Goal: Contribute content: Contribute content

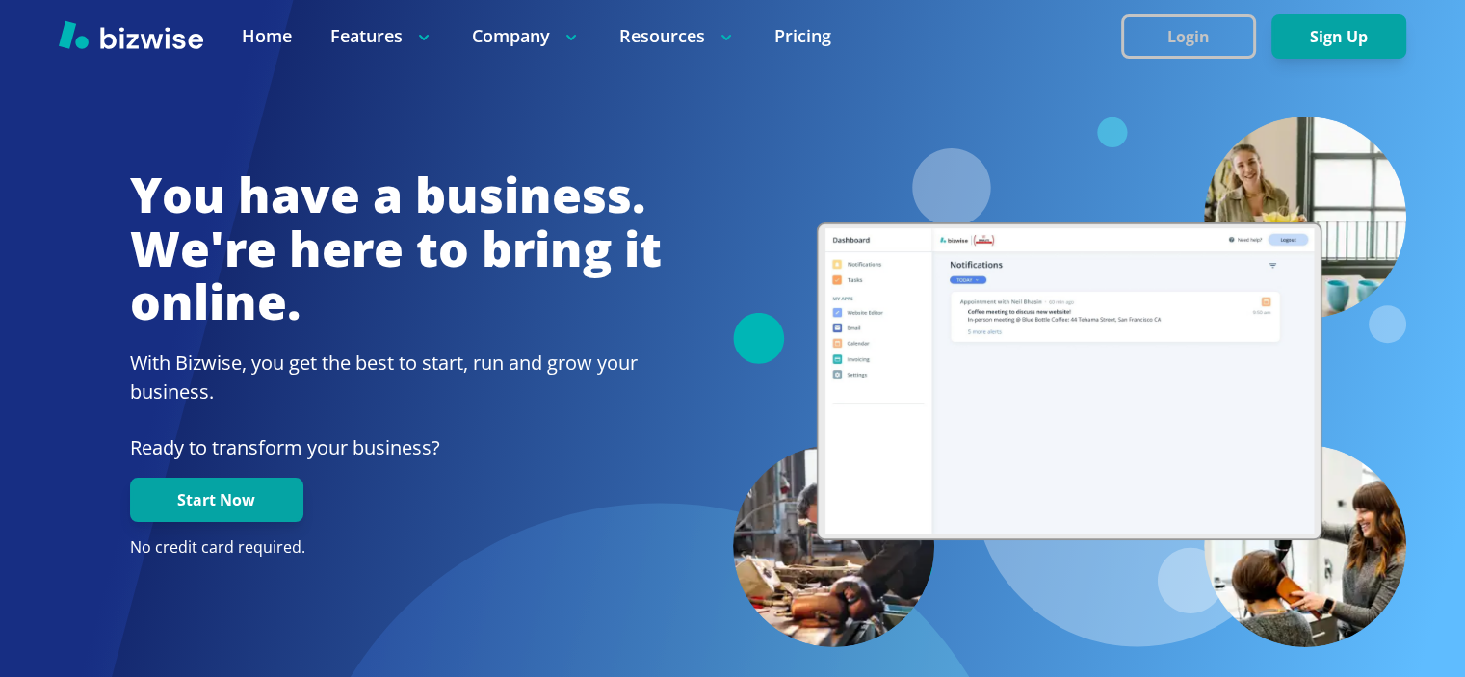
click at [1199, 24] on button "Login" at bounding box center [1188, 36] width 135 height 44
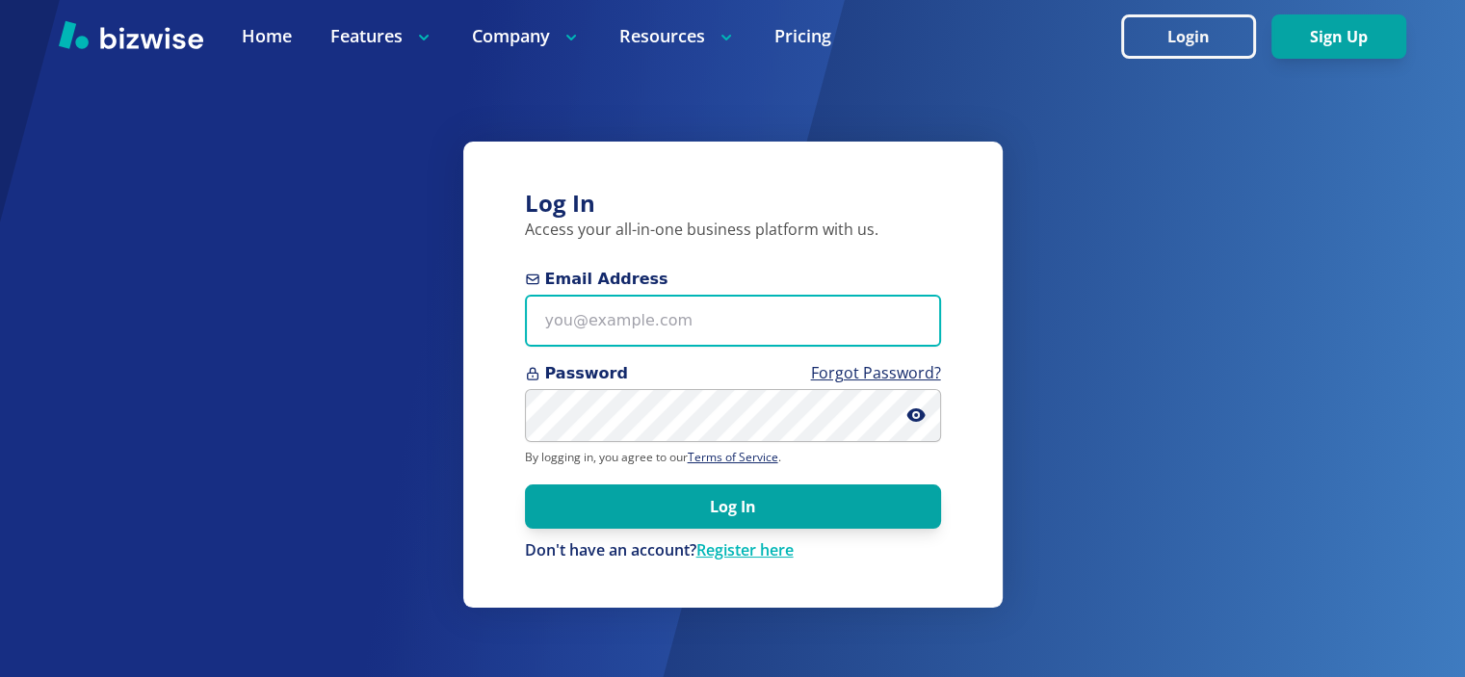
type input "[EMAIL_ADDRESS][DOMAIN_NAME]"
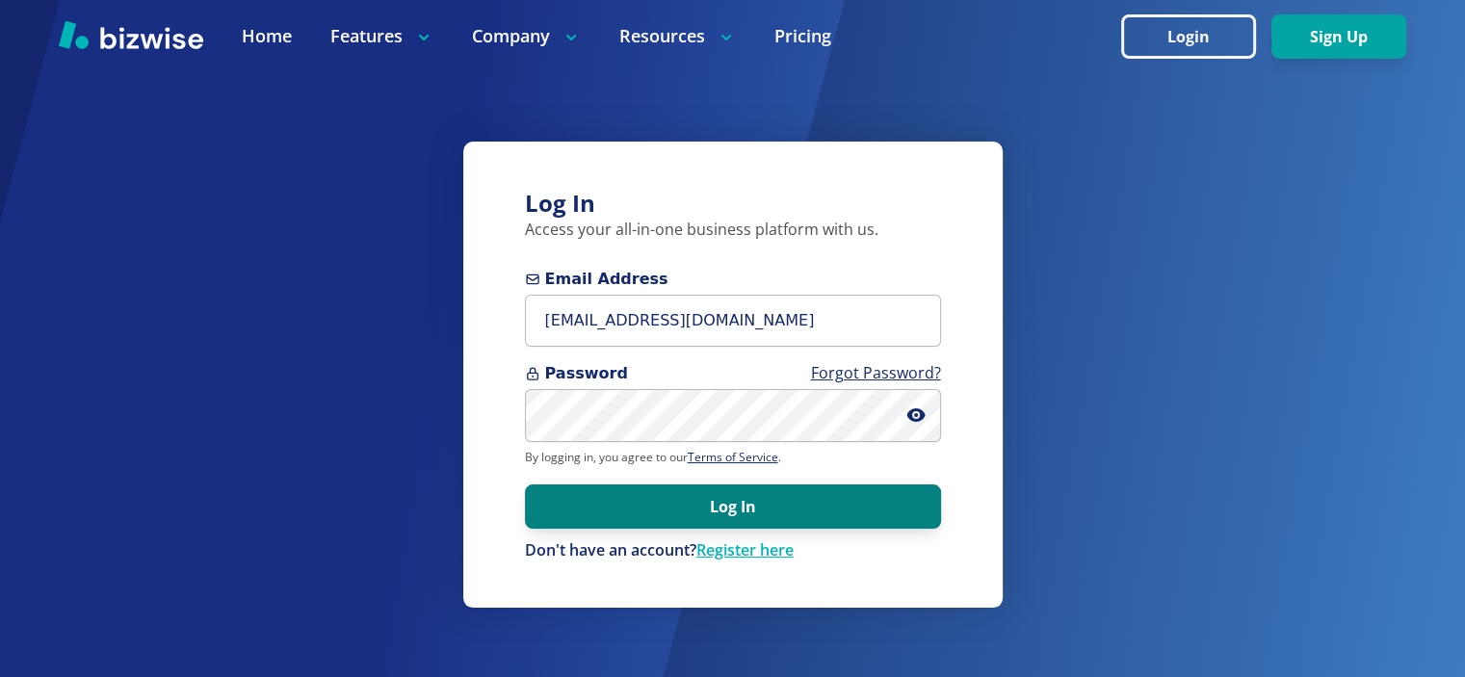
click at [696, 495] on button "Log In" at bounding box center [733, 506] width 416 height 44
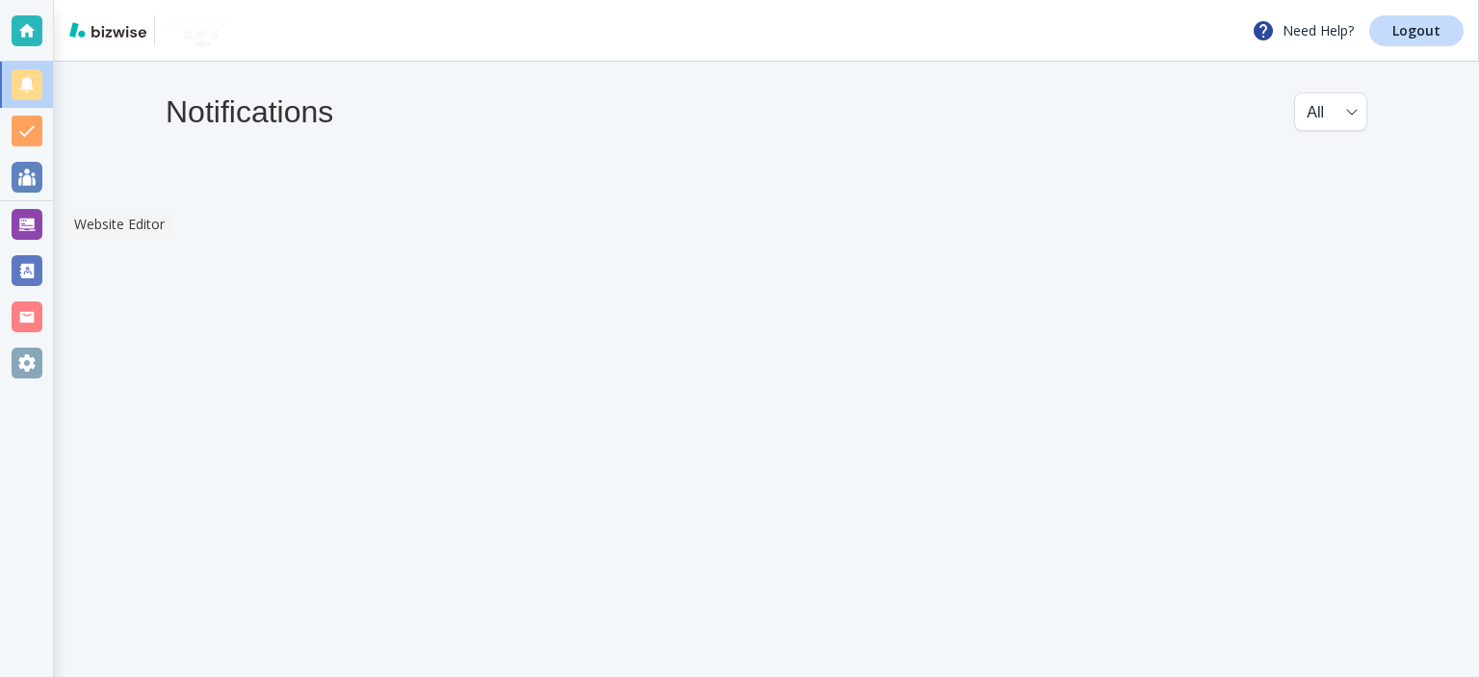
click at [33, 219] on div at bounding box center [27, 224] width 31 height 31
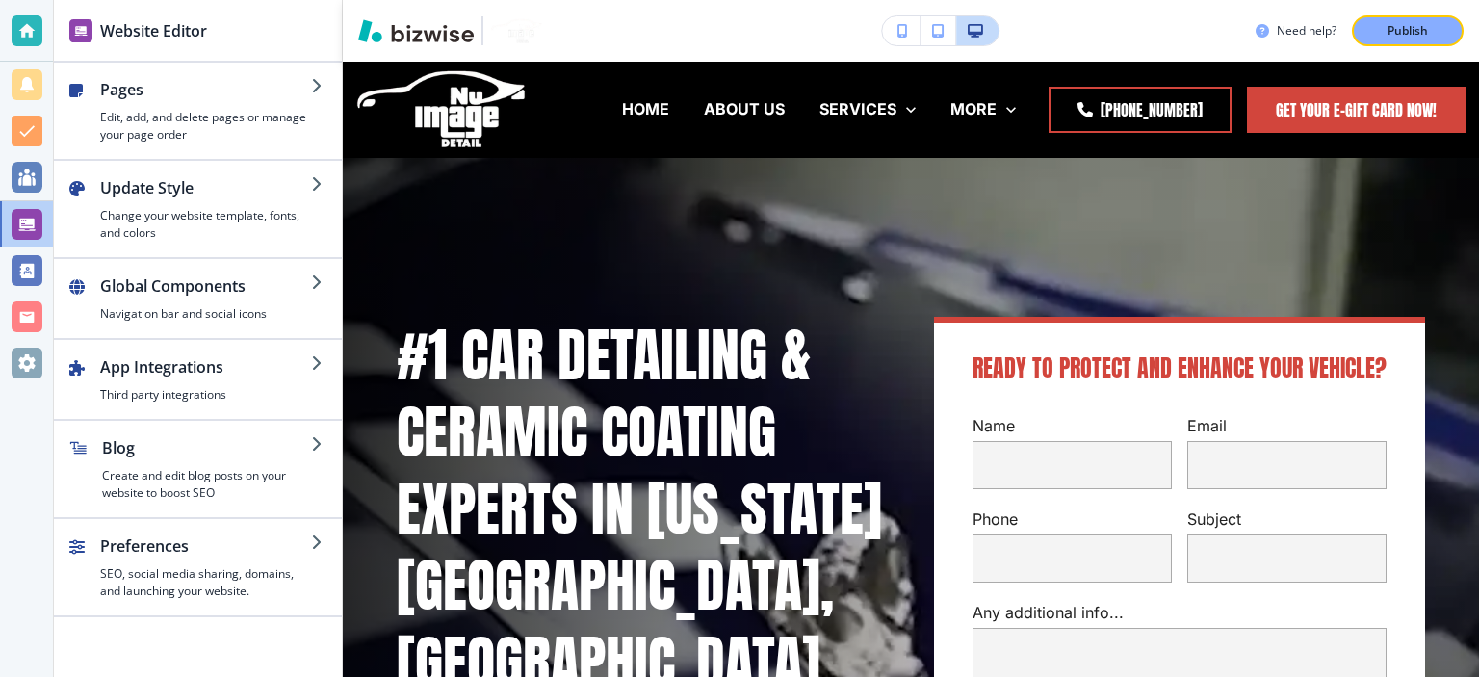
click at [289, 459] on div "button" at bounding box center [206, 463] width 209 height 8
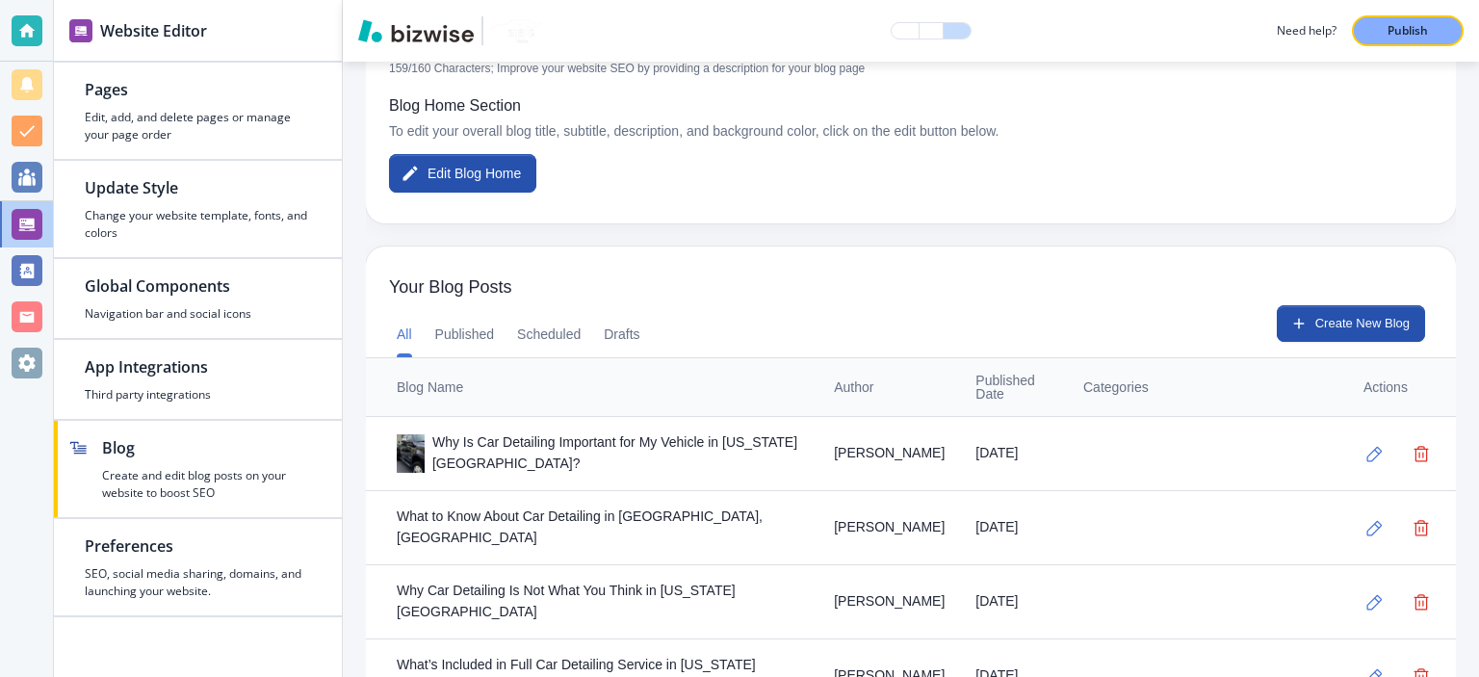
scroll to position [449, 0]
click at [1367, 446] on icon "button" at bounding box center [1375, 452] width 16 height 16
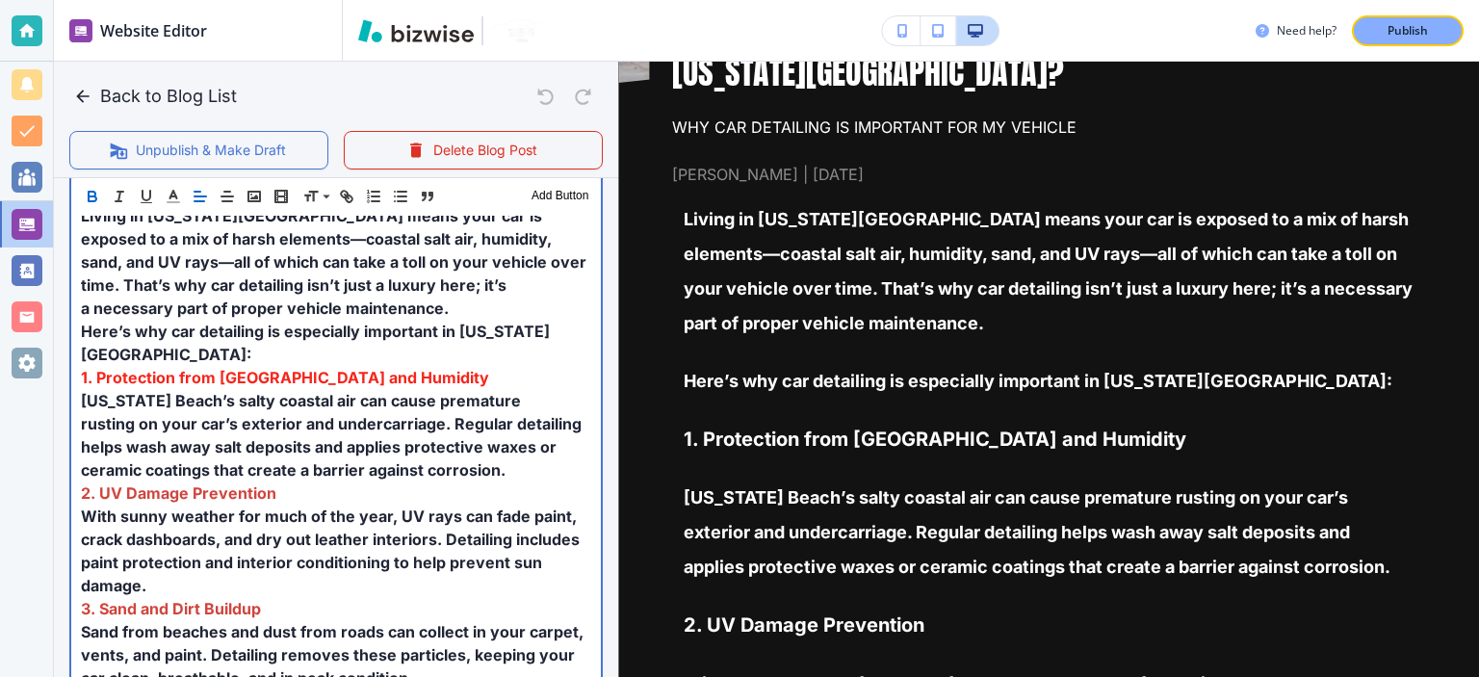
scroll to position [674, 0]
drag, startPoint x: 367, startPoint y: 350, endPoint x: 31, endPoint y: 352, distance: 336.1
click at [31, 352] on div "Website Editor Pages Edit, add, and delete pages or manage your page order Upda…" at bounding box center [739, 338] width 1479 height 677
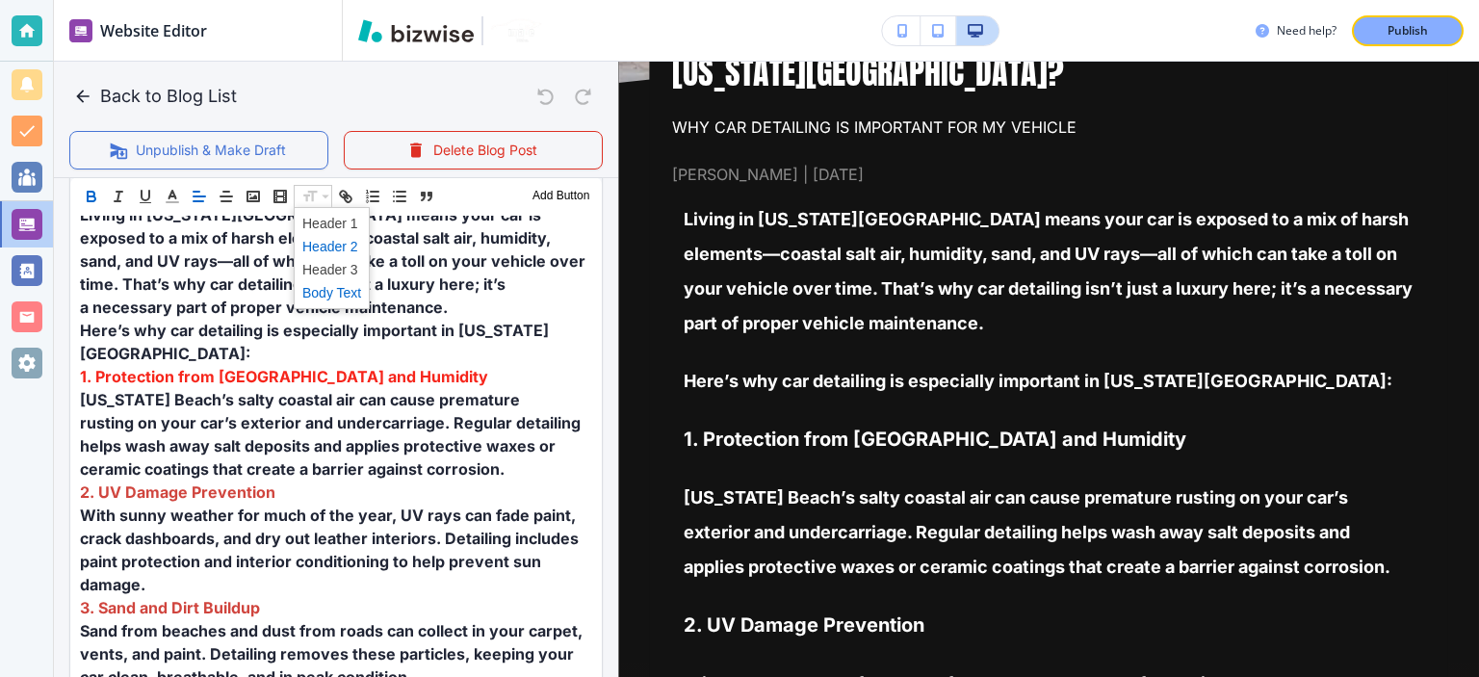
click at [343, 242] on span at bounding box center [331, 246] width 59 height 23
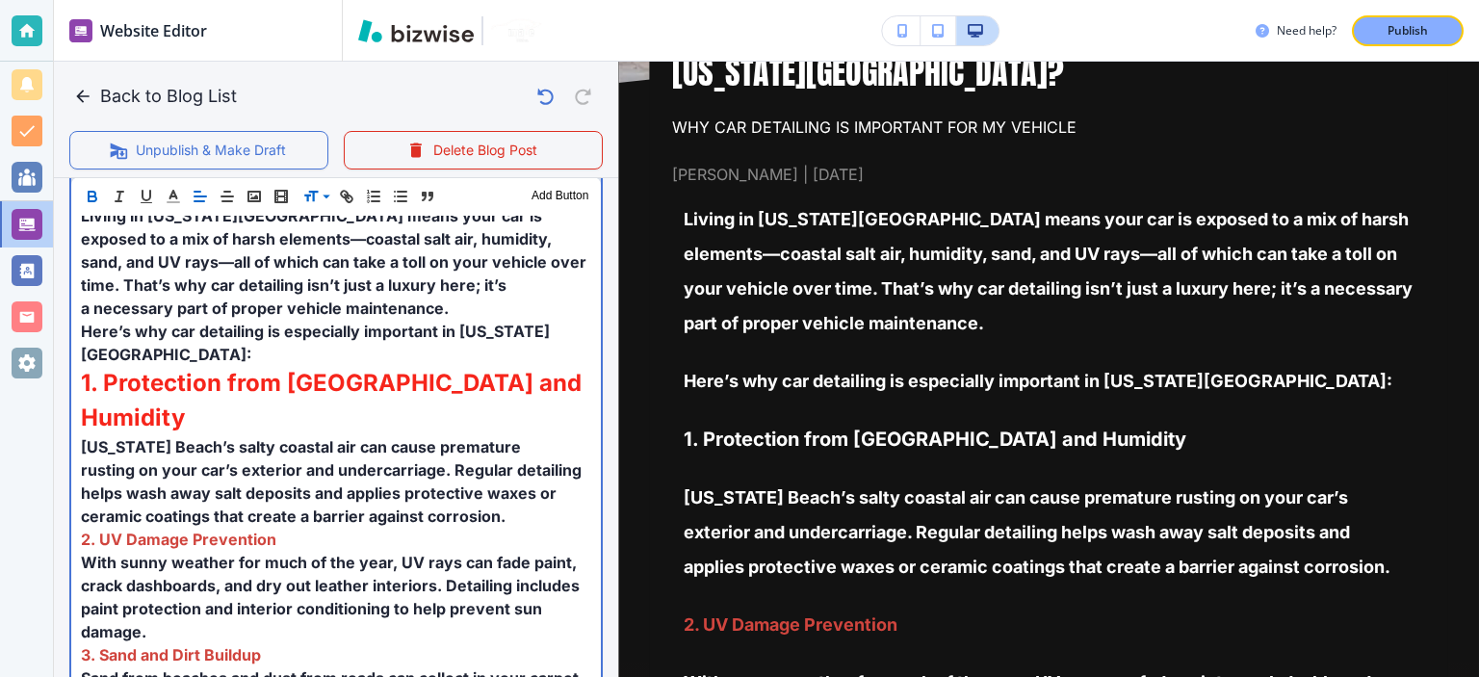
click at [404, 327] on span "Here’s why car detailing is especially important in [US_STATE][GEOGRAPHIC_DATA]:" at bounding box center [315, 343] width 469 height 42
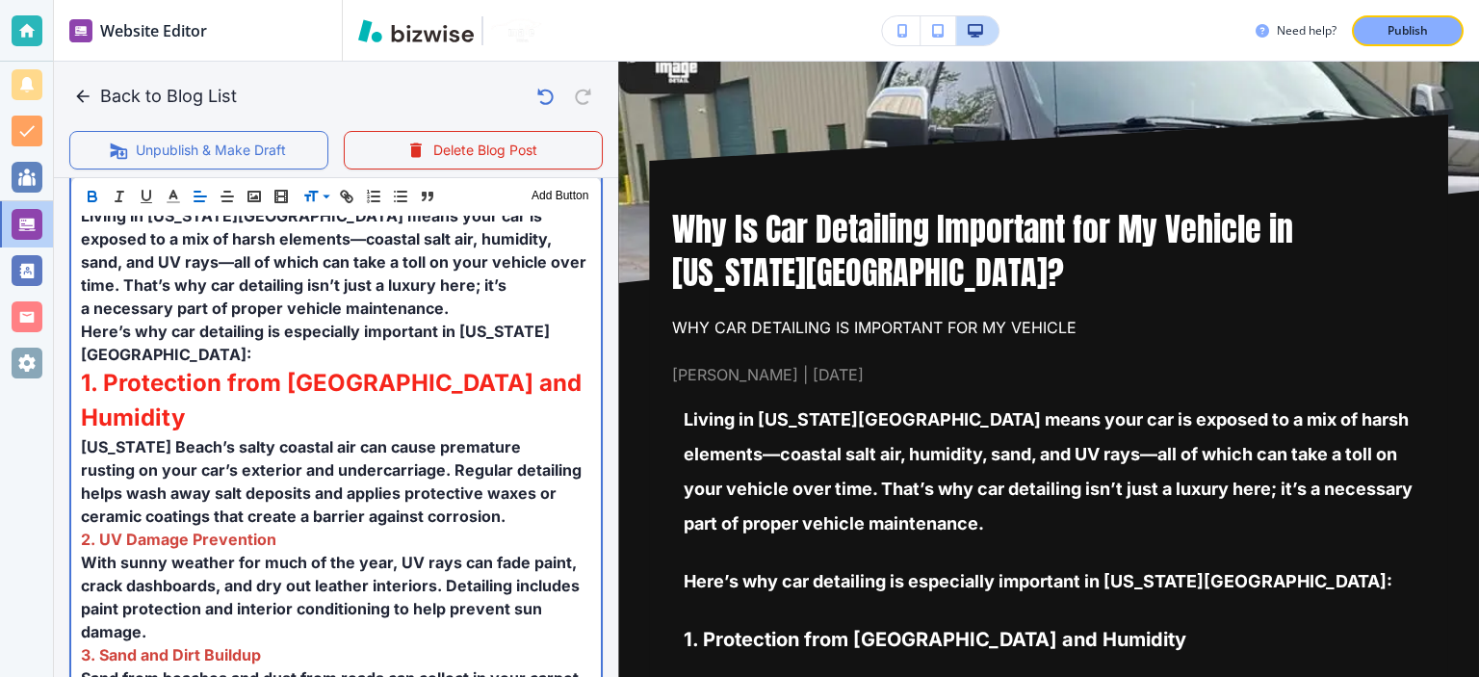
scroll to position [0, 0]
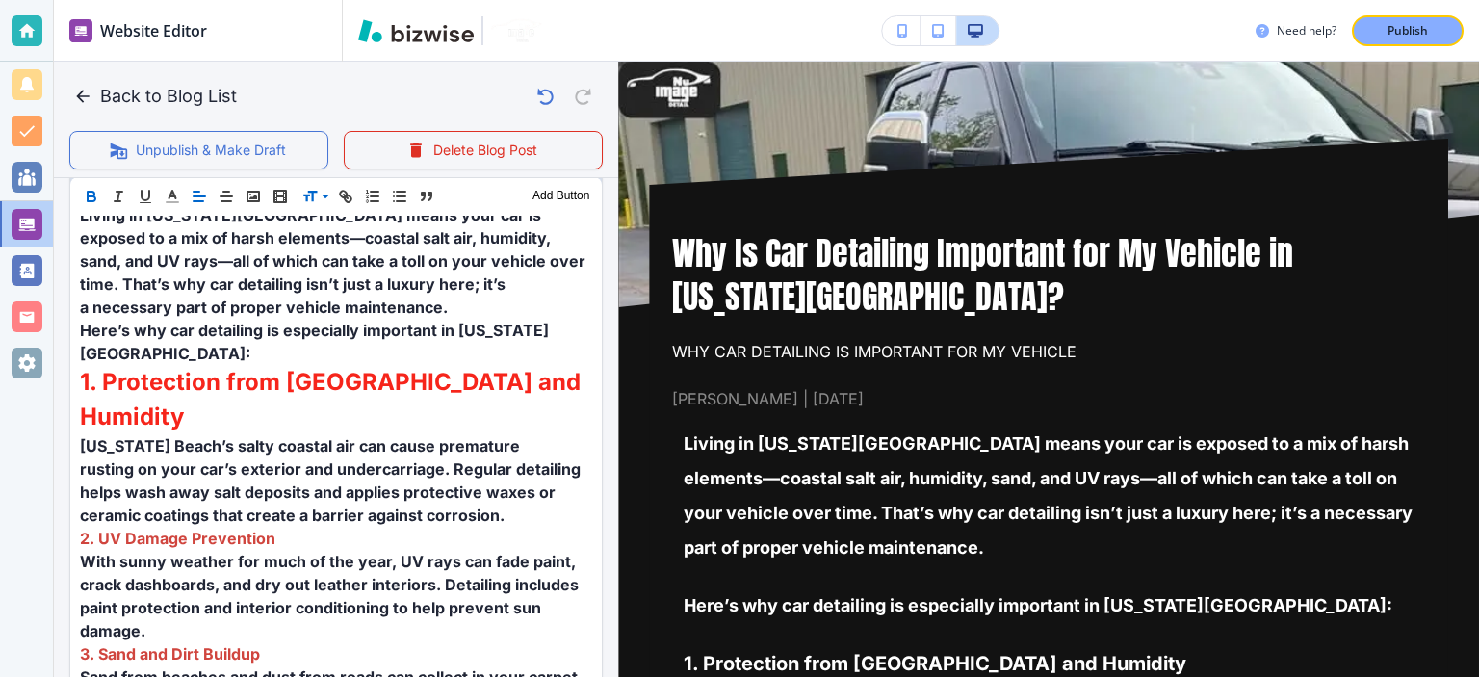
click at [116, 102] on button "Back to Blog List" at bounding box center [156, 96] width 175 height 39
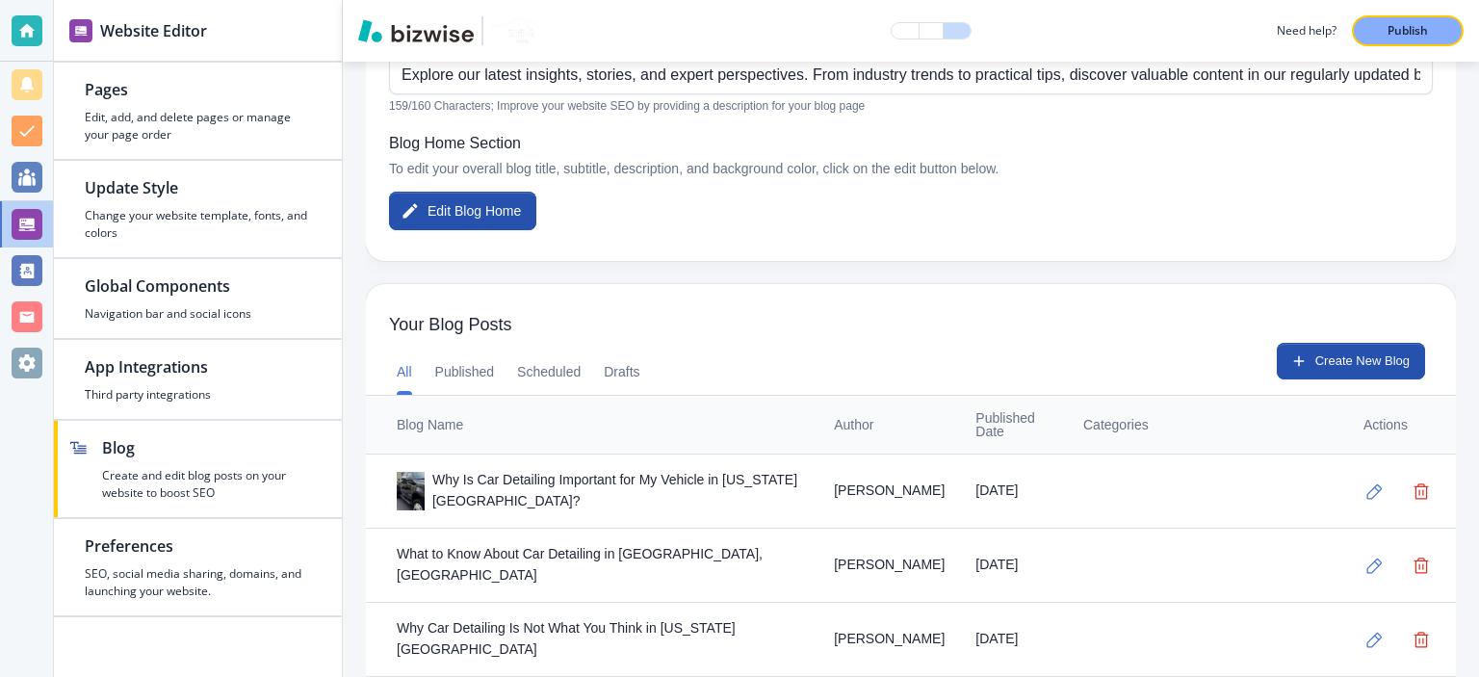
scroll to position [449, 0]
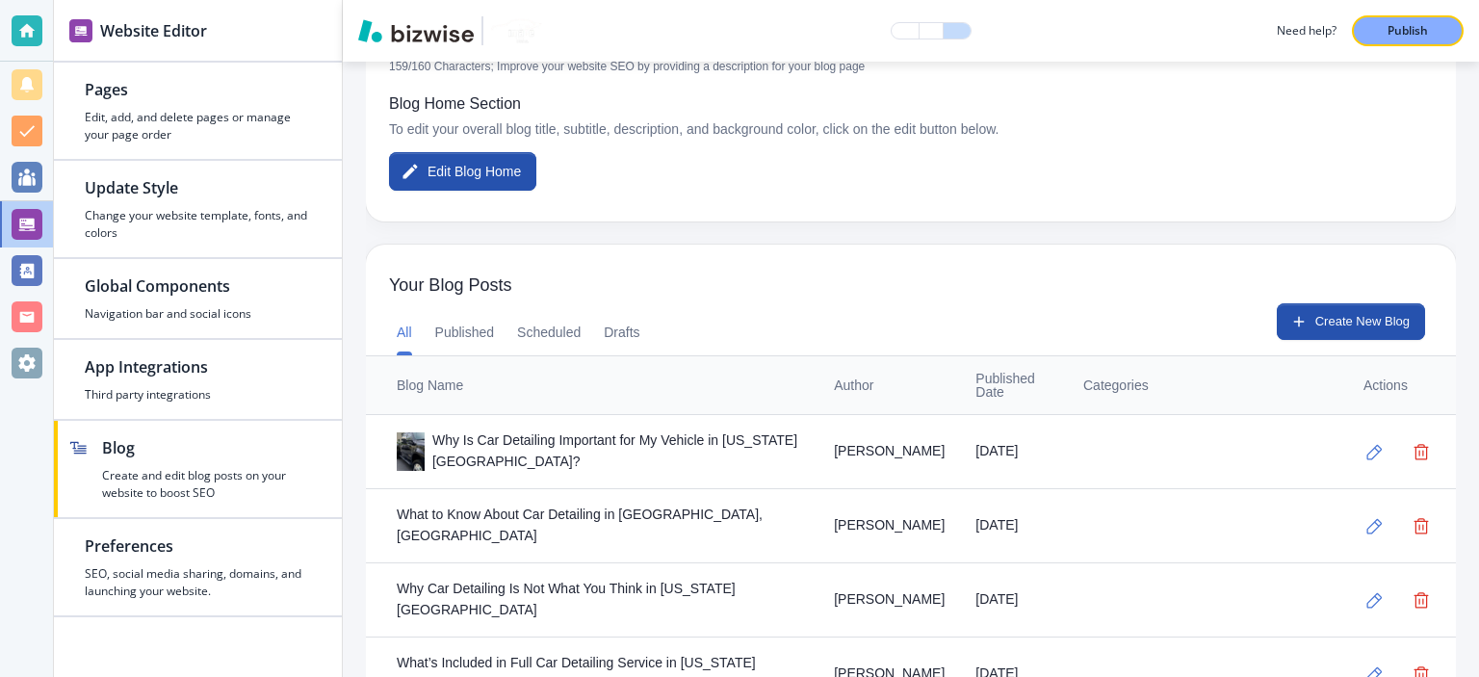
click at [451, 290] on span "Your Blog Posts" at bounding box center [911, 285] width 1044 height 21
click at [452, 324] on button "Published" at bounding box center [465, 332] width 60 height 46
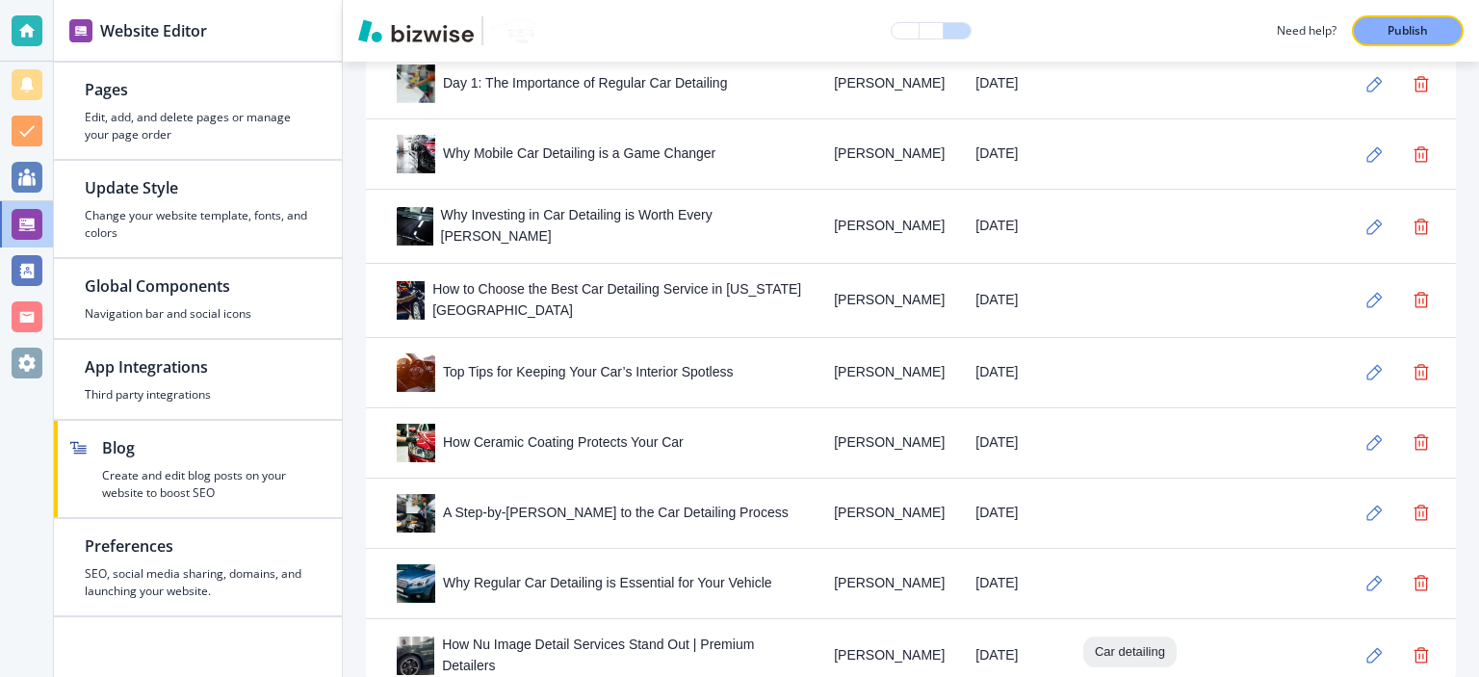
scroll to position [3671, 0]
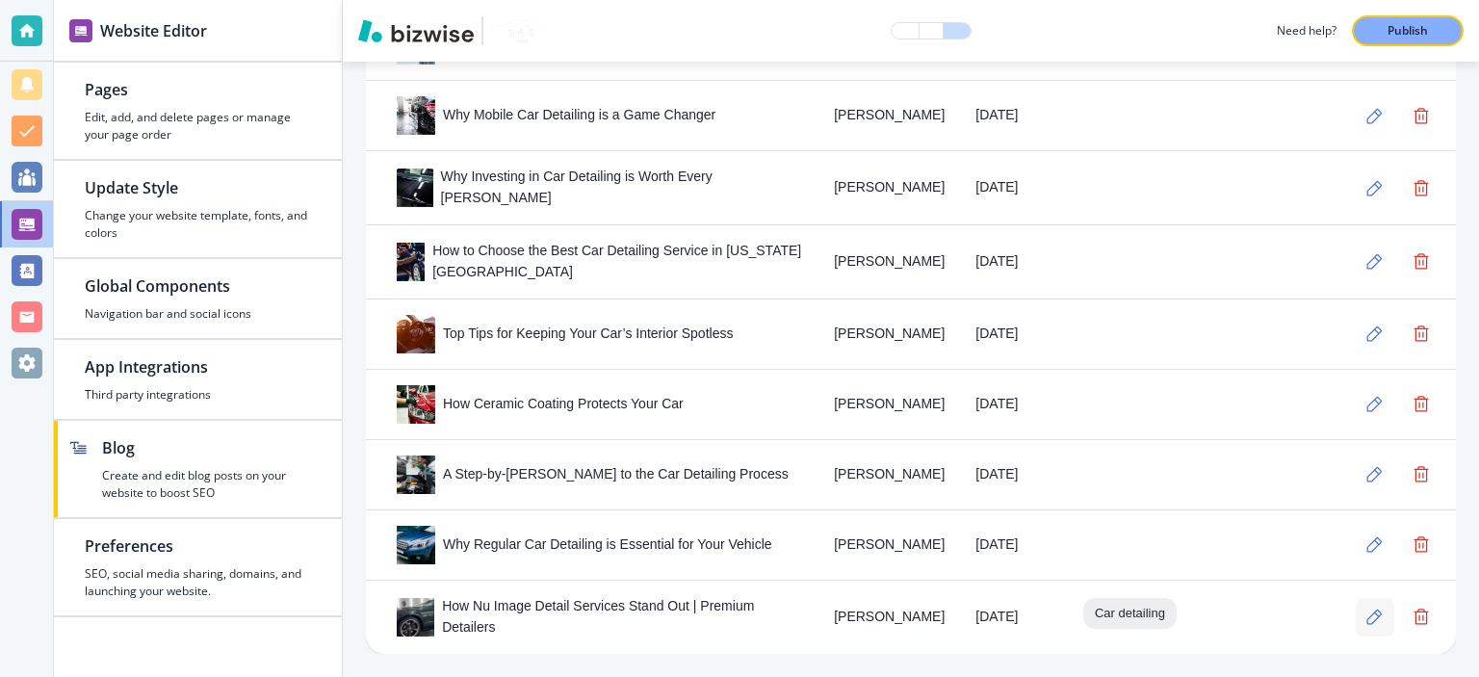
click at [1367, 612] on icon "button" at bounding box center [1375, 617] width 16 height 16
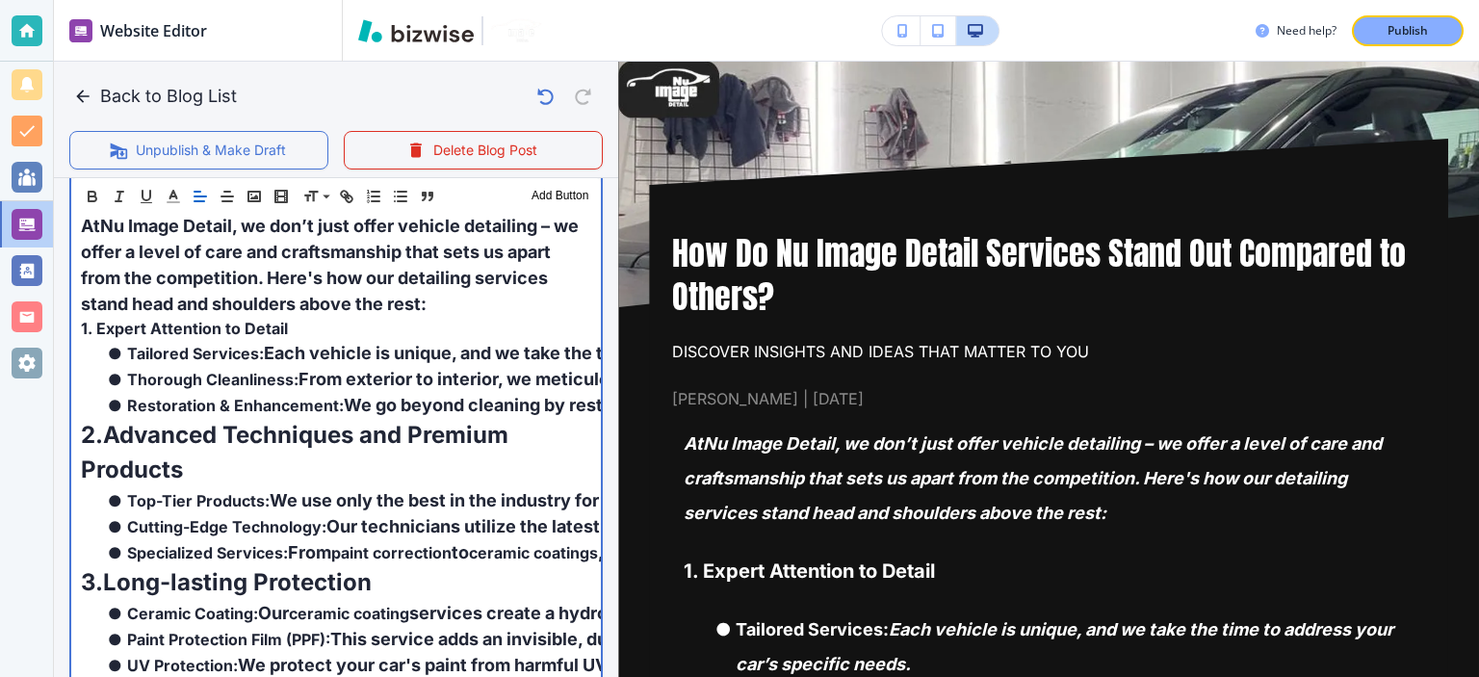
click at [339, 413] on li "Restoration & Enhancement: We go beyond cleaning by restoring and enhancing you…" at bounding box center [347, 405] width 487 height 26
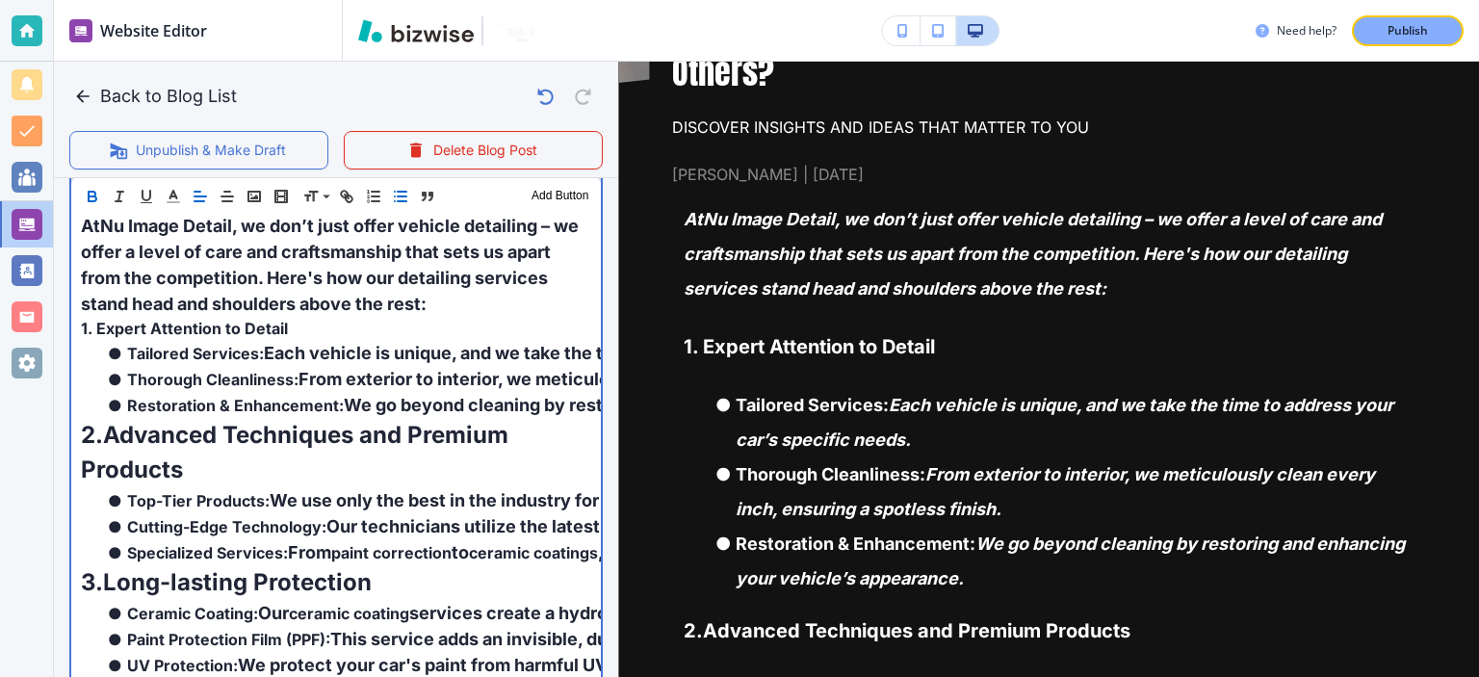
scroll to position [674, 0]
click at [320, 407] on strong "Restoration & Enhancement:" at bounding box center [235, 405] width 217 height 19
click at [320, 442] on strong "Advanced Techniques and Premium Products" at bounding box center [297, 452] width 433 height 63
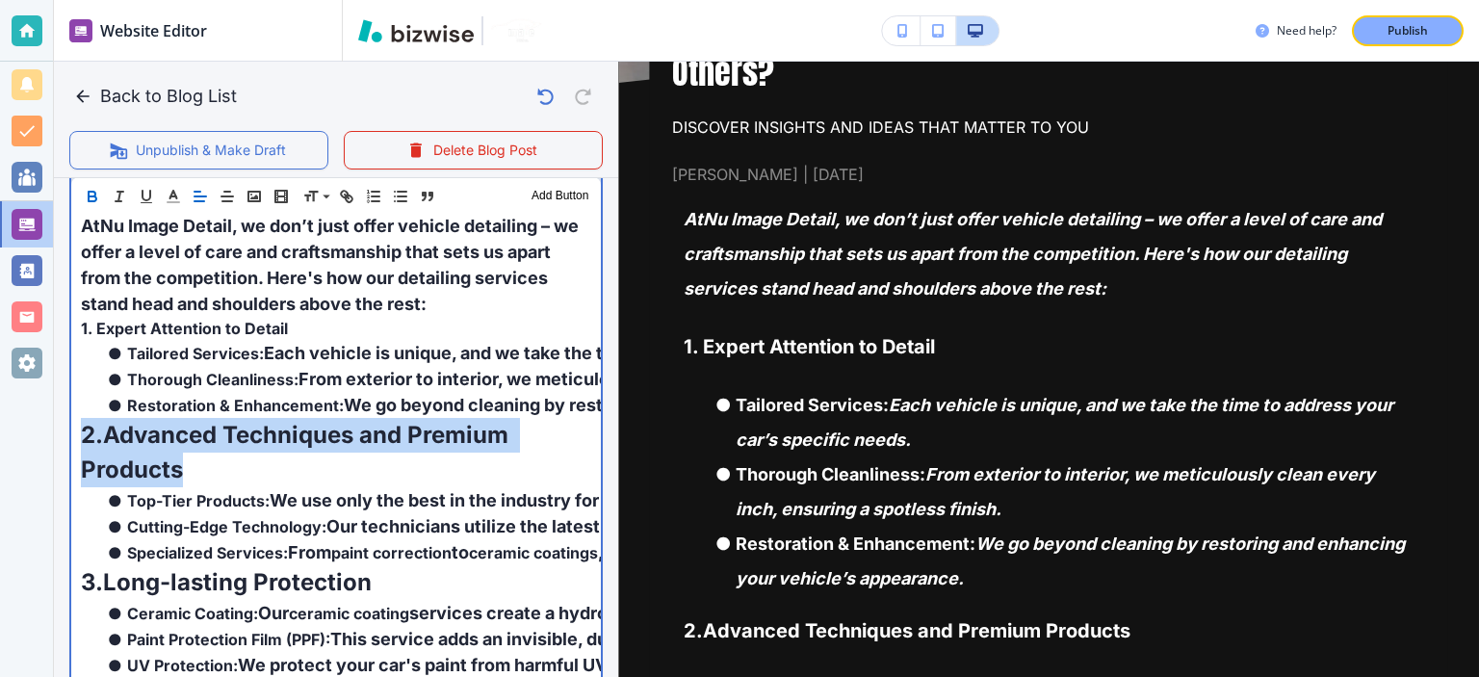
click at [320, 442] on strong "Advanced Techniques and Premium Products" at bounding box center [297, 452] width 433 height 63
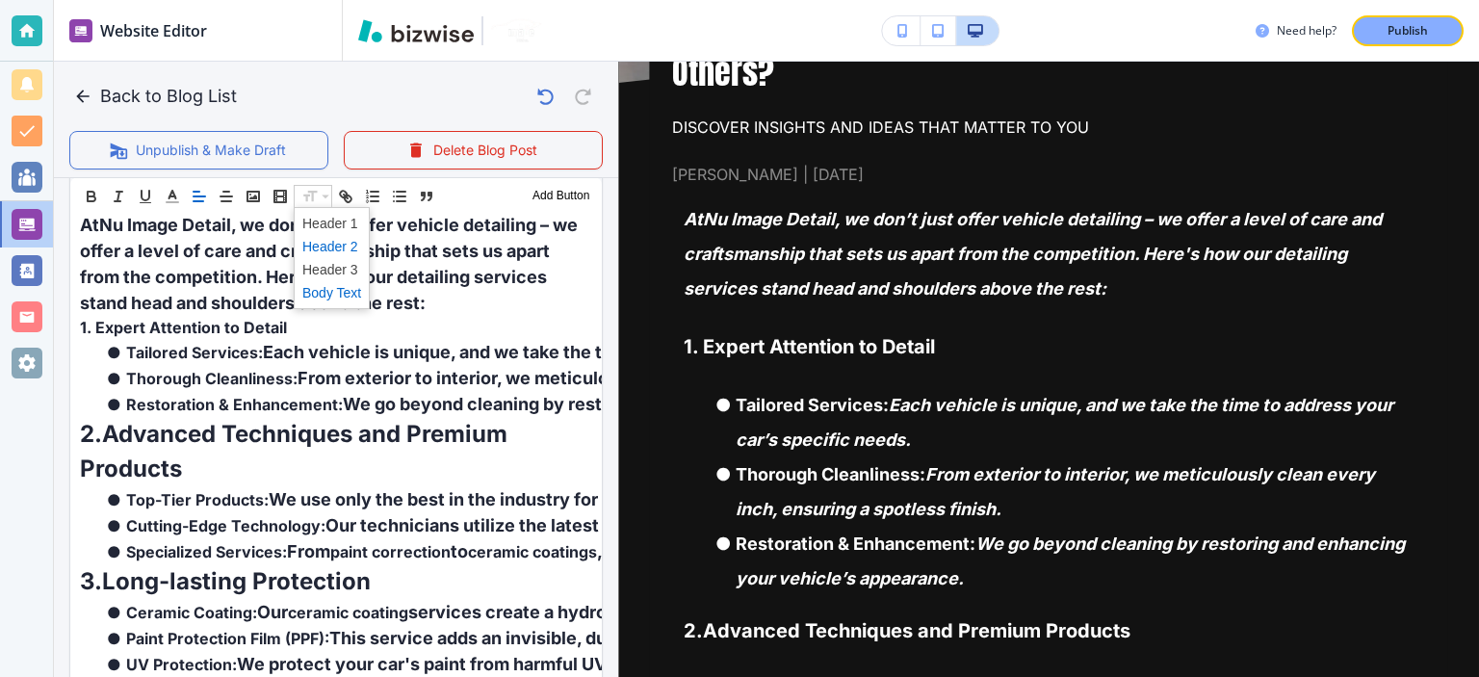
click at [335, 244] on span at bounding box center [331, 246] width 59 height 23
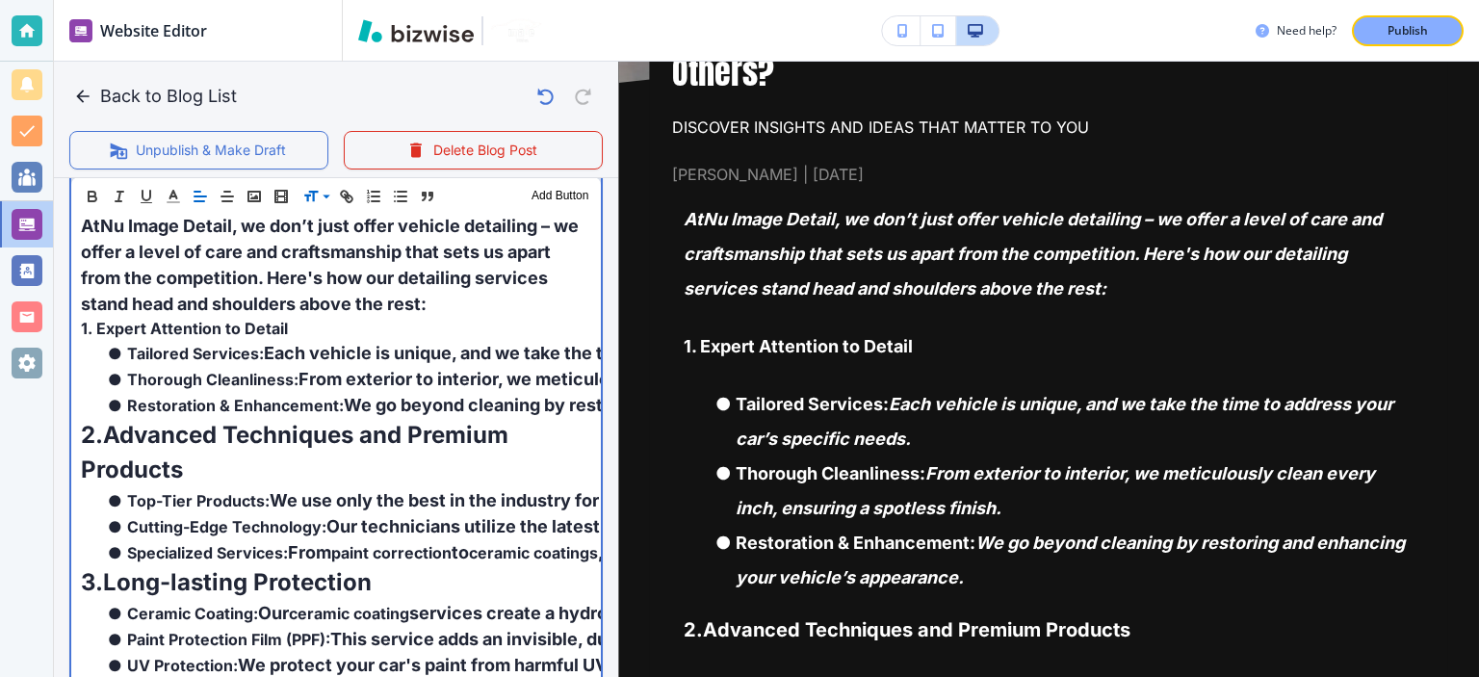
click at [344, 380] on span "From exterior to interior, we meticulously clean every inch, ensuring a spotles…" at bounding box center [658, 379] width 719 height 20
click at [199, 326] on strong "1. Expert Attention to Detail" at bounding box center [184, 328] width 207 height 19
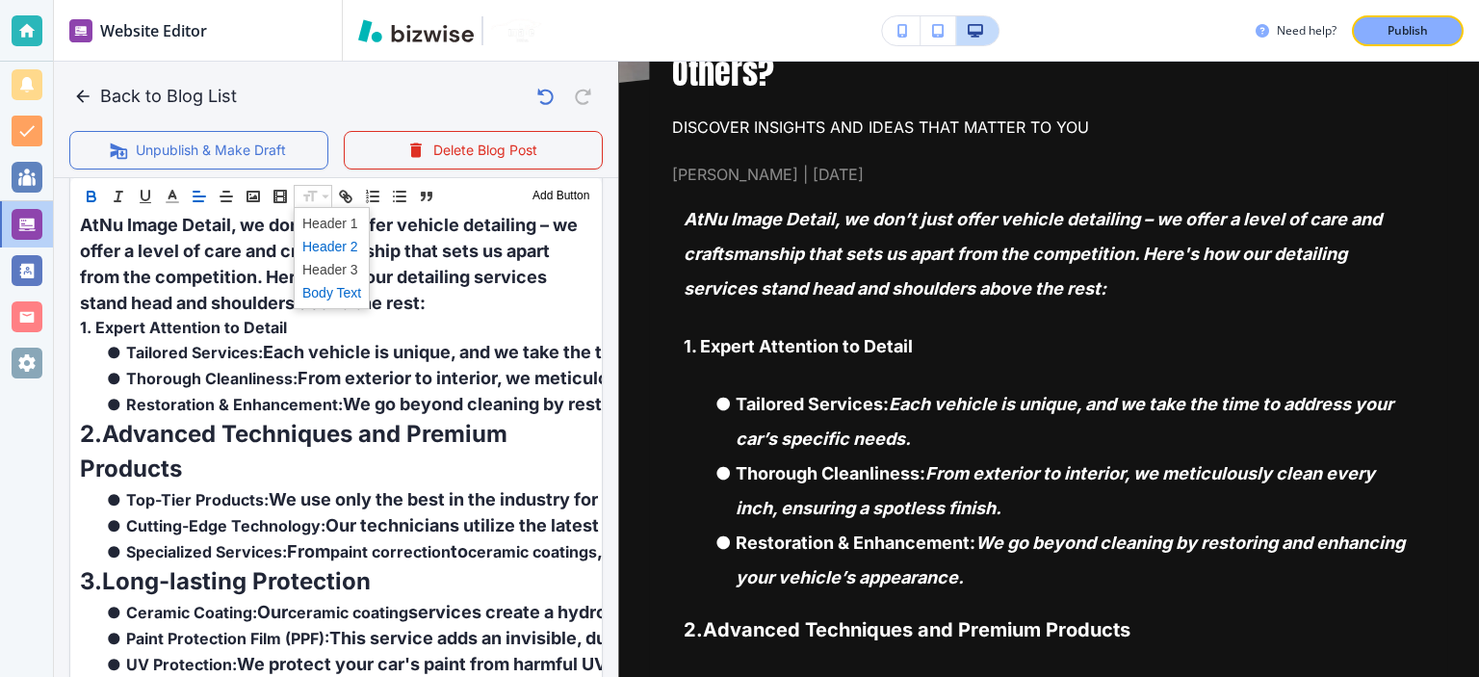
click at [327, 249] on span at bounding box center [331, 246] width 59 height 23
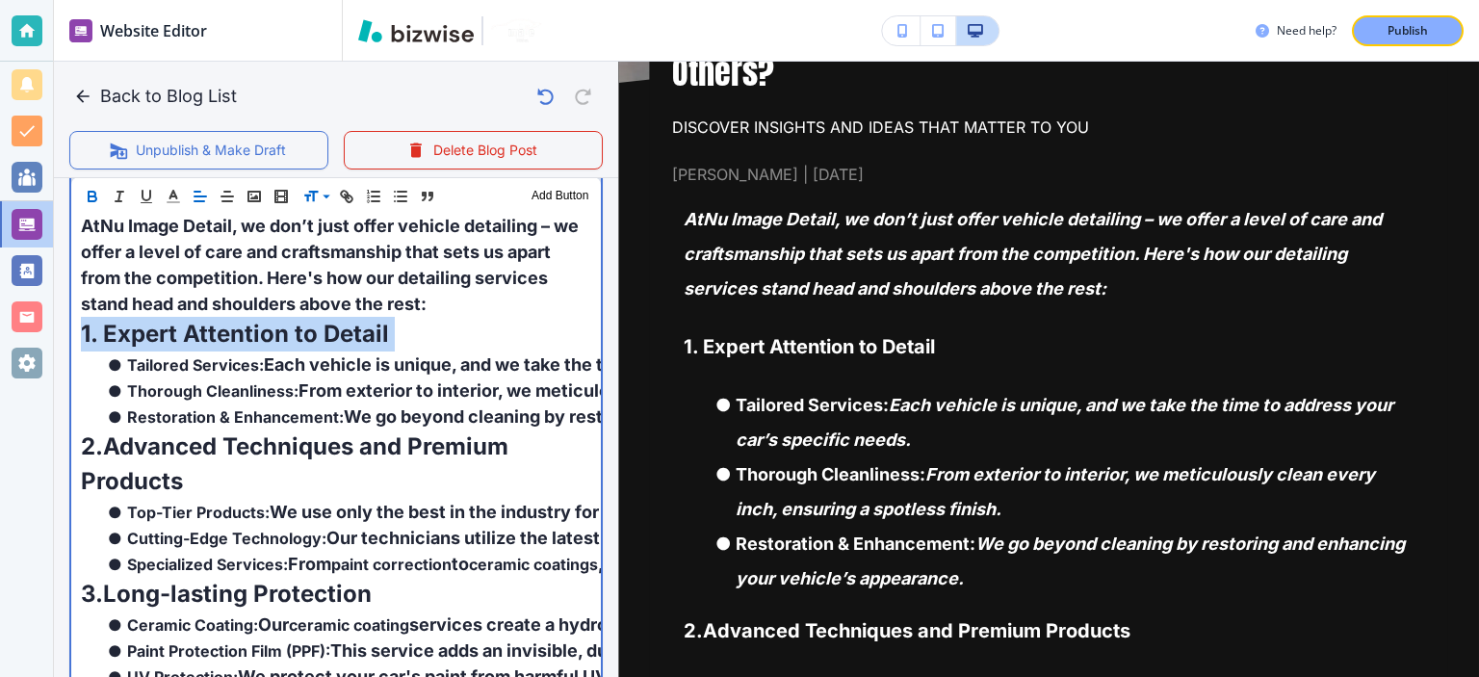
click at [329, 338] on strong "1. Expert Attention to Detail" at bounding box center [235, 334] width 308 height 28
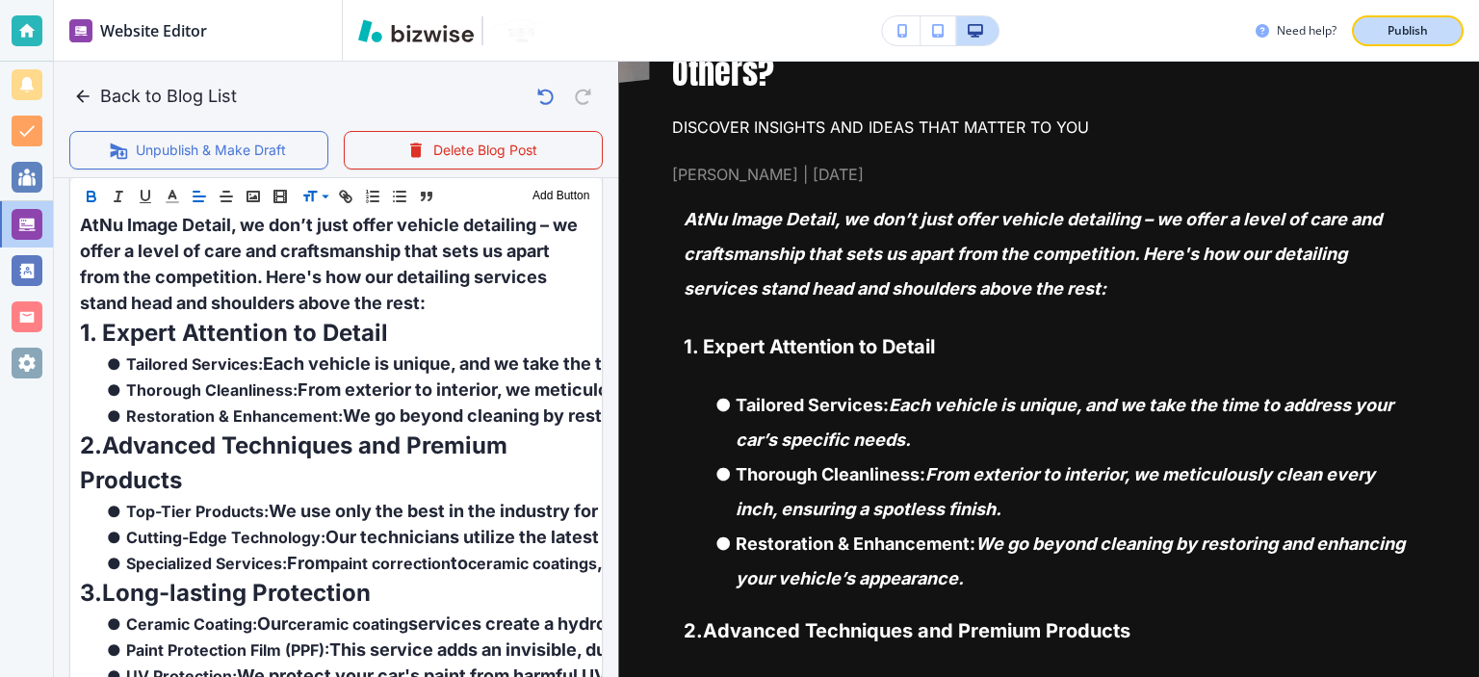
click at [1437, 41] on button "Publish" at bounding box center [1408, 30] width 112 height 31
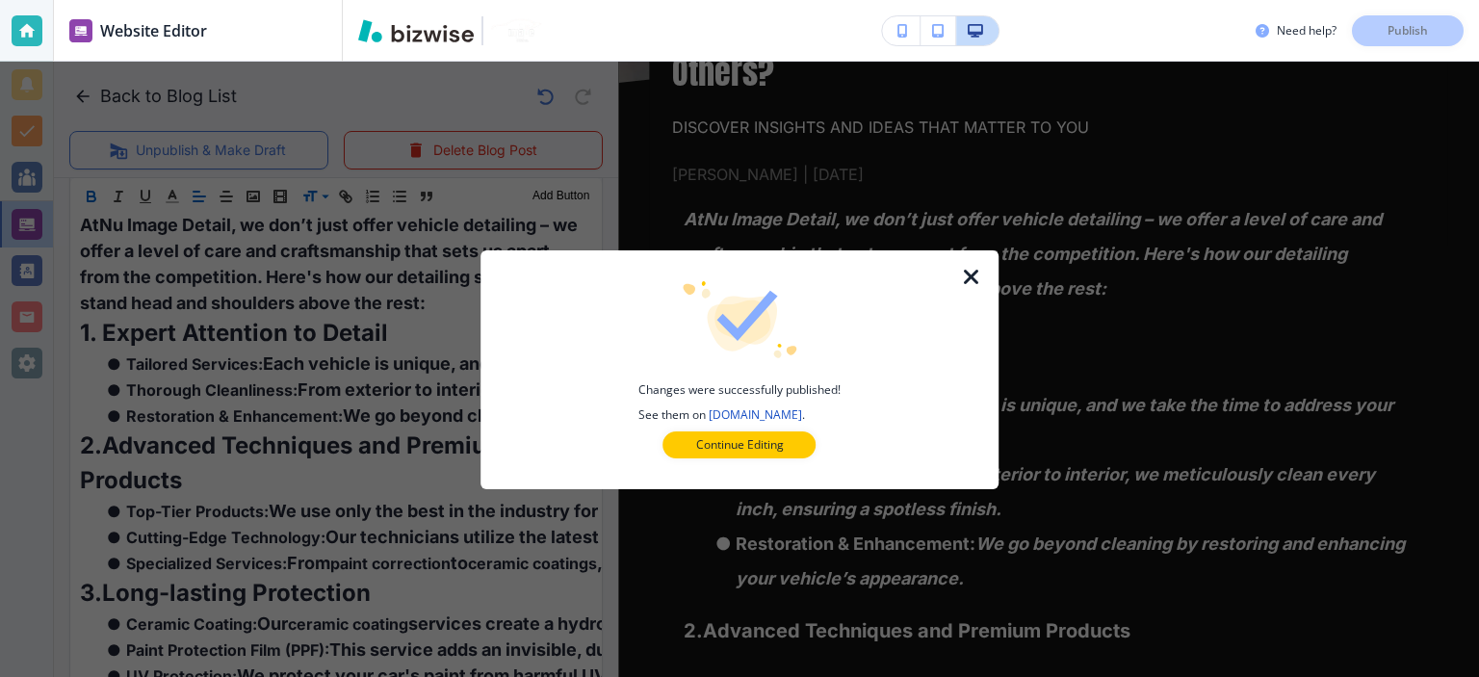
click at [962, 271] on icon "button" at bounding box center [971, 277] width 23 height 23
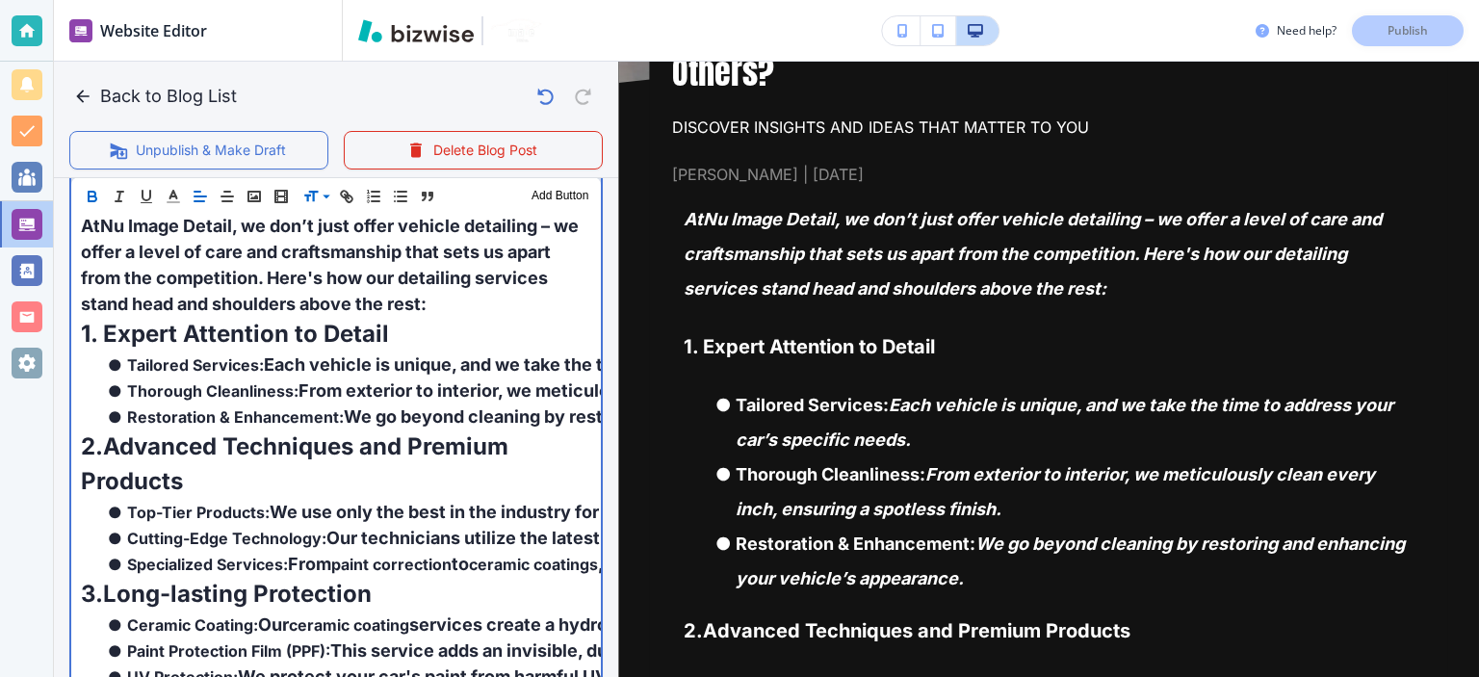
click at [179, 415] on strong "Restoration & Enhancement:" at bounding box center [235, 416] width 217 height 19
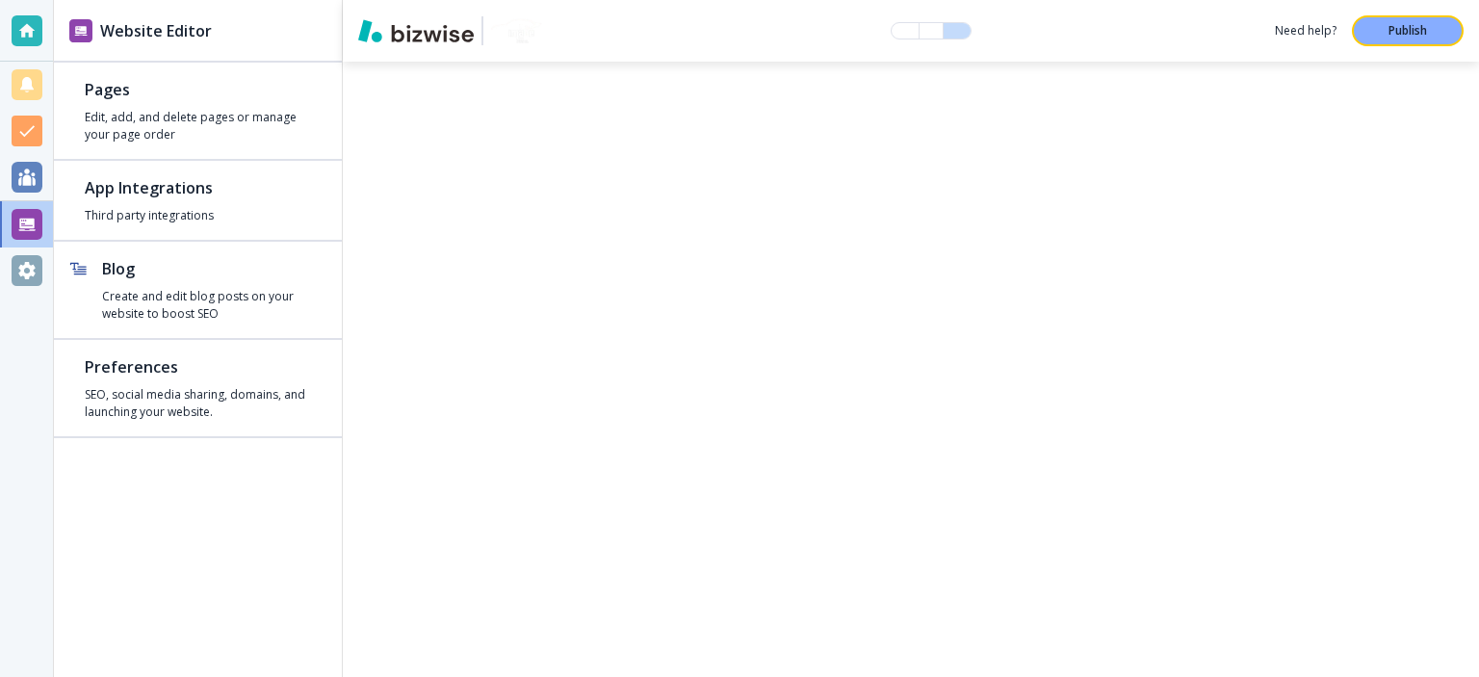
click at [78, 326] on div "Pages Edit, add, and delete pages or manage your page order App Integrations Th…" at bounding box center [198, 251] width 288 height 376
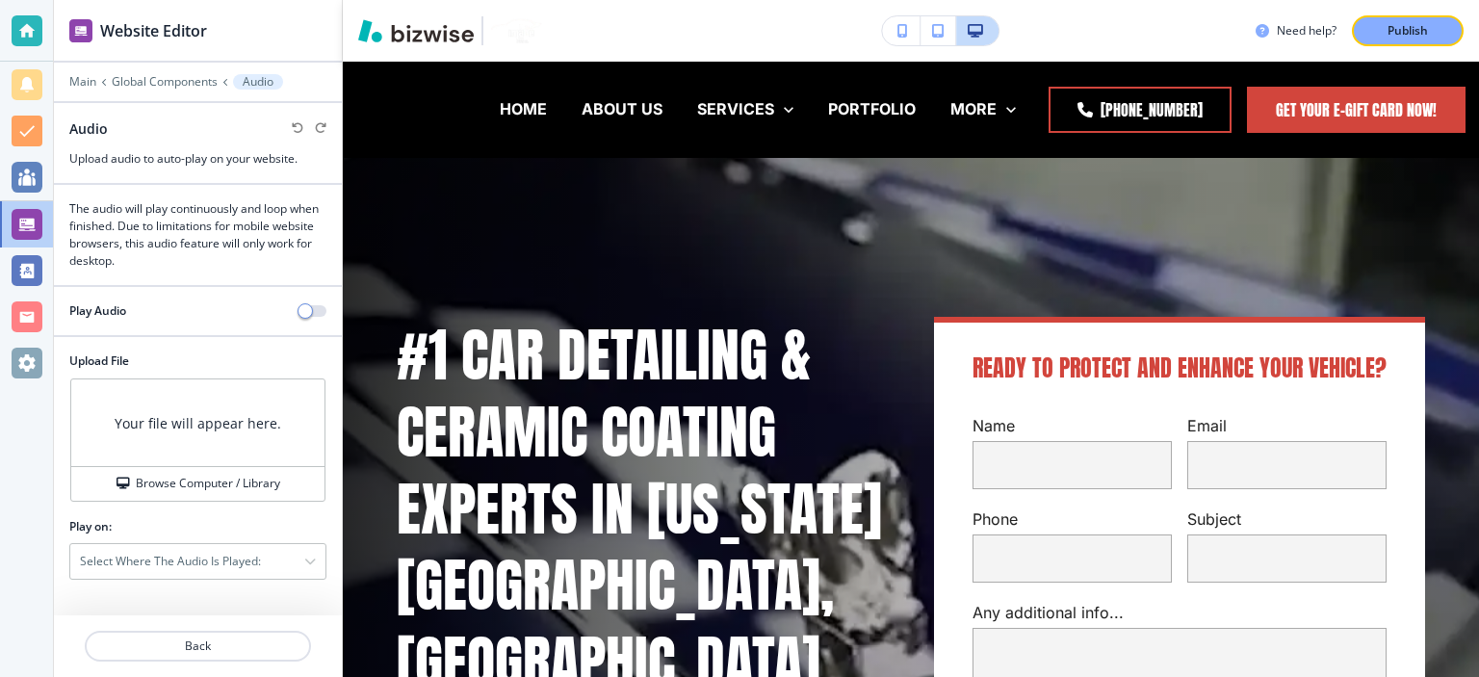
click at [101, 91] on div at bounding box center [198, 96] width 288 height 12
click at [92, 90] on div at bounding box center [198, 96] width 288 height 12
click at [84, 81] on p "Main" at bounding box center [82, 81] width 27 height 13
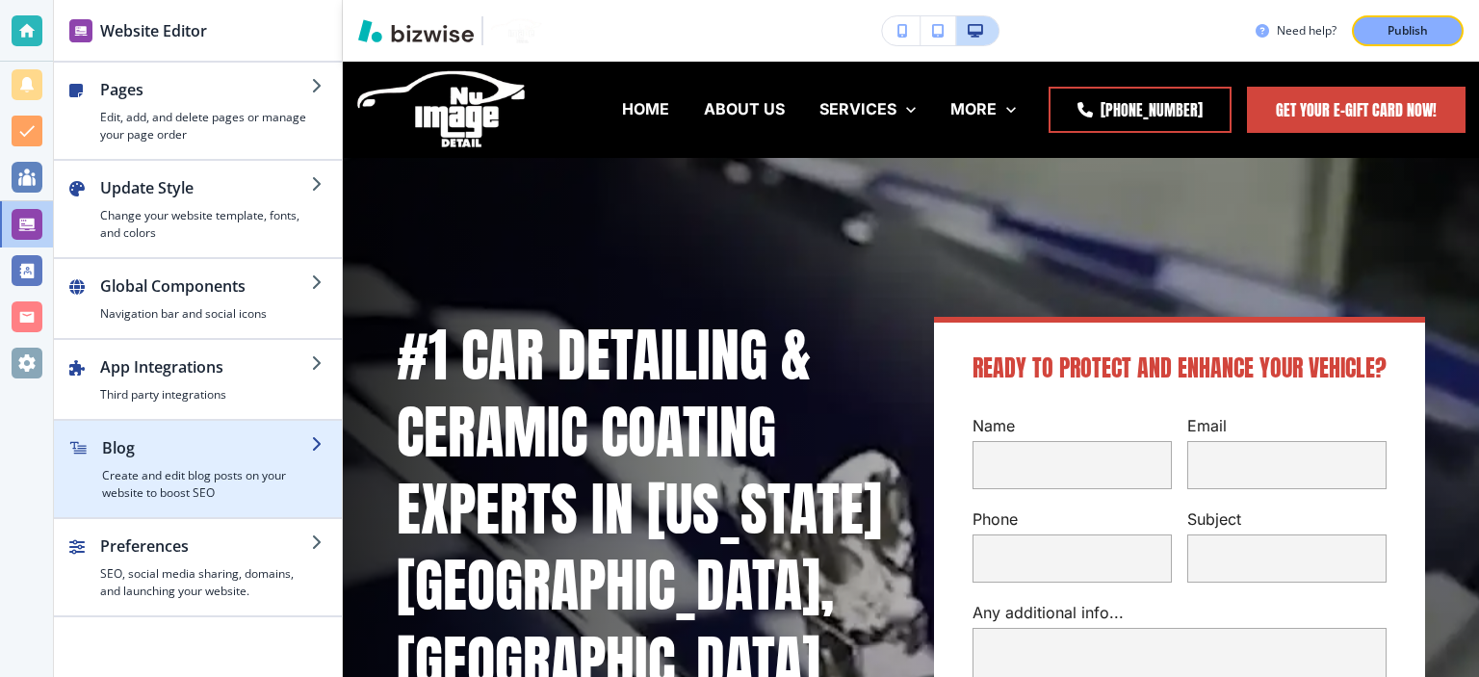
click at [154, 494] on h4 "Create and edit blog posts on your website to boost SEO" at bounding box center [206, 484] width 209 height 35
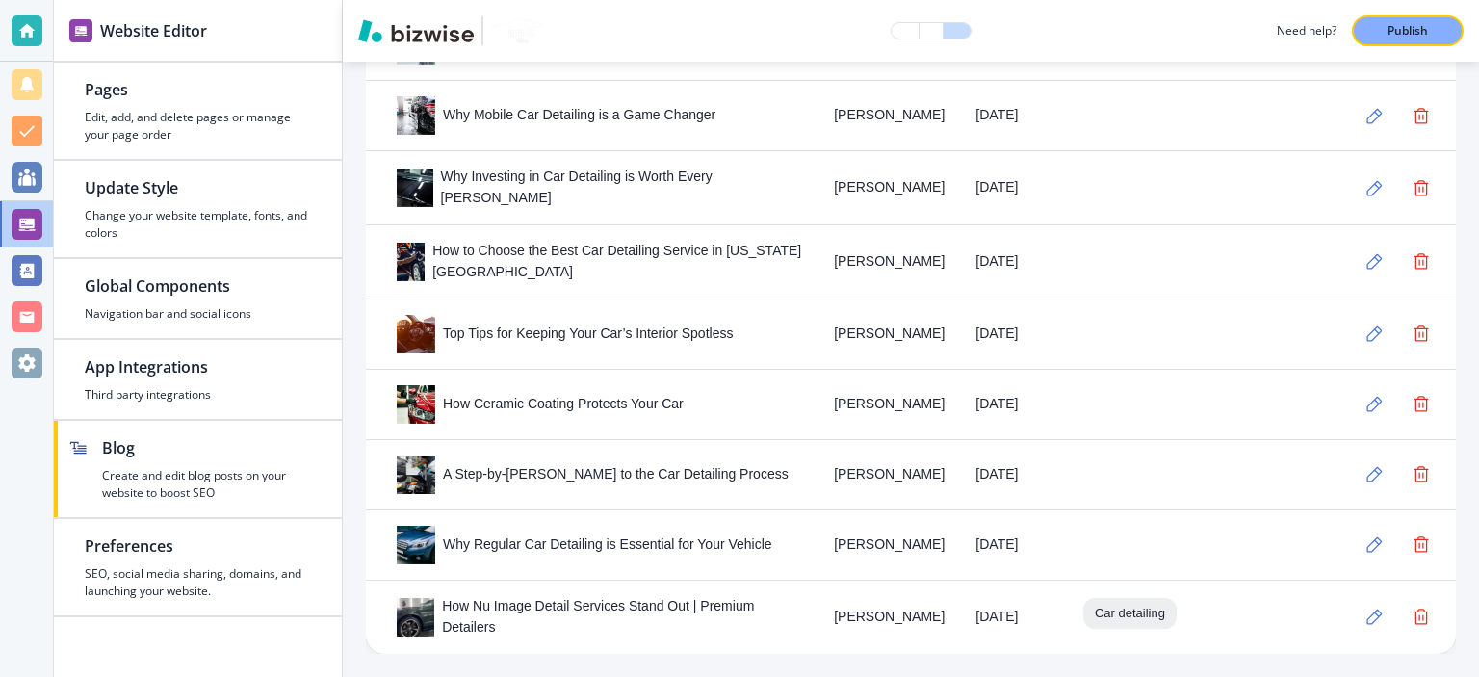
scroll to position [3671, 0]
click at [1367, 623] on icon "button" at bounding box center [1375, 617] width 16 height 16
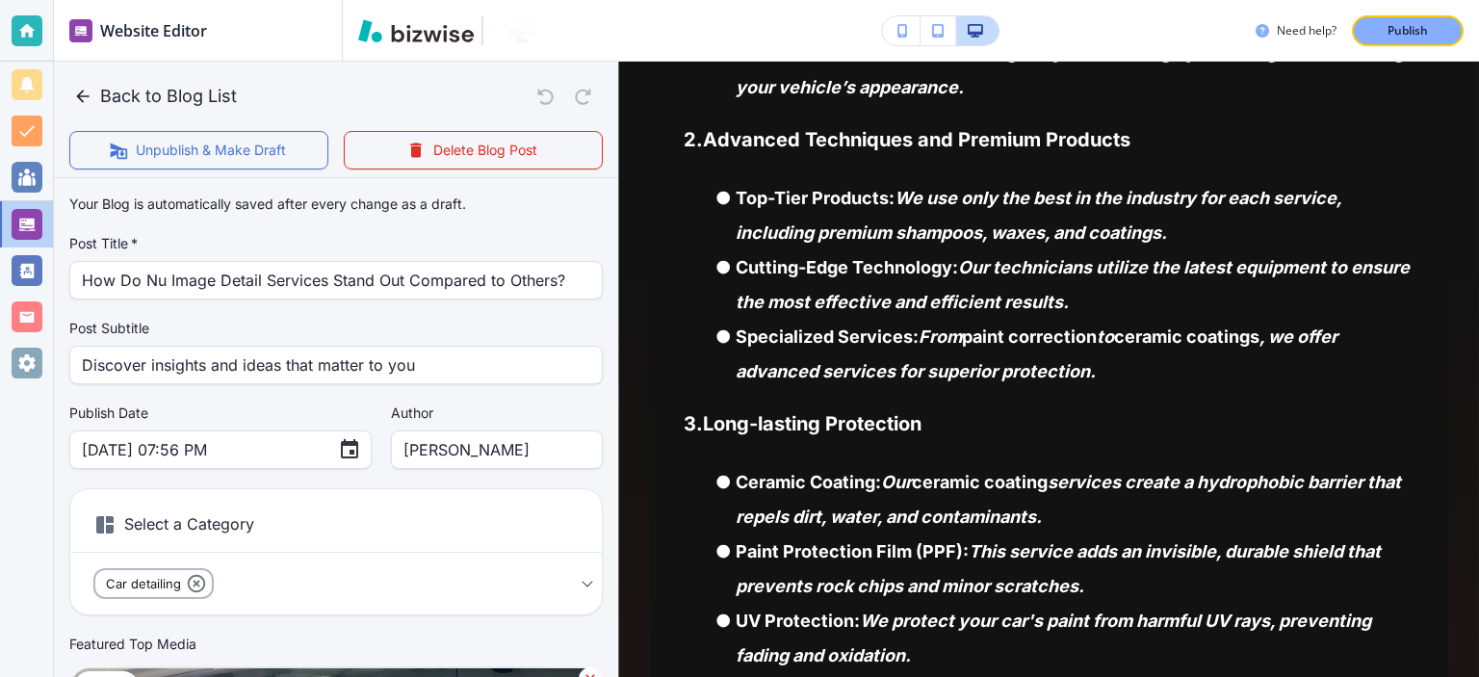
scroll to position [674, 0]
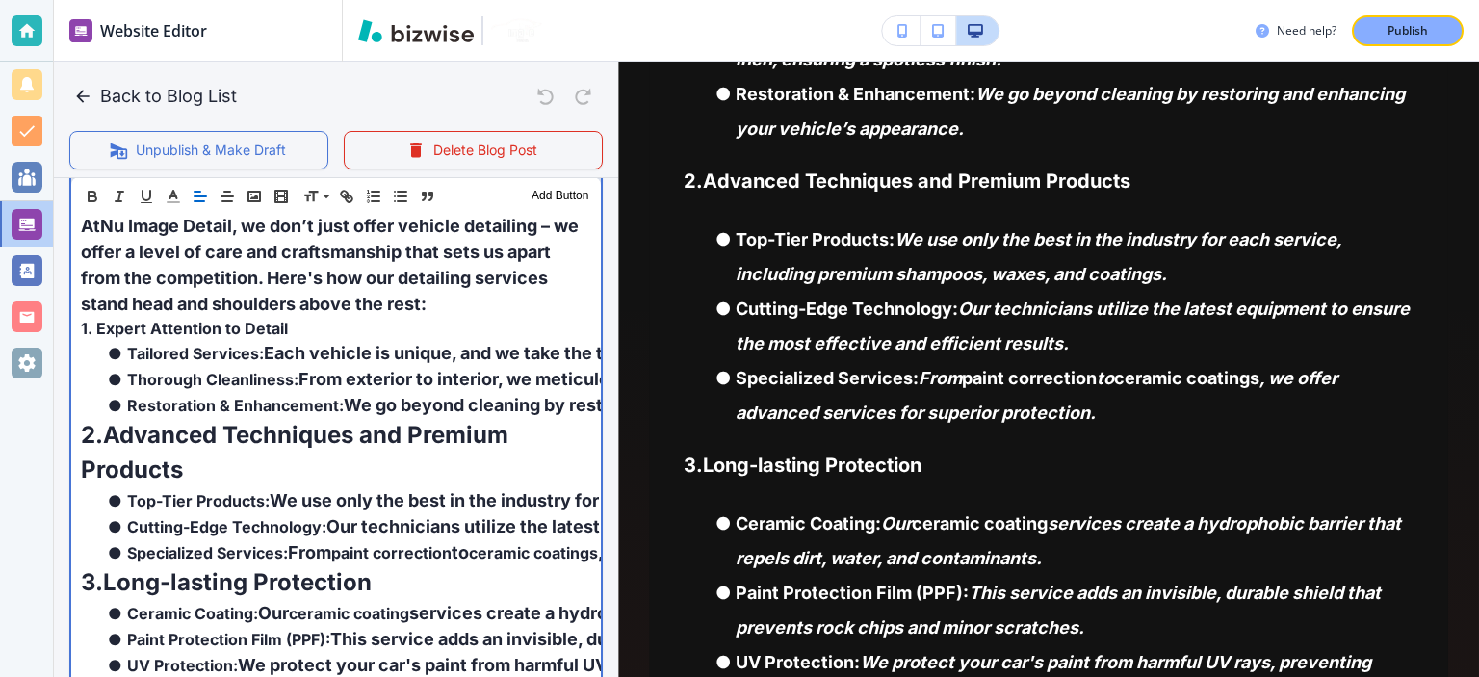
click at [259, 441] on strong "Advanced Techniques and Premium Products" at bounding box center [297, 452] width 433 height 63
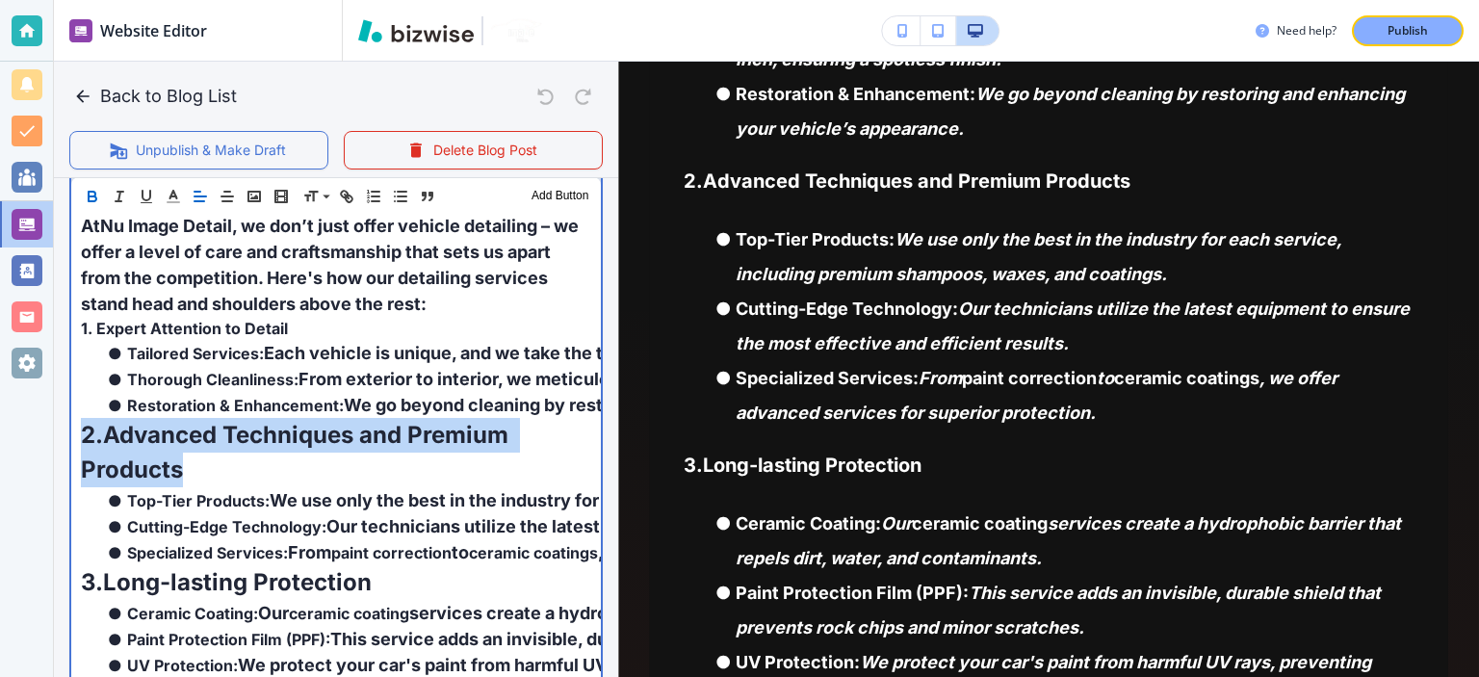
click at [259, 441] on strong "Advanced Techniques and Premium Products" at bounding box center [297, 452] width 433 height 63
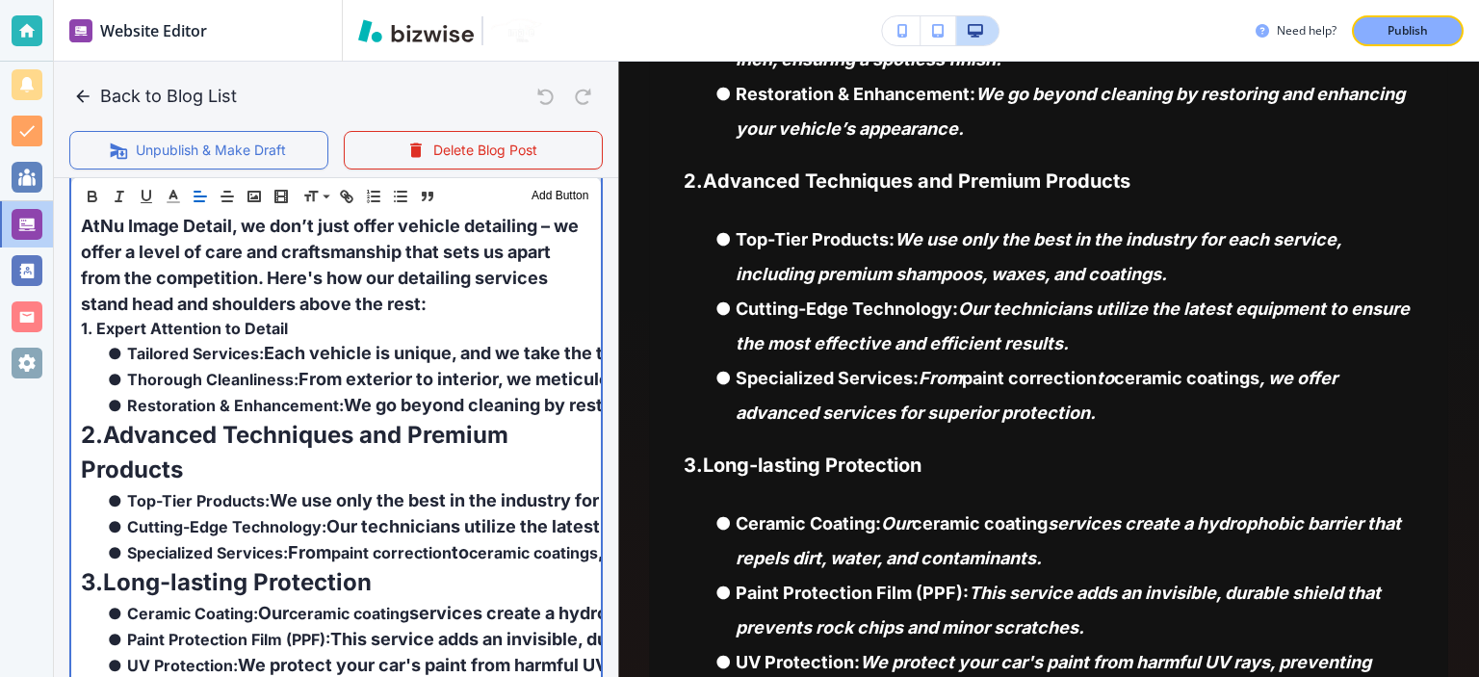
click at [250, 333] on strong "1. Expert Attention to Detail" at bounding box center [184, 328] width 207 height 19
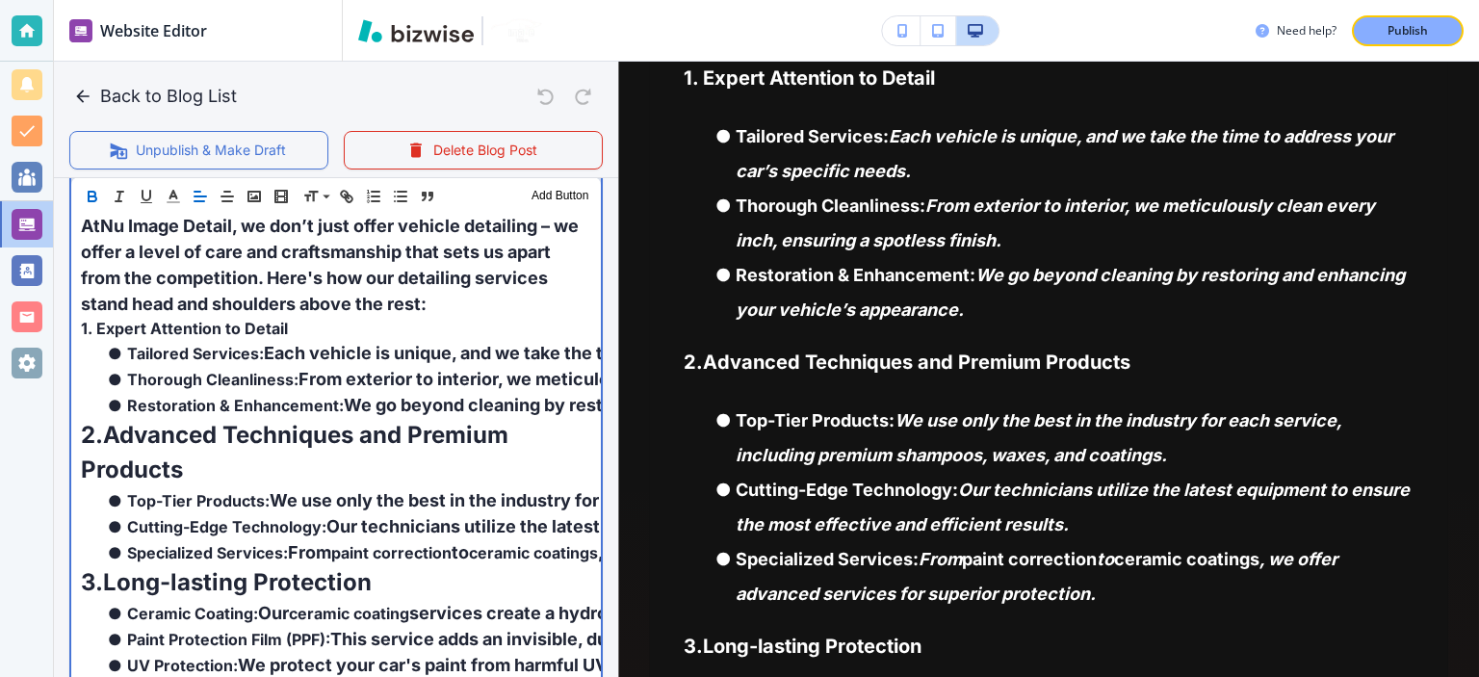
scroll to position [449, 0]
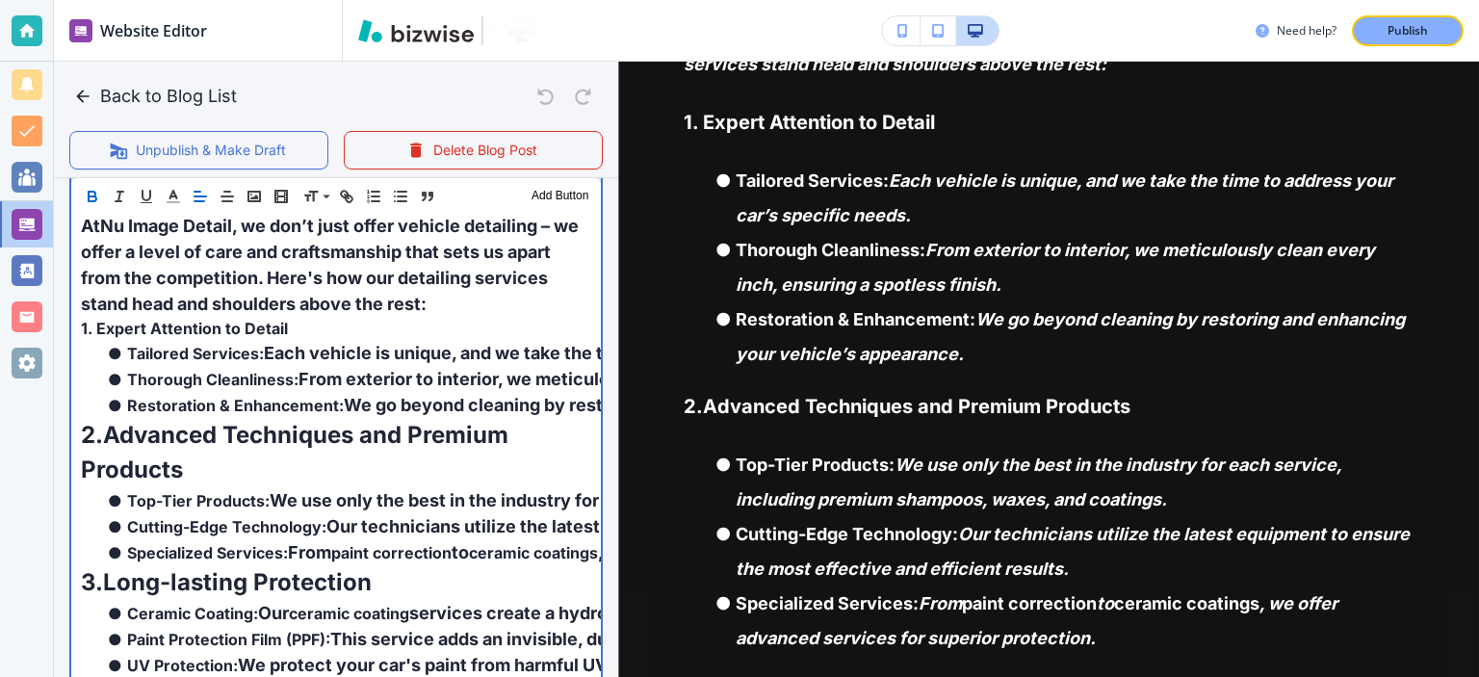
click at [284, 317] on p "1. Expert Attention to Detail" at bounding box center [336, 328] width 510 height 23
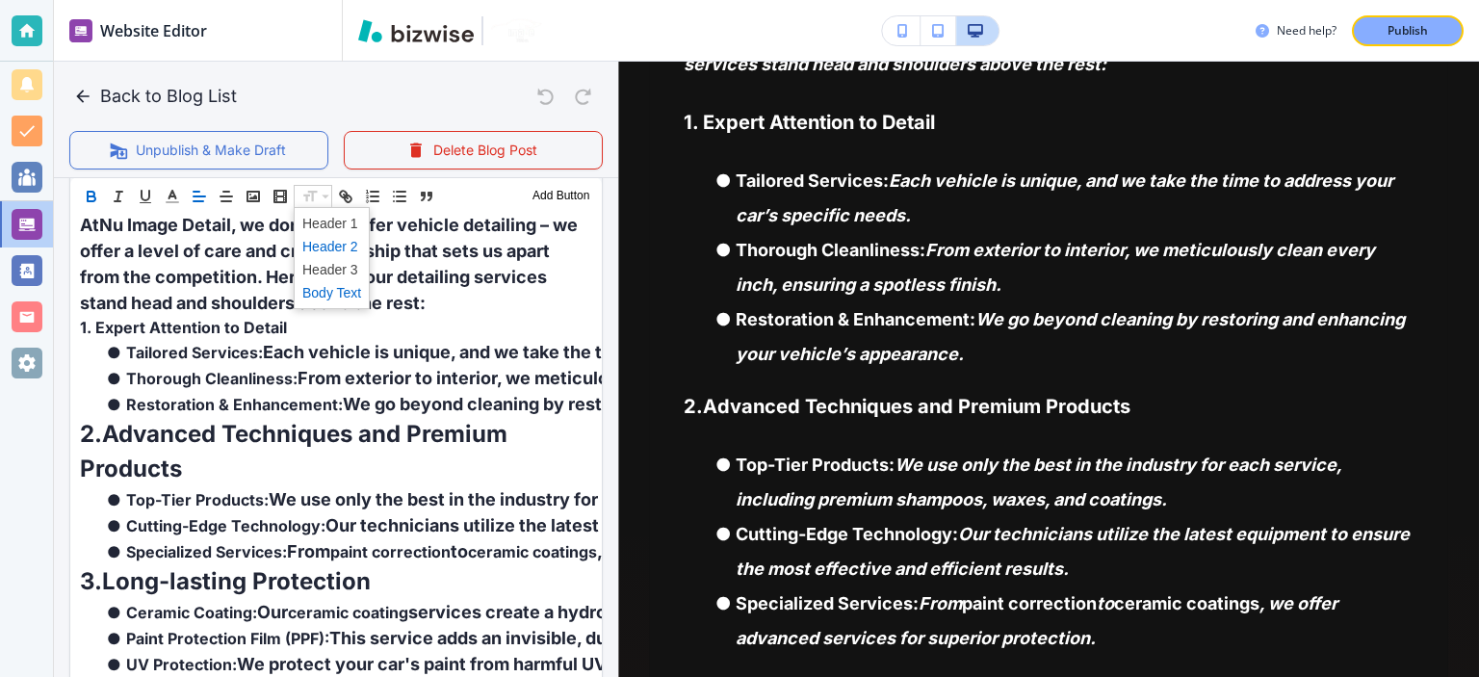
click at [334, 242] on span at bounding box center [331, 246] width 59 height 23
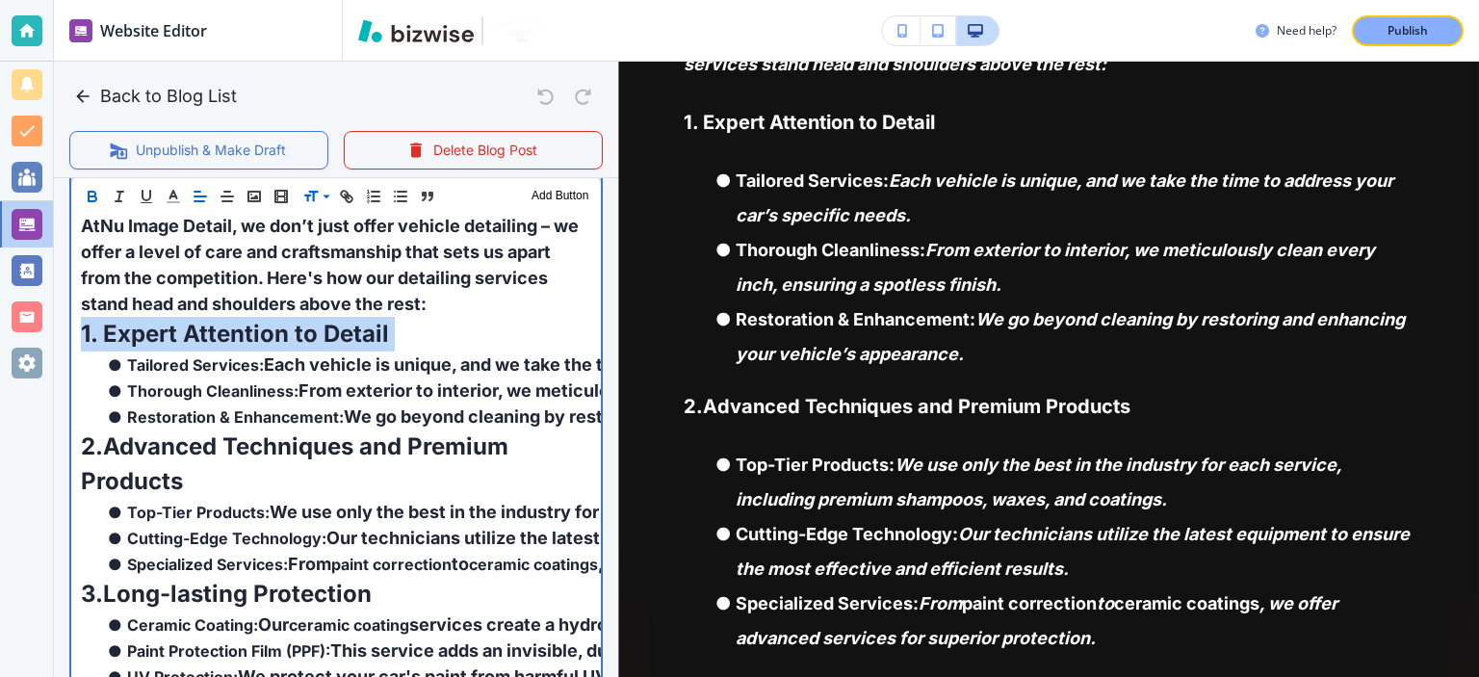
scroll to position [674, 0]
click at [407, 317] on p "1. Expert Attention to Detail" at bounding box center [336, 334] width 510 height 35
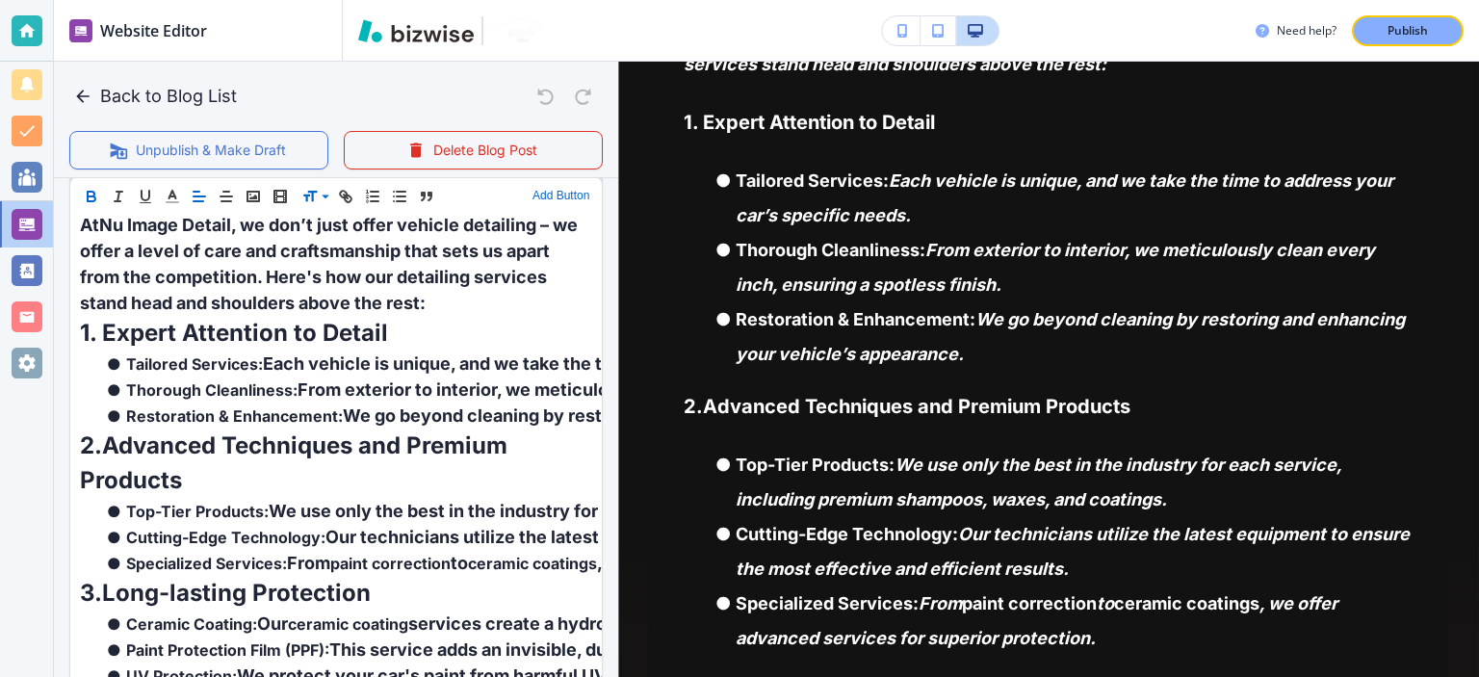
click at [535, 196] on button "Add Button" at bounding box center [561, 196] width 66 height 23
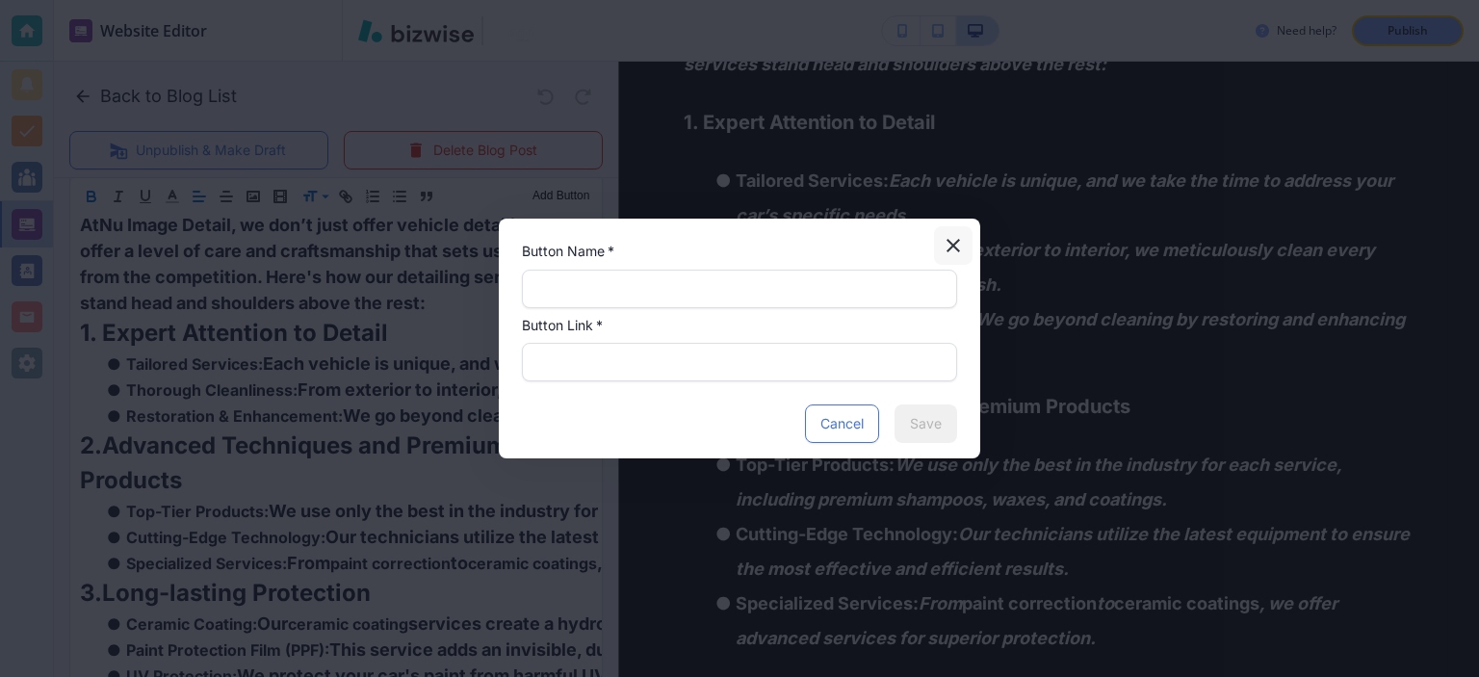
click at [952, 246] on icon "button" at bounding box center [953, 245] width 13 height 13
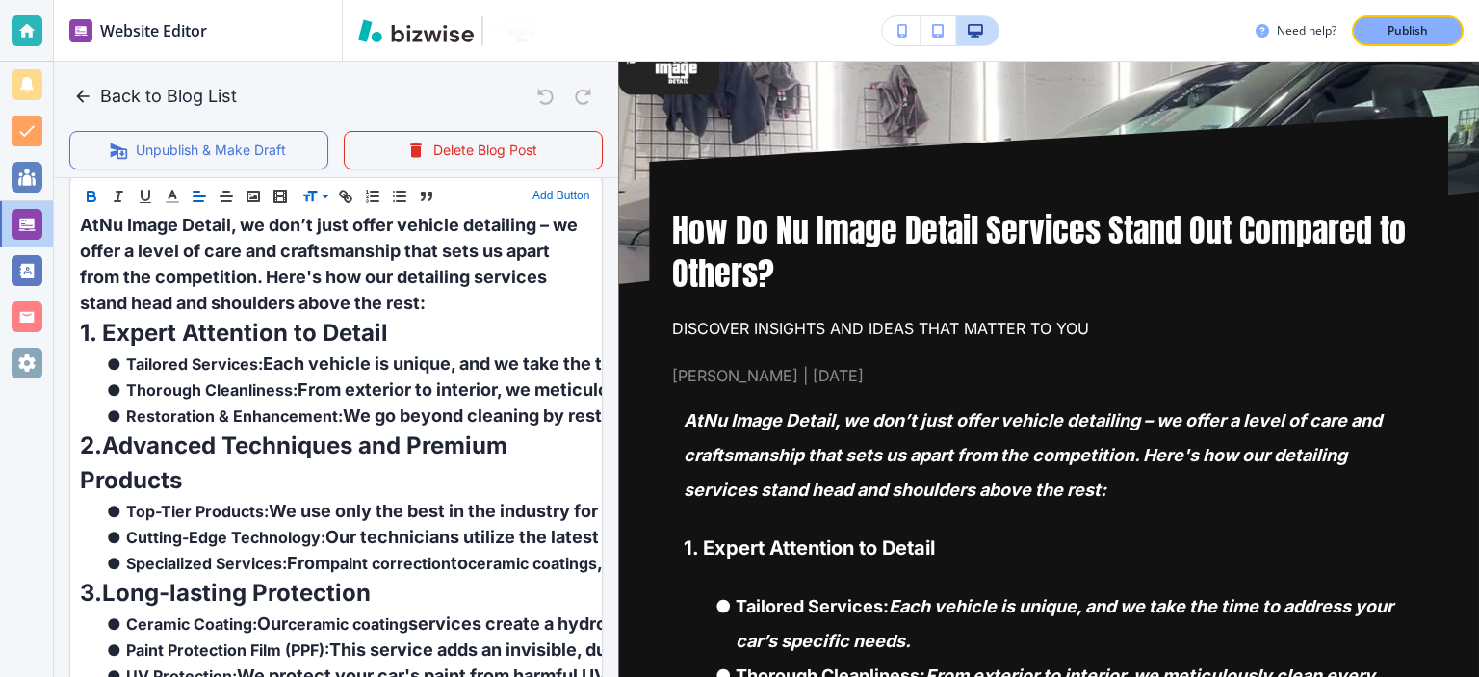
scroll to position [0, 0]
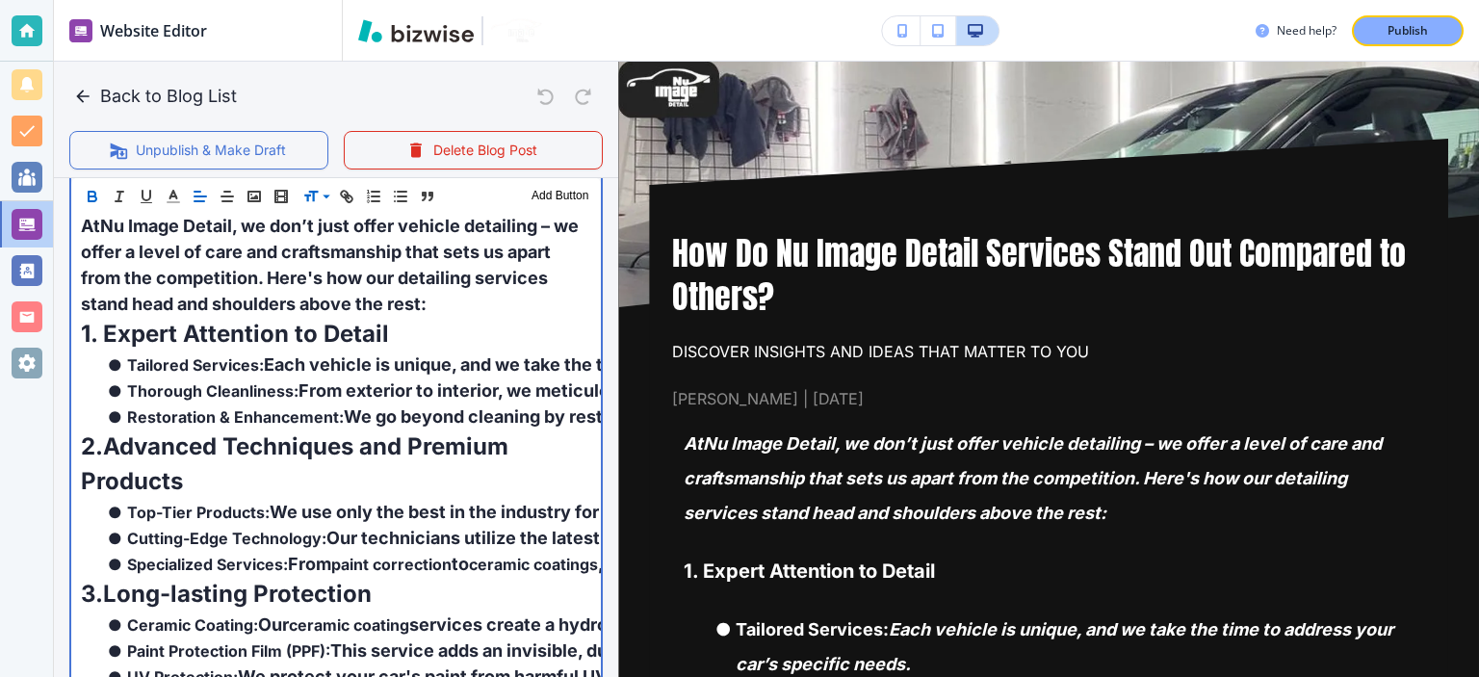
drag, startPoint x: 438, startPoint y: 346, endPoint x: 458, endPoint y: 344, distance: 20.3
click at [439, 346] on p "1. Expert Attention to Detail" at bounding box center [336, 334] width 510 height 35
click at [539, 299] on p "At Nu Image Detail , we don’t just offer vehicle detailing – we offer a level o…" at bounding box center [336, 265] width 510 height 104
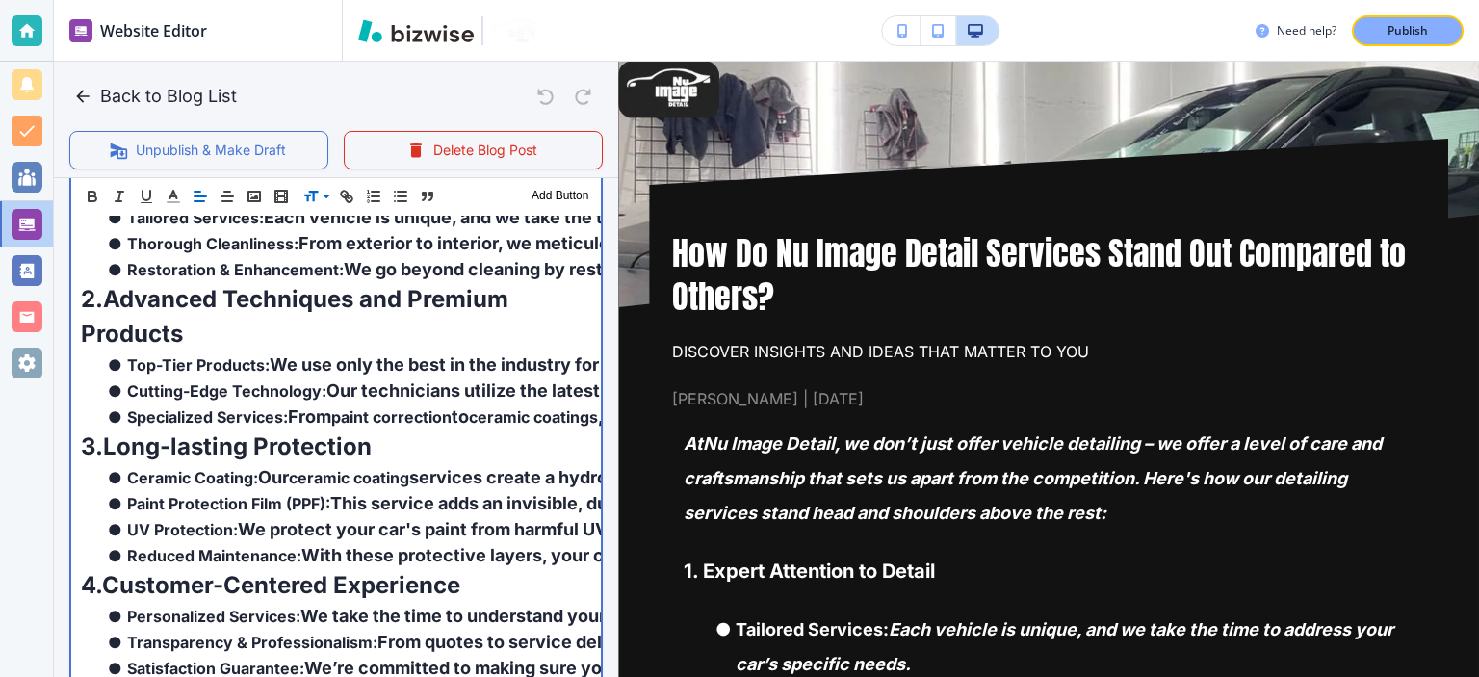
click at [313, 423] on span "From" at bounding box center [309, 416] width 43 height 20
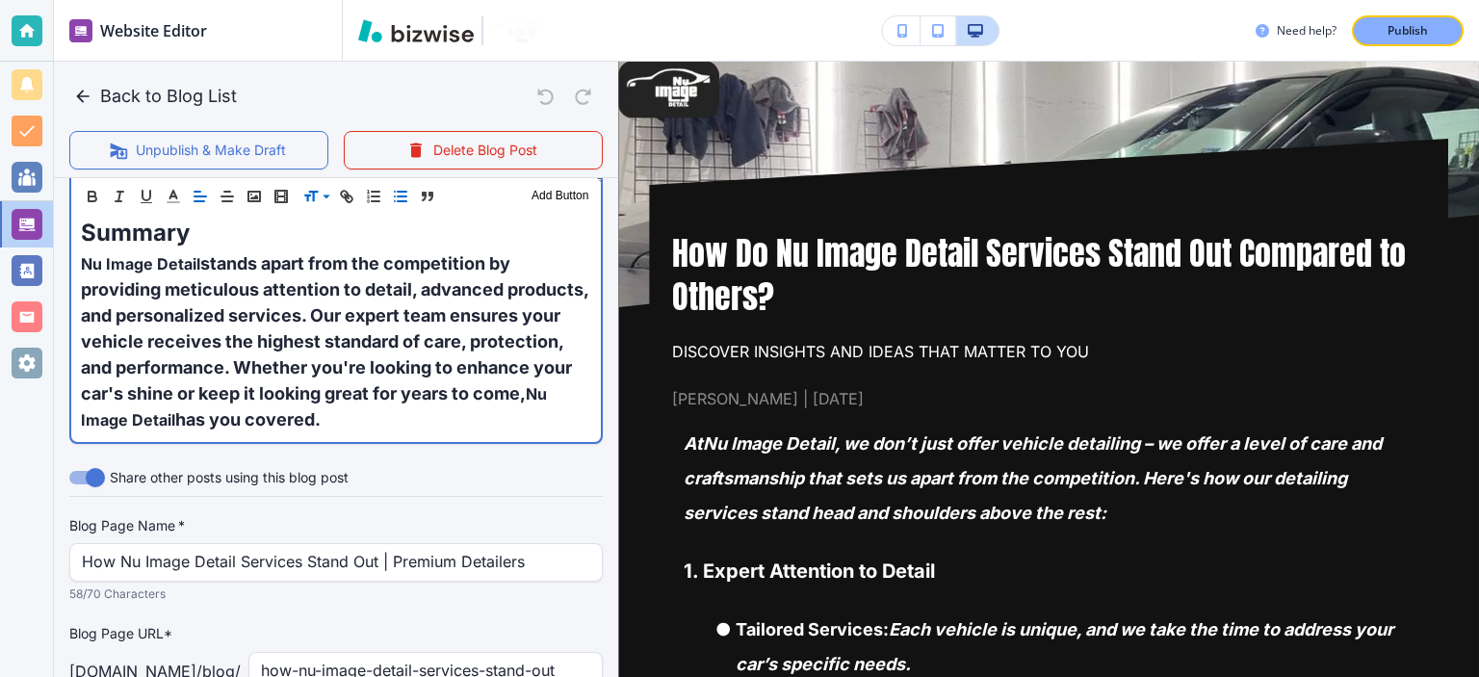
scroll to position [1496, 0]
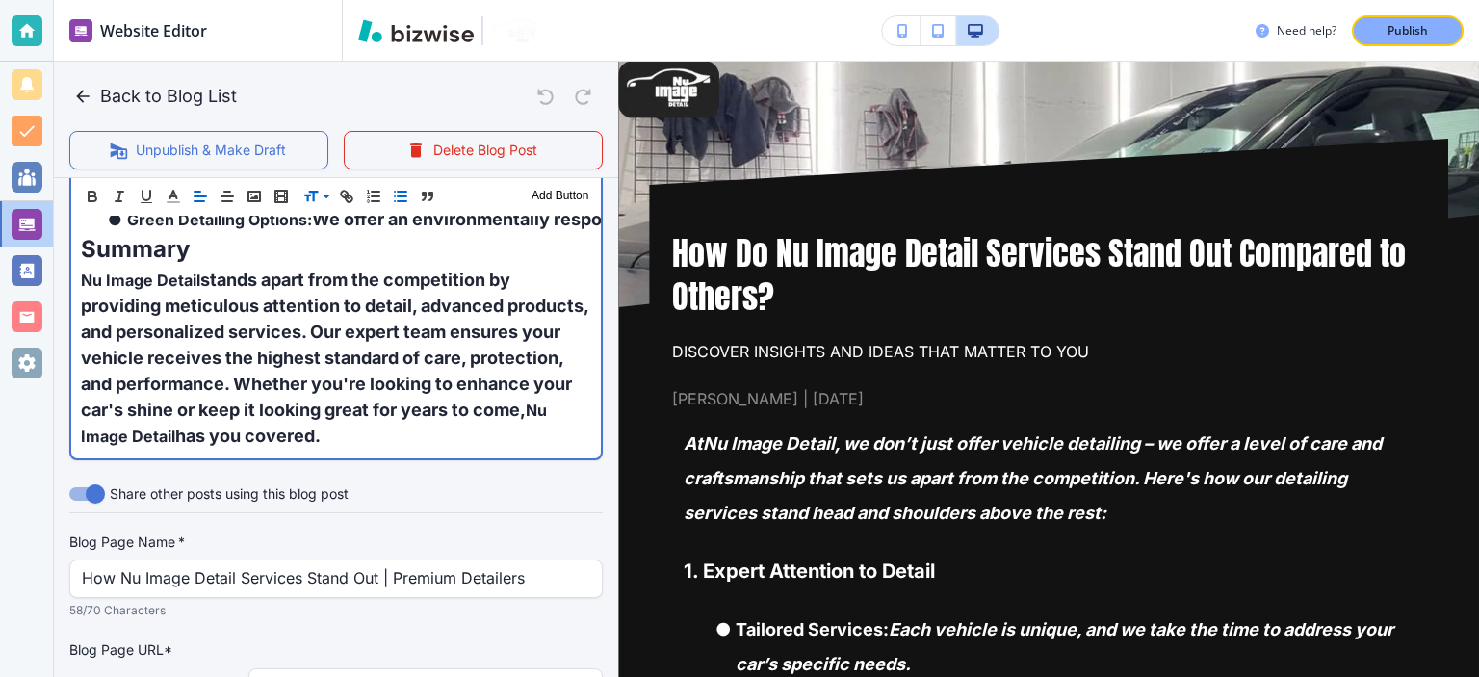
click at [321, 426] on span "has you covered." at bounding box center [247, 436] width 145 height 20
click at [560, 430] on p "Nu Image Detail stands apart from the competition by providing meticulous atten…" at bounding box center [336, 358] width 510 height 182
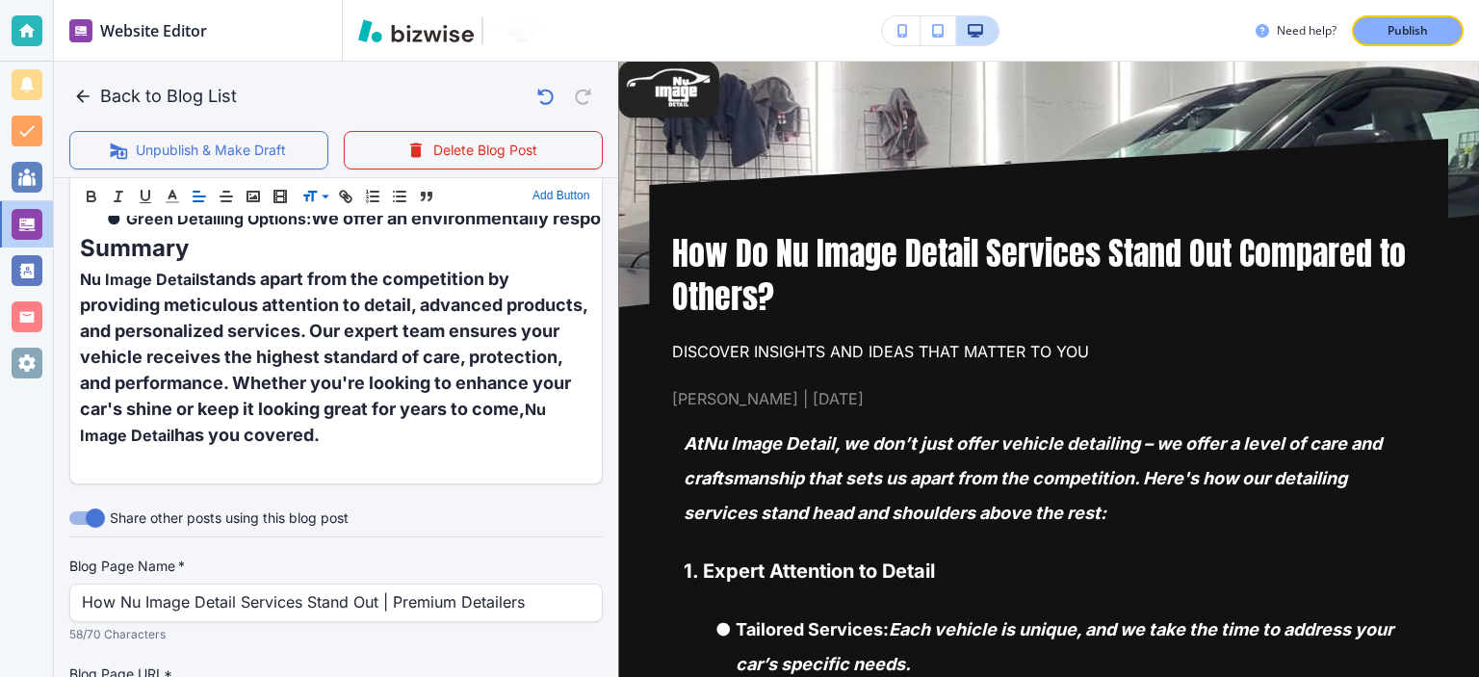
click at [561, 195] on button "Add Button" at bounding box center [561, 196] width 66 height 23
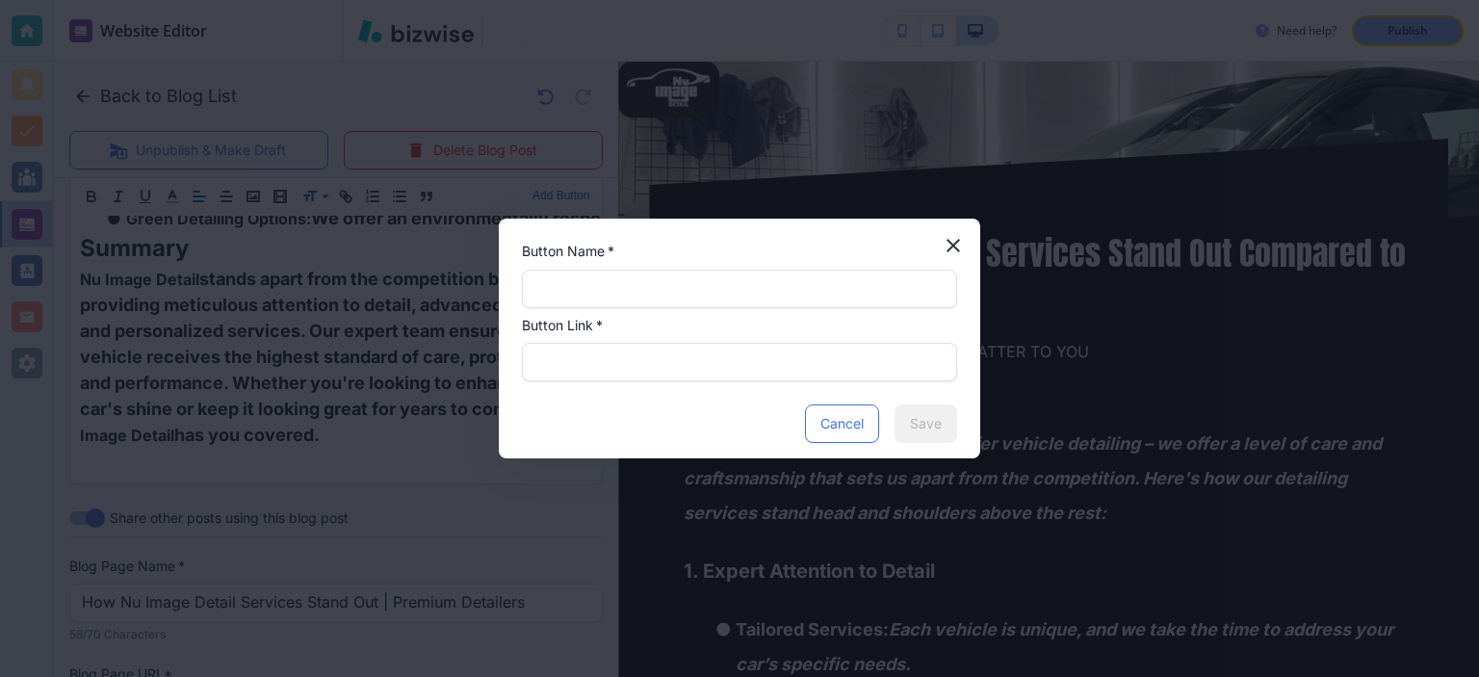
scroll to position [1495, 0]
click at [639, 285] on input "text" at bounding box center [739, 289] width 410 height 37
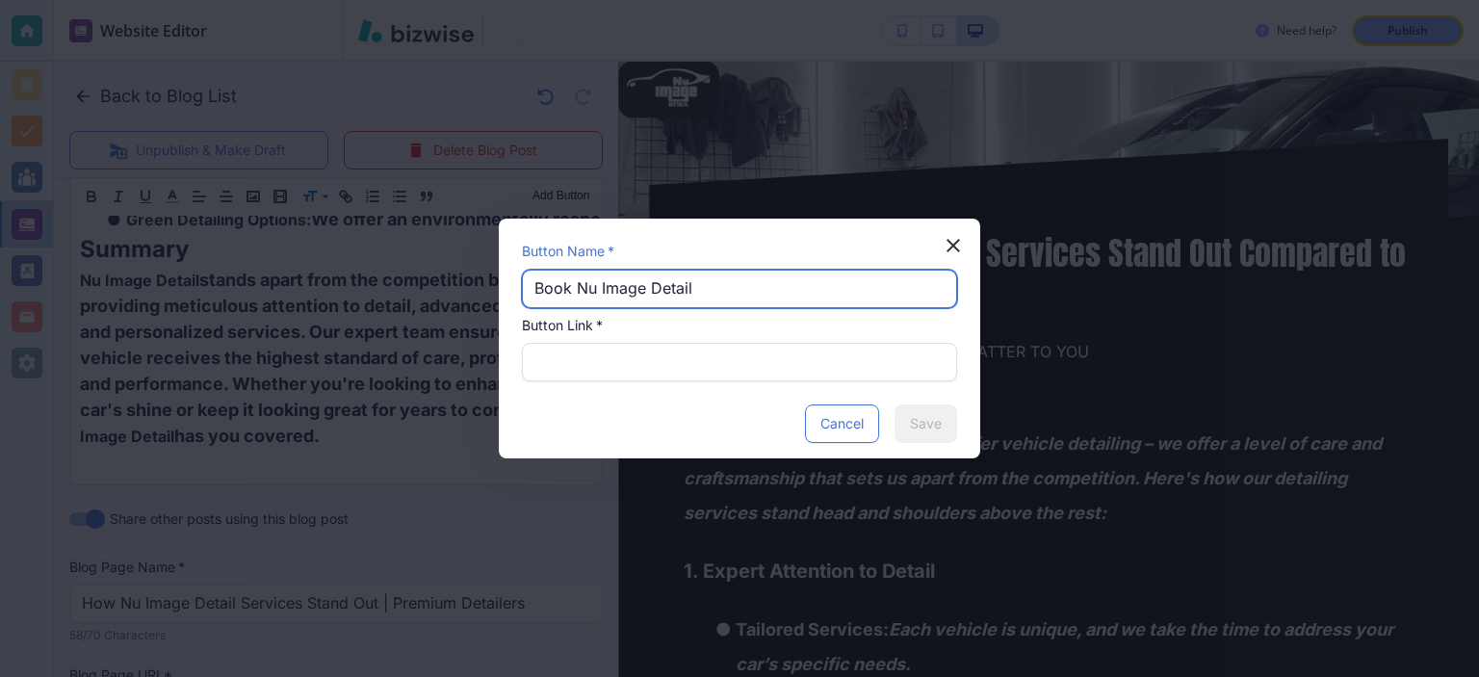
type input "Book Nu Image Detail"
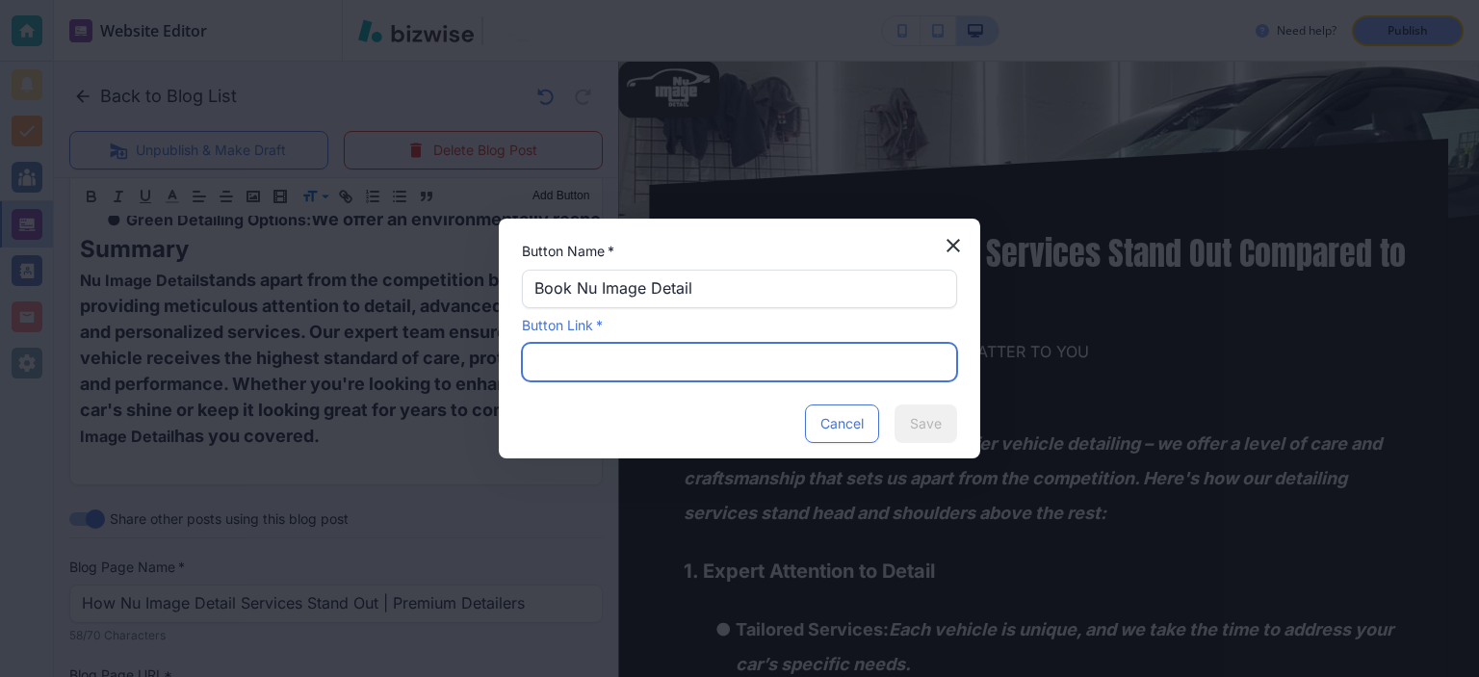
paste input "https://www.nuimagedetail.com/booking"
type input "https://www.nuimagedetail.com/booking"
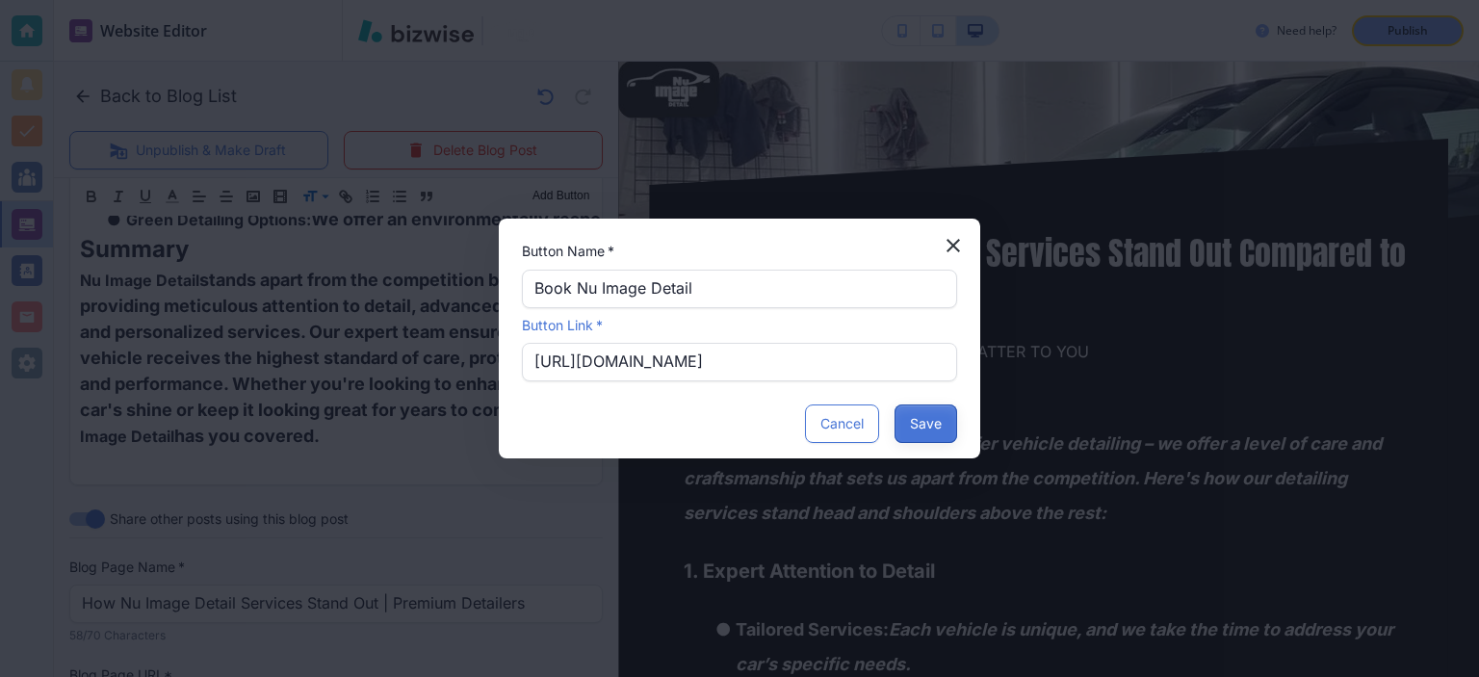
click at [930, 426] on button "Save" at bounding box center [926, 423] width 63 height 39
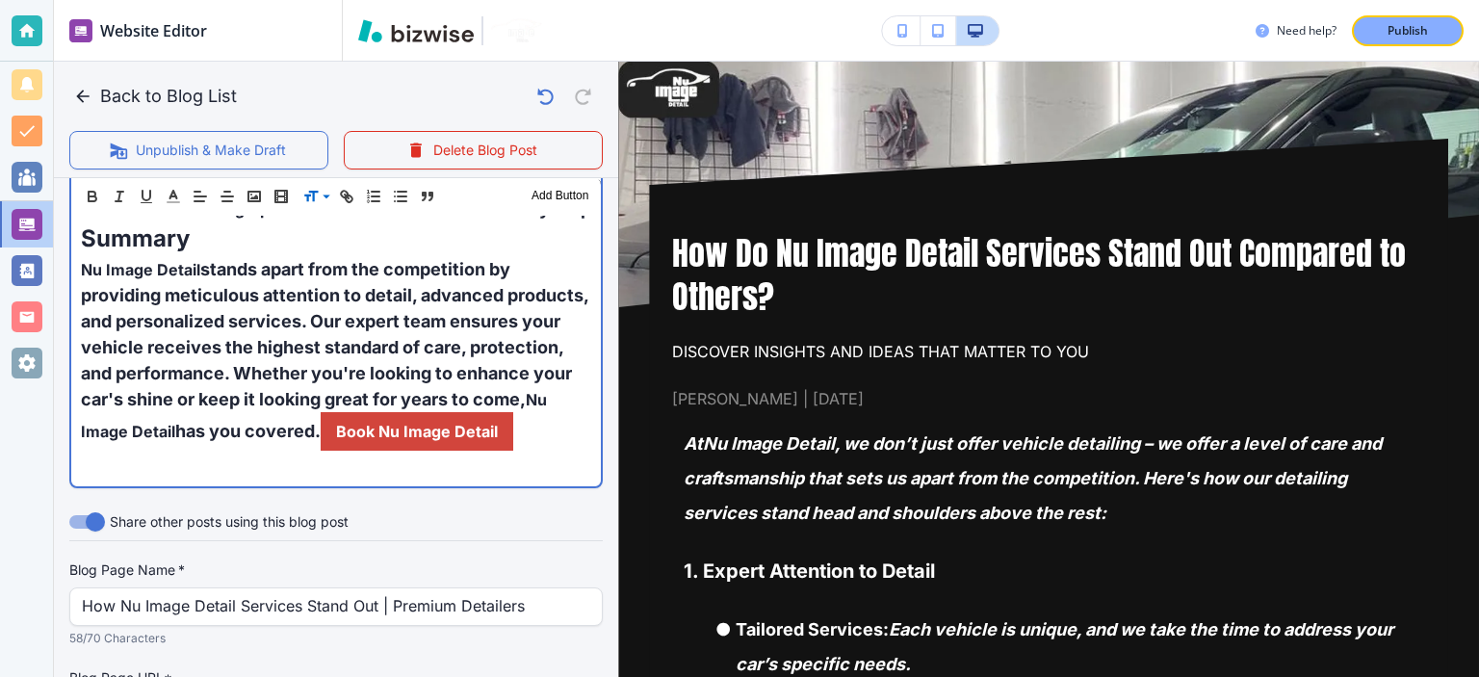
click at [460, 409] on p "Nu Image Detail stands apart from the competition by providing meticulous atten…" at bounding box center [336, 353] width 510 height 195
click at [274, 450] on p "Nu Image Detail stands apart from the competition by providing meticulous atten…" at bounding box center [336, 352] width 510 height 195
click at [309, 449] on p "Nu Image Detail stands apart from the competition by providing meticulous atten…" at bounding box center [336, 352] width 510 height 195
click at [458, 450] on p "Nu Image Detail stands apart from the competition by providing meticulous atten…" at bounding box center [336, 352] width 510 height 195
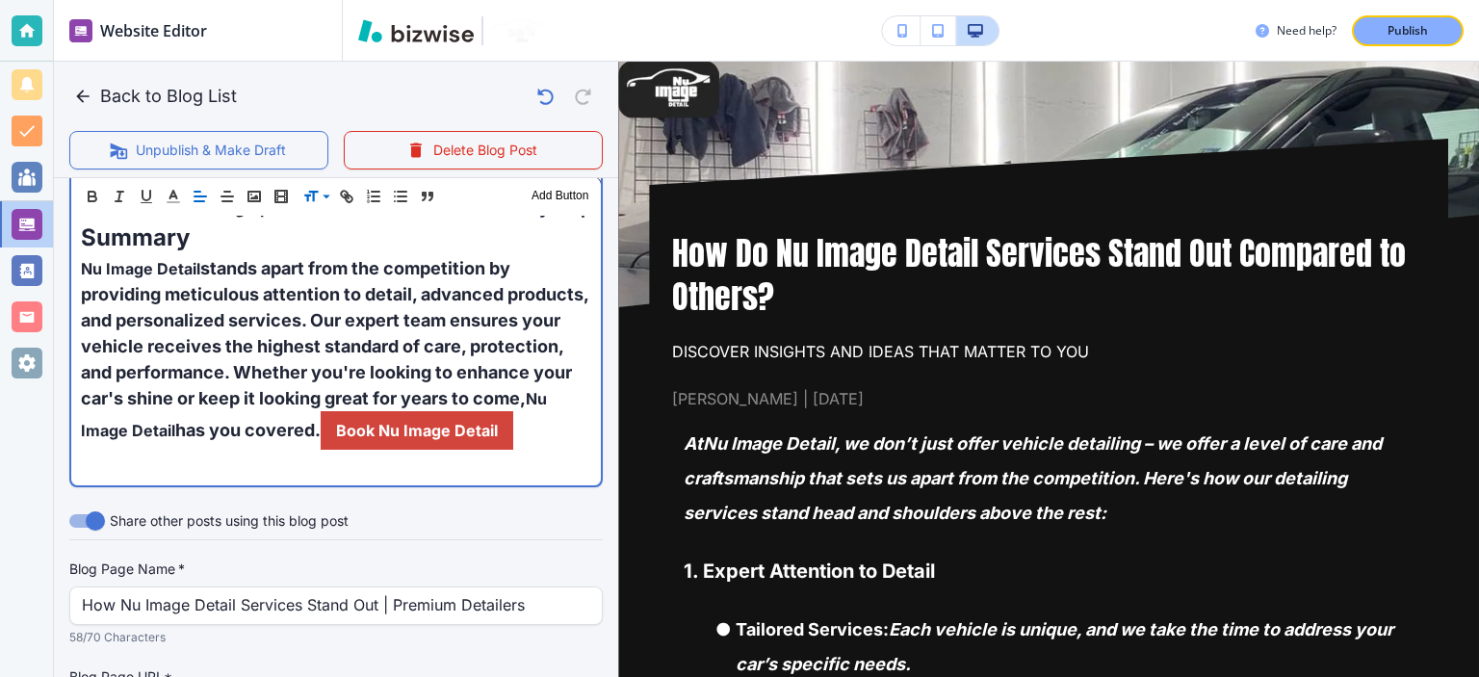
click at [458, 450] on p "Nu Image Detail stands apart from the competition by providing meticulous atten…" at bounding box center [336, 352] width 510 height 195
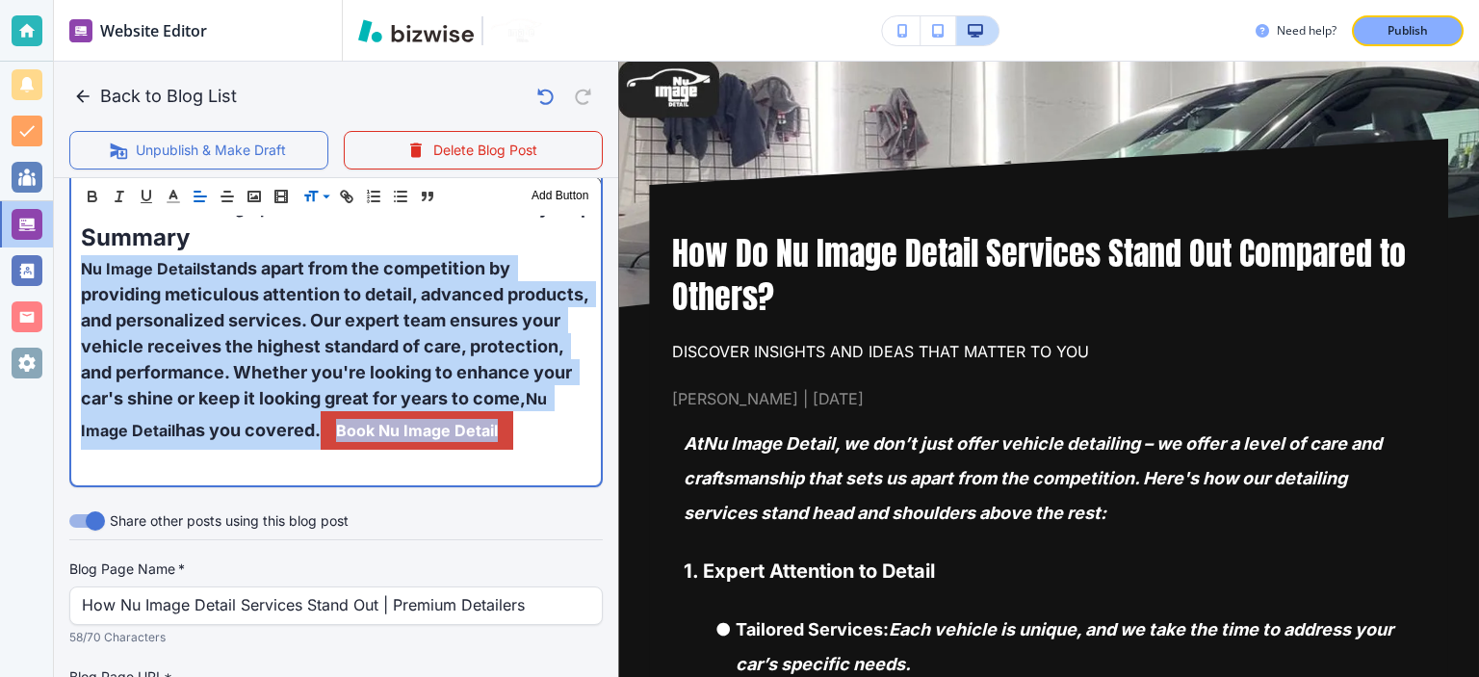
click at [458, 450] on p "Nu Image Detail stands apart from the competition by providing meticulous atten…" at bounding box center [336, 352] width 510 height 195
click at [458, 474] on p "﻿" at bounding box center [336, 463] width 510 height 26
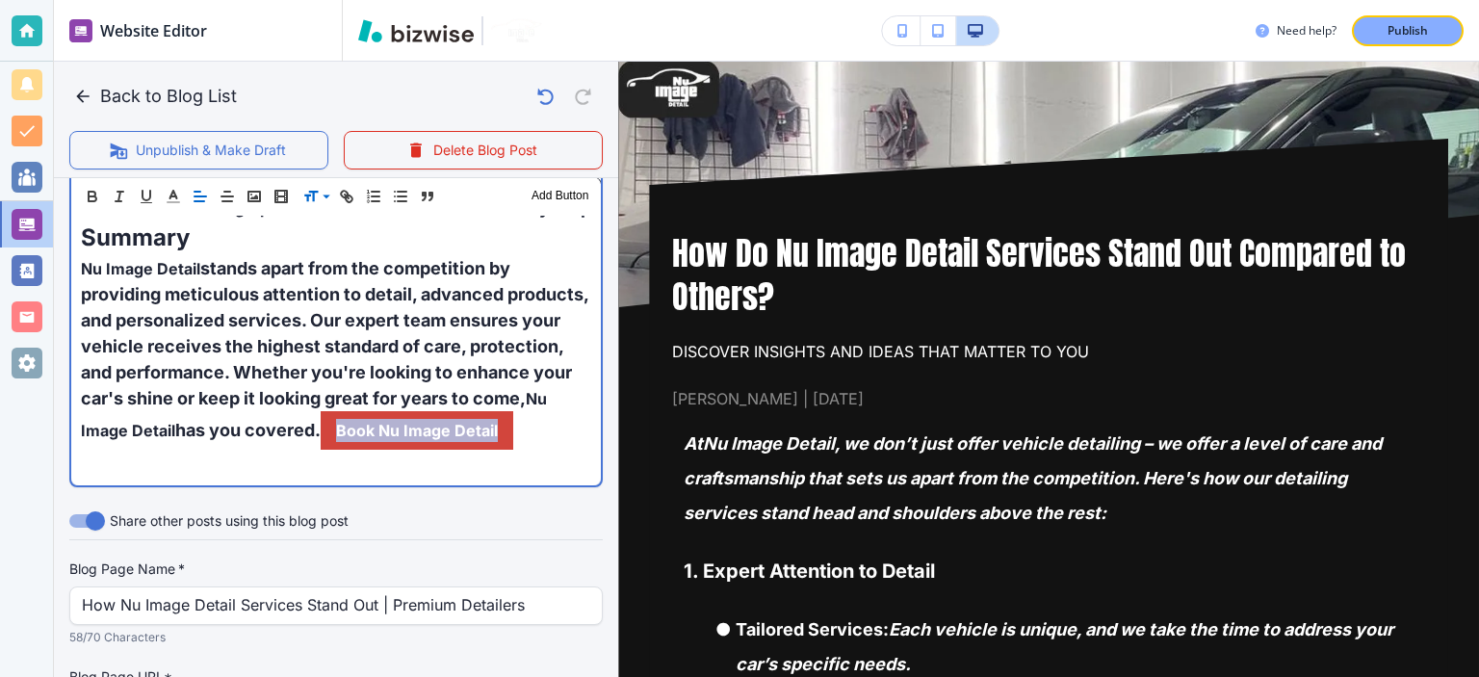
drag, startPoint x: 372, startPoint y: 457, endPoint x: 70, endPoint y: 457, distance: 301.4
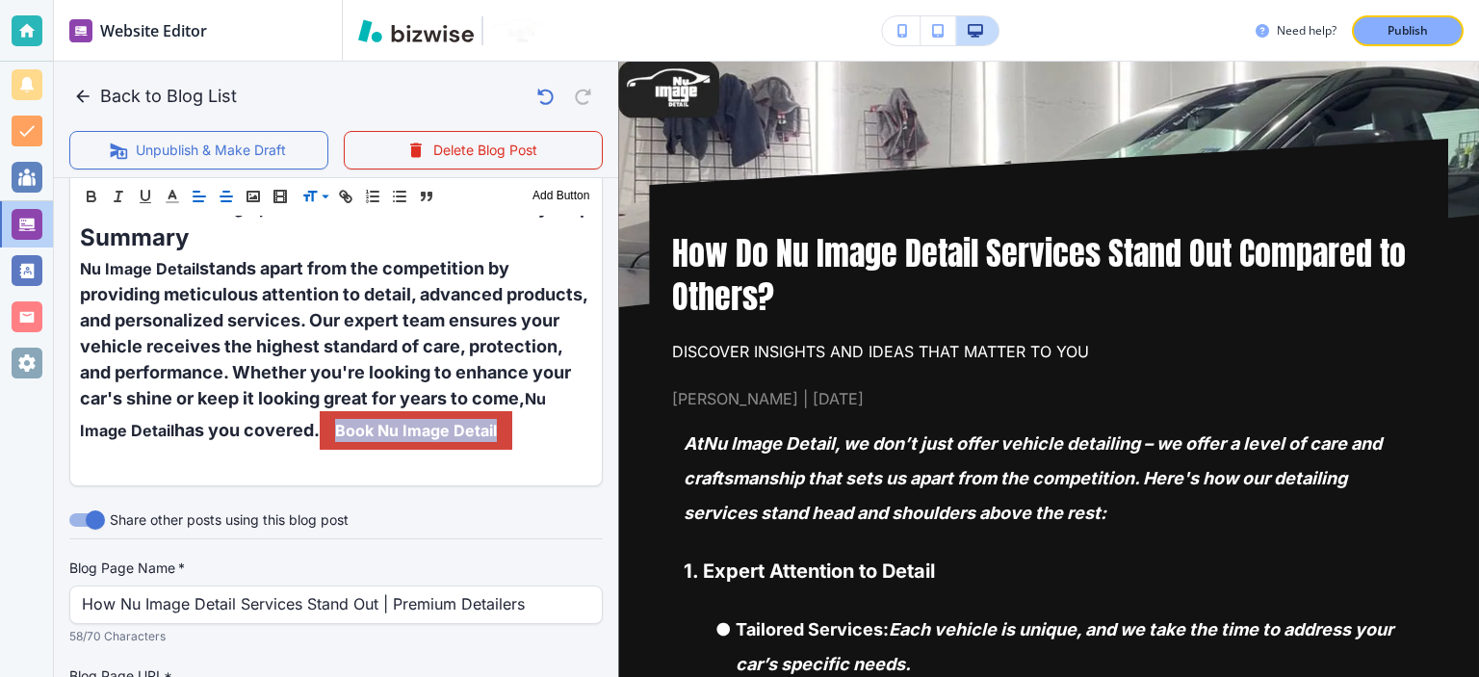
click at [220, 196] on icon "button" at bounding box center [226, 196] width 17 height 17
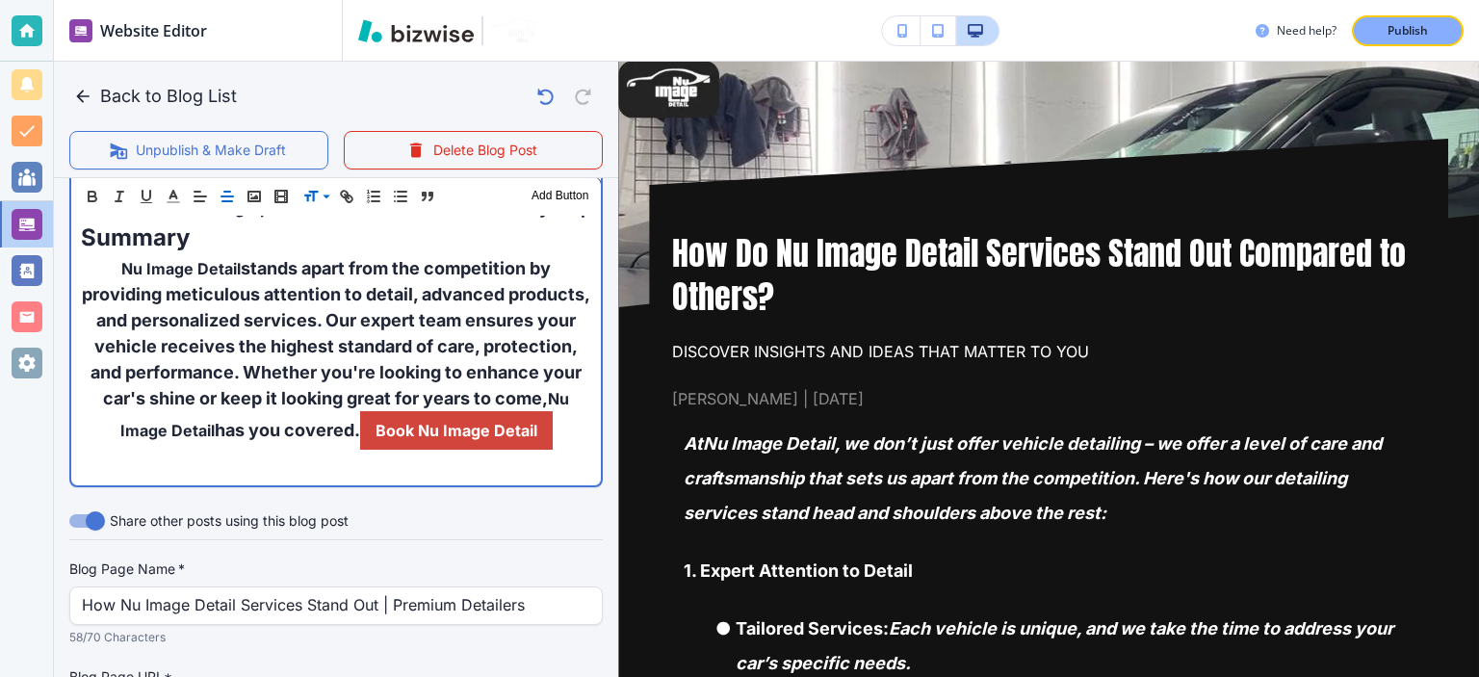
click at [300, 341] on span "stands apart from the competition by providing meticulous attention to detail, …" at bounding box center [338, 333] width 512 height 150
click at [572, 425] on p "Nu Image Detail stands apart from the competition by providing meticulous atten…" at bounding box center [336, 352] width 510 height 195
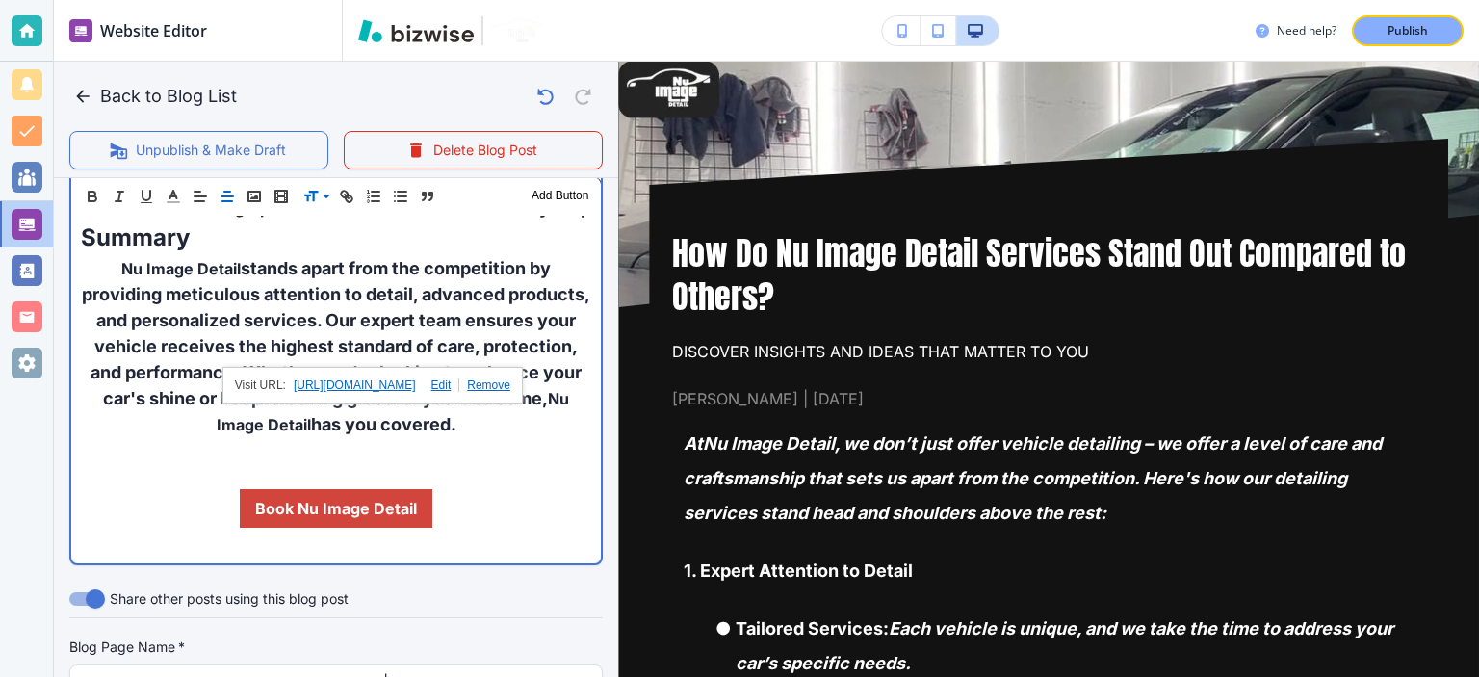
click at [574, 425] on p "Nu Image Detail stands apart from the competition by providing meticulous atten…" at bounding box center [336, 346] width 510 height 182
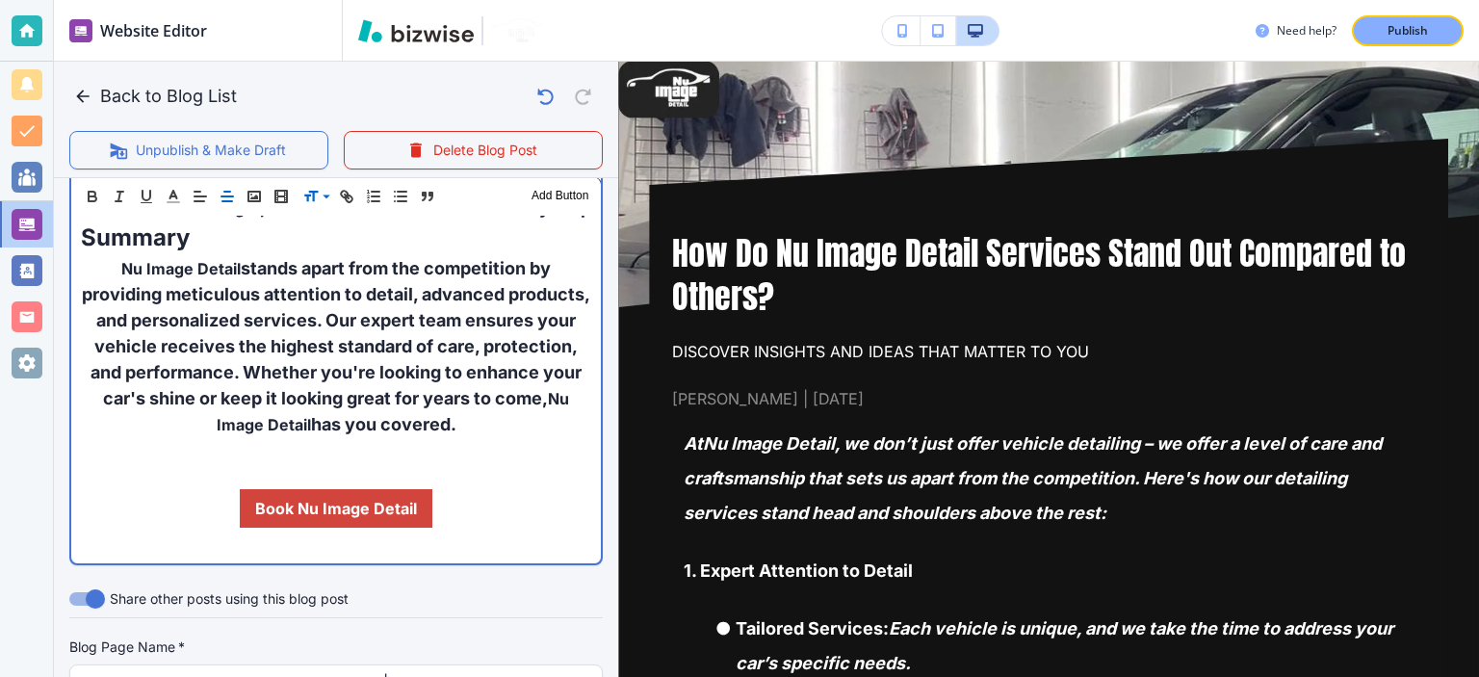
click at [565, 425] on p "Nu Image Detail stands apart from the competition by providing meticulous atten…" at bounding box center [336, 346] width 510 height 182
drag, startPoint x: 568, startPoint y: 427, endPoint x: 107, endPoint y: 269, distance: 487.6
click at [107, 269] on p "Nu Image Detail stands apart from the competition by providing meticulous atten…" at bounding box center [336, 346] width 510 height 182
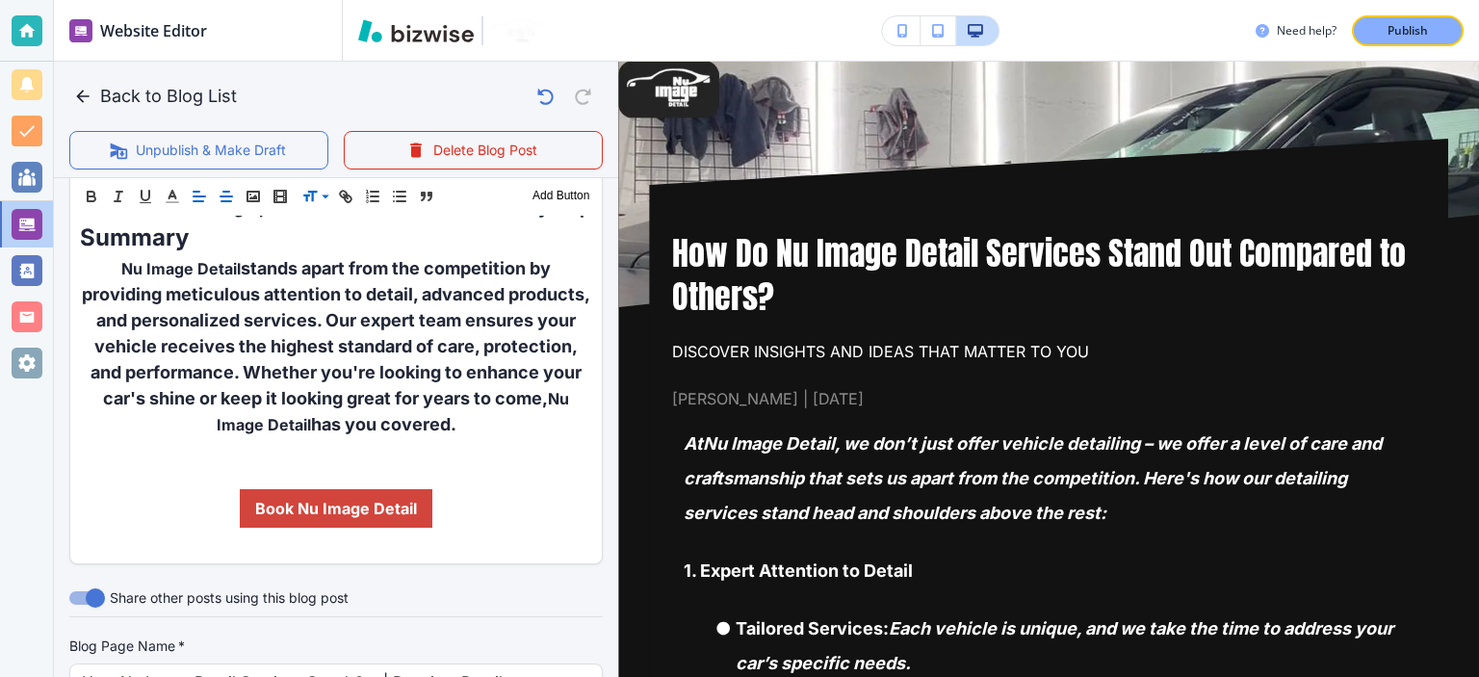
click at [202, 191] on icon "button" at bounding box center [199, 196] width 17 height 17
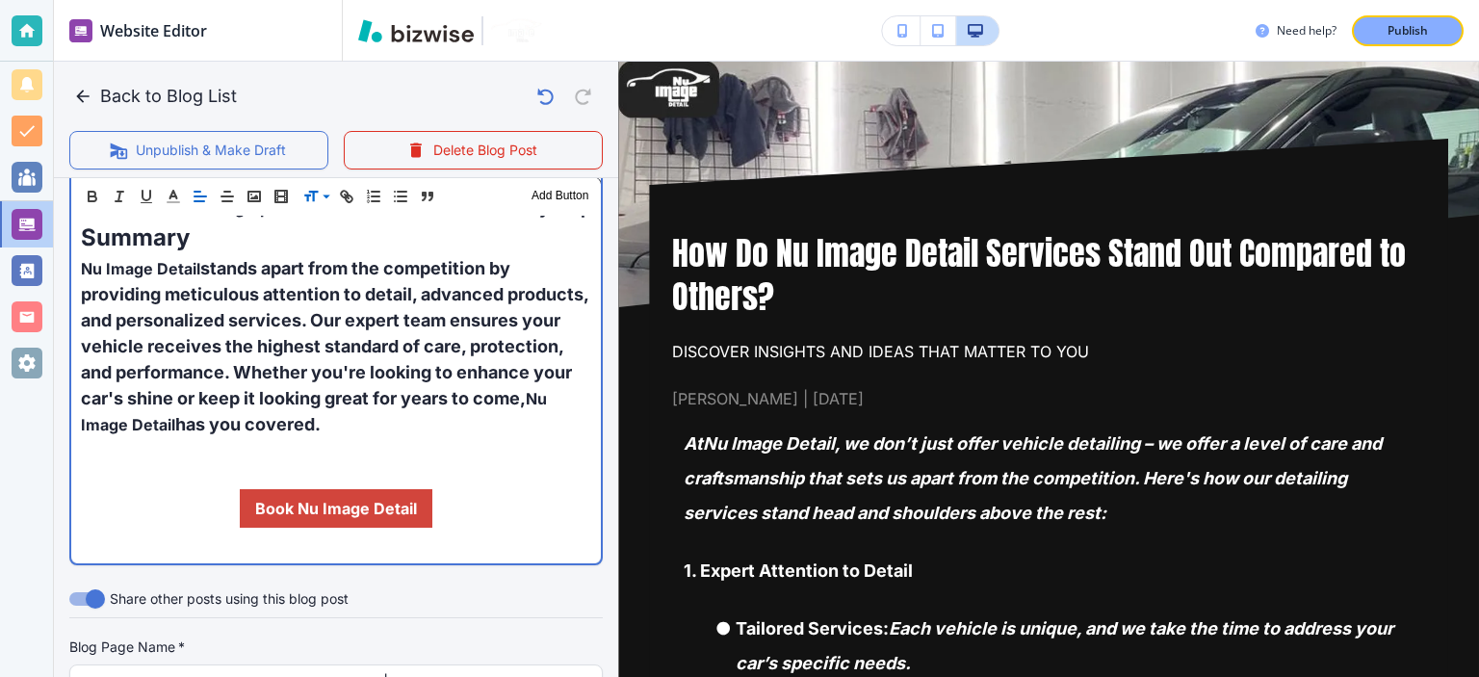
click at [221, 475] on p at bounding box center [336, 476] width 510 height 26
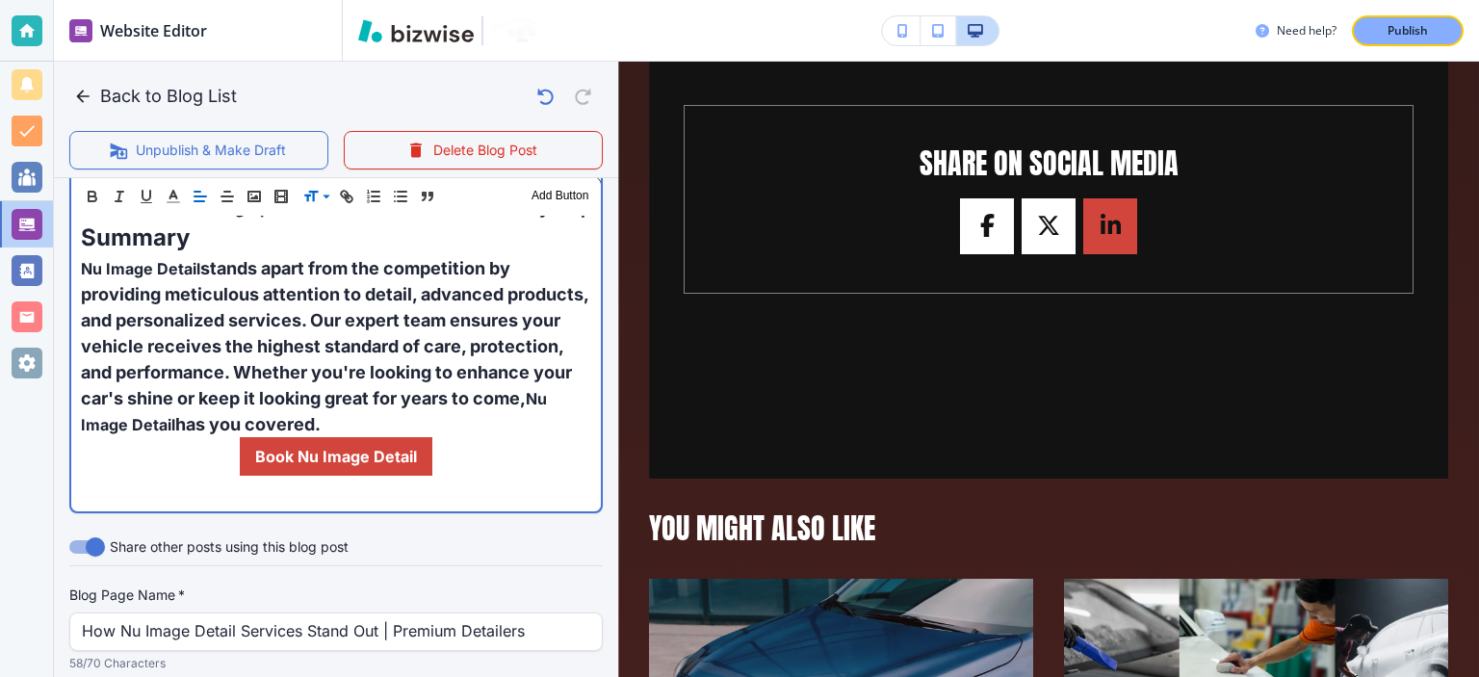
scroll to position [2342, 0]
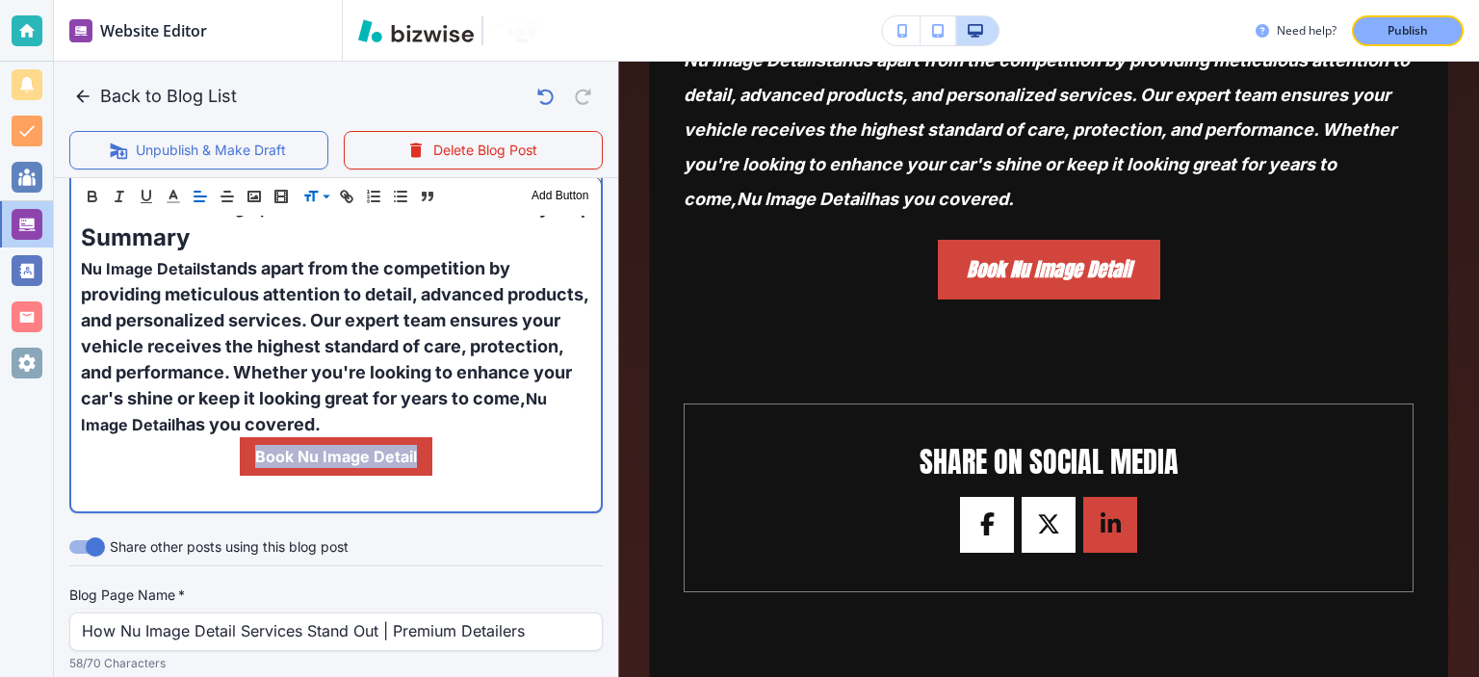
drag, startPoint x: 478, startPoint y: 461, endPoint x: 200, endPoint y: 457, distance: 277.4
click at [200, 457] on p "Book Nu Image Detail" at bounding box center [336, 456] width 510 height 39
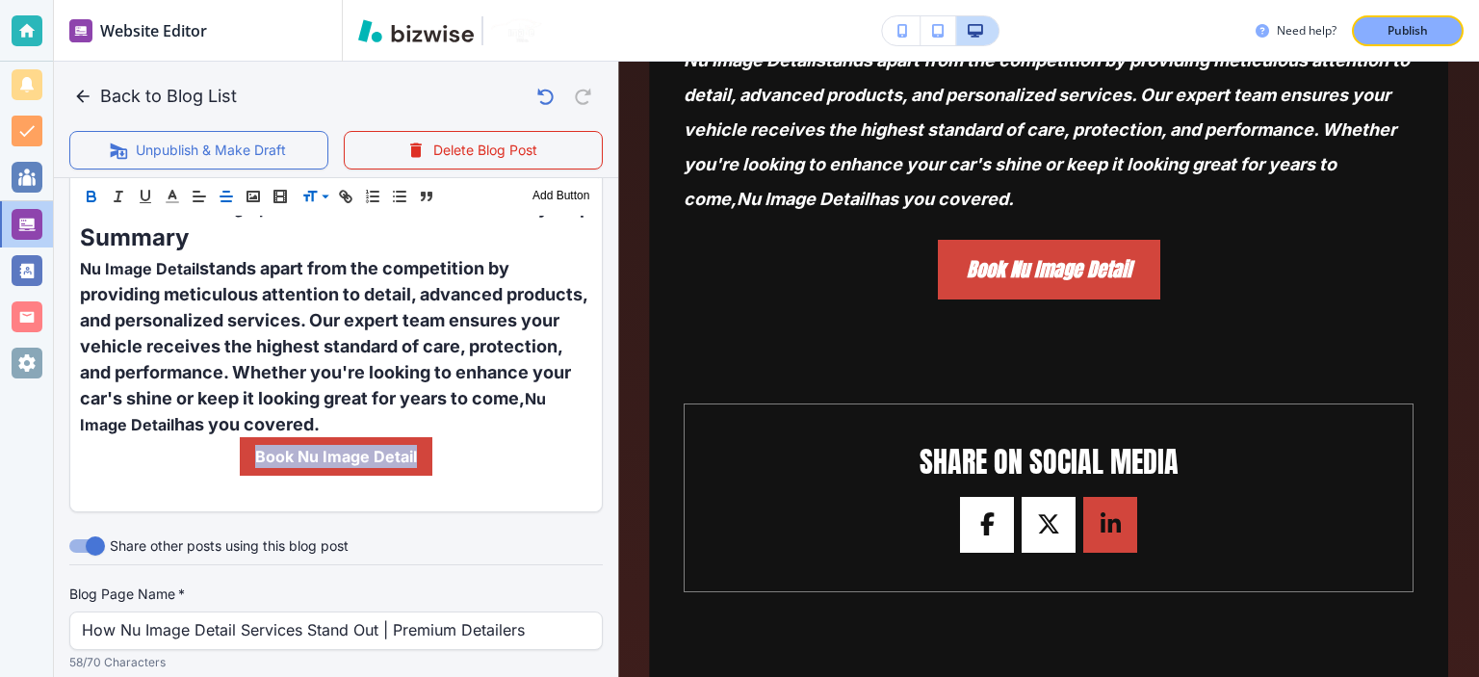
click at [91, 195] on icon "button" at bounding box center [91, 196] width 17 height 17
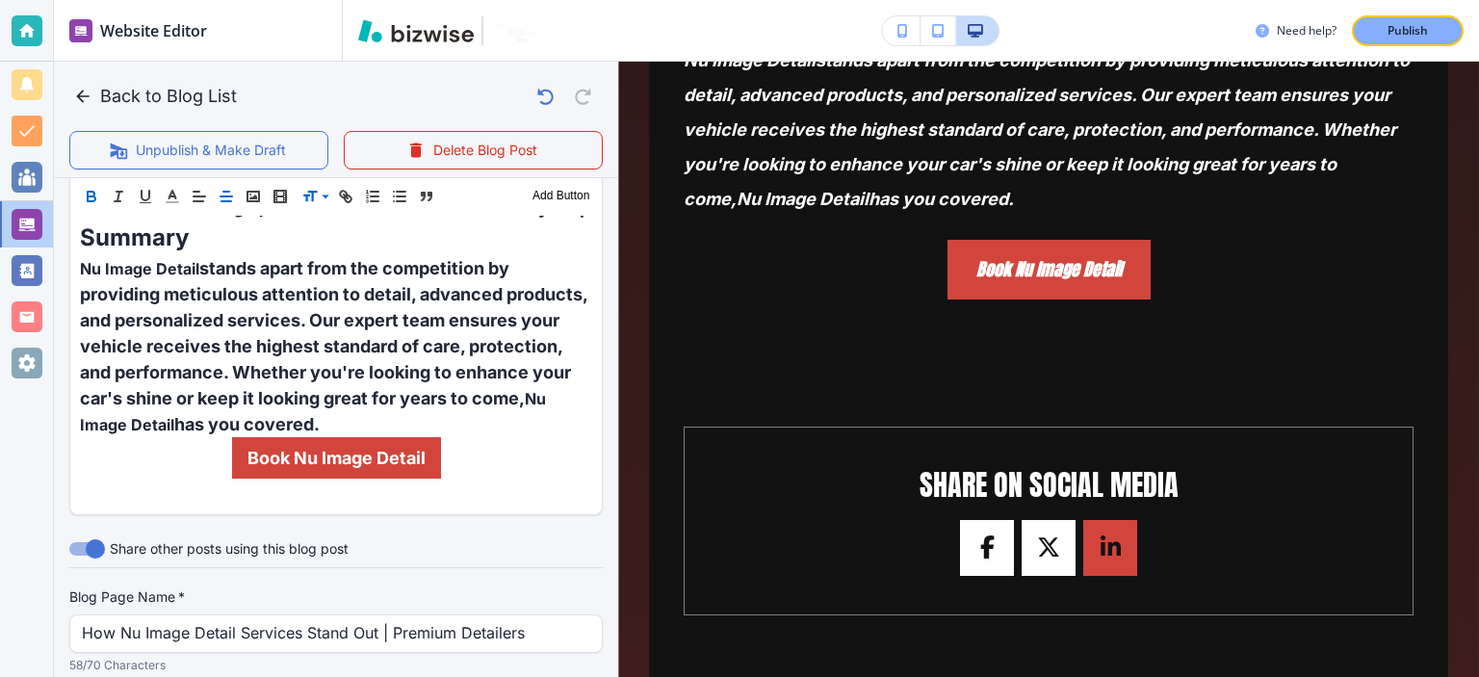
click at [91, 195] on icon "button" at bounding box center [91, 196] width 17 height 17
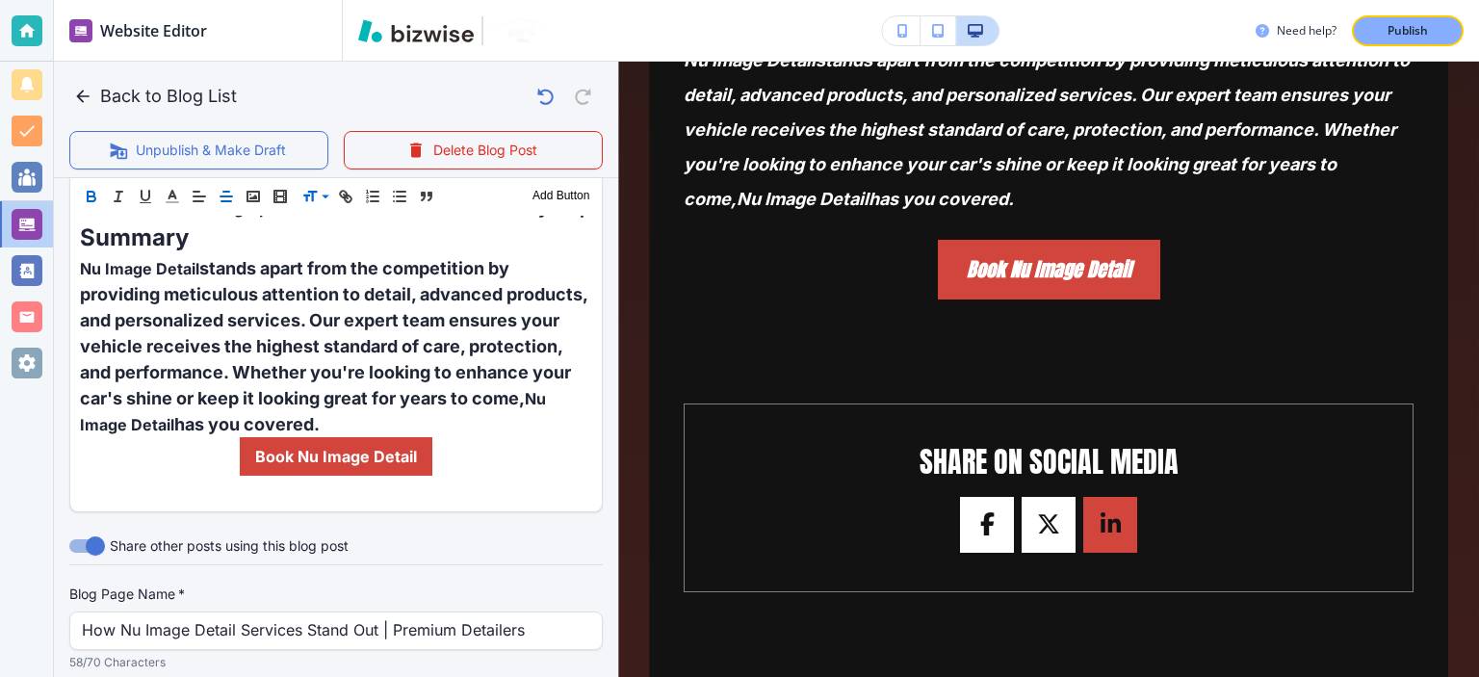
click at [91, 195] on icon "button" at bounding box center [91, 196] width 17 height 17
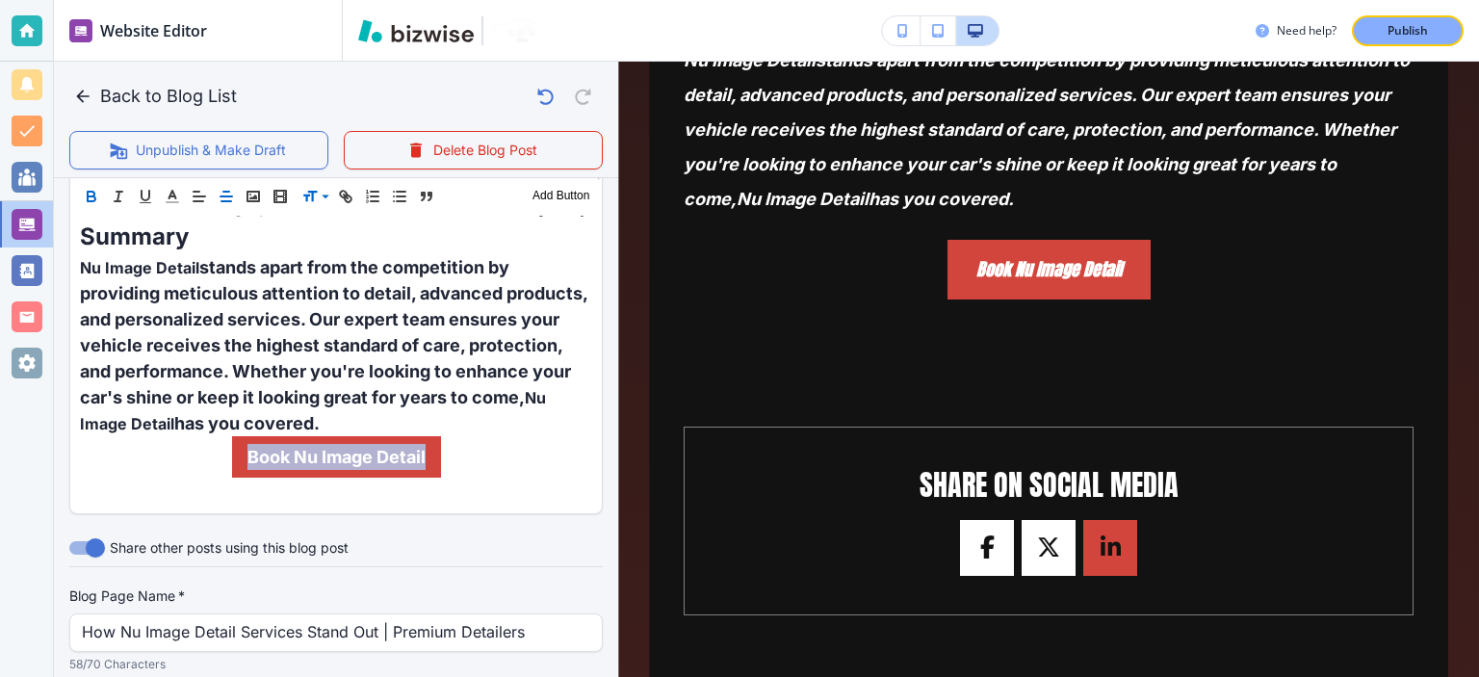
click at [91, 195] on icon "button" at bounding box center [91, 196] width 17 height 17
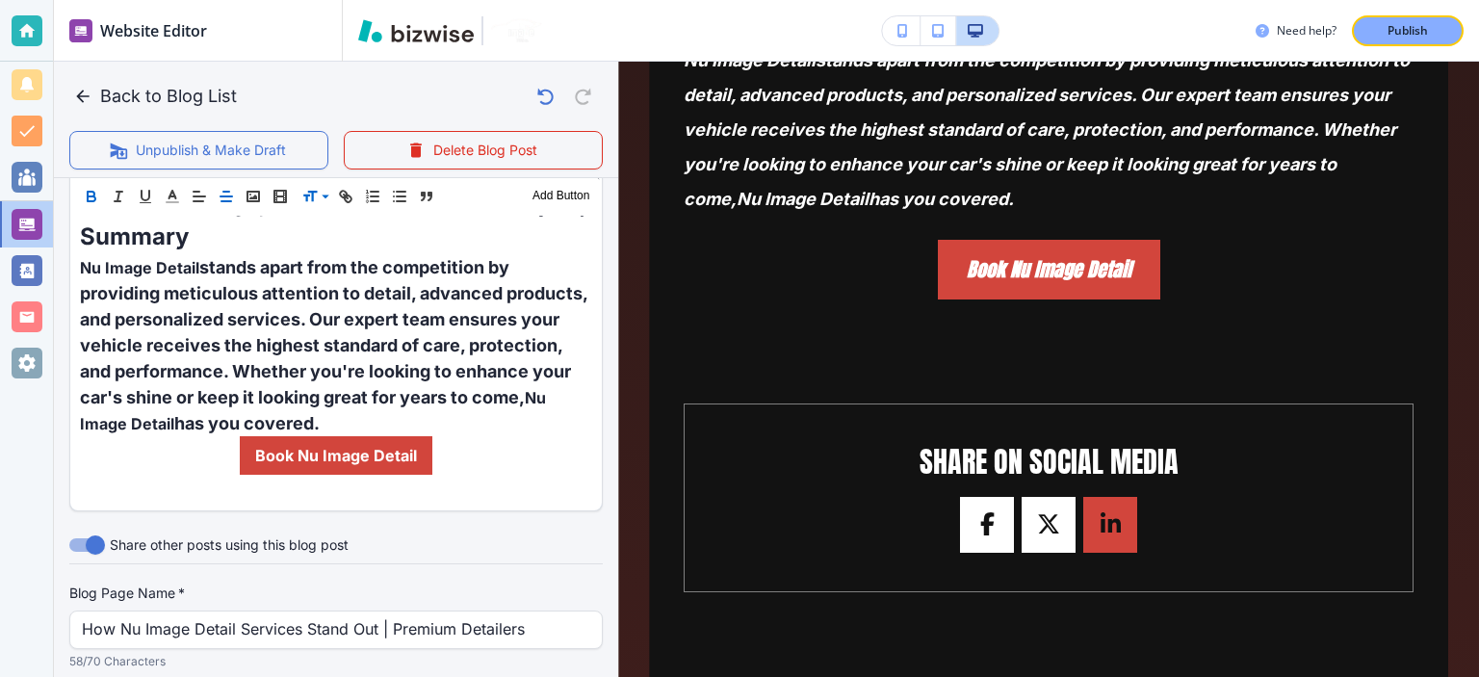
scroll to position [1495, 0]
click at [321, 196] on icon at bounding box center [325, 196] width 23 height 17
click at [185, 200] on button "button" at bounding box center [172, 196] width 27 height 23
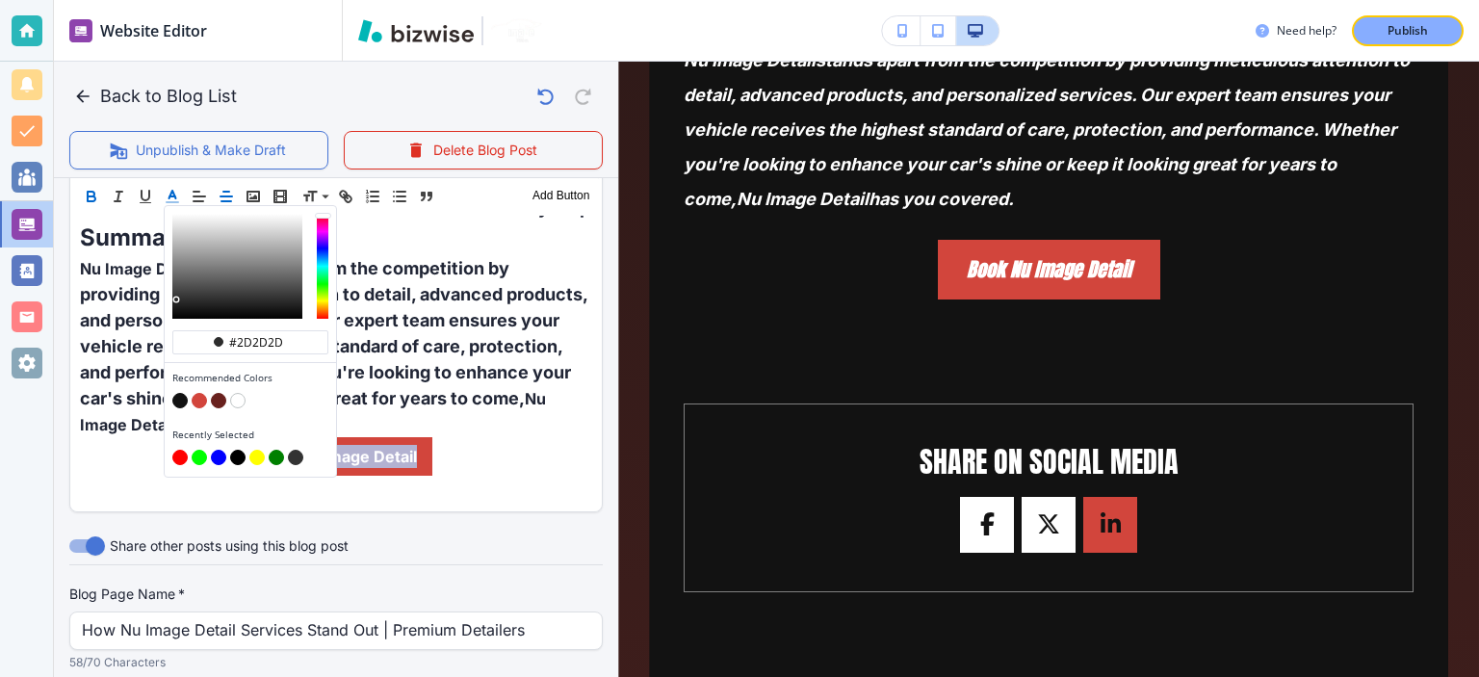
drag, startPoint x: 240, startPoint y: 285, endPoint x: 49, endPoint y: 349, distance: 201.0
click at [52, 350] on div "Website Editor Pages Edit, add, and delete pages or manage your page order Upda…" at bounding box center [739, 338] width 1479 height 677
drag, startPoint x: 195, startPoint y: 282, endPoint x: 189, endPoint y: 296, distance: 14.7
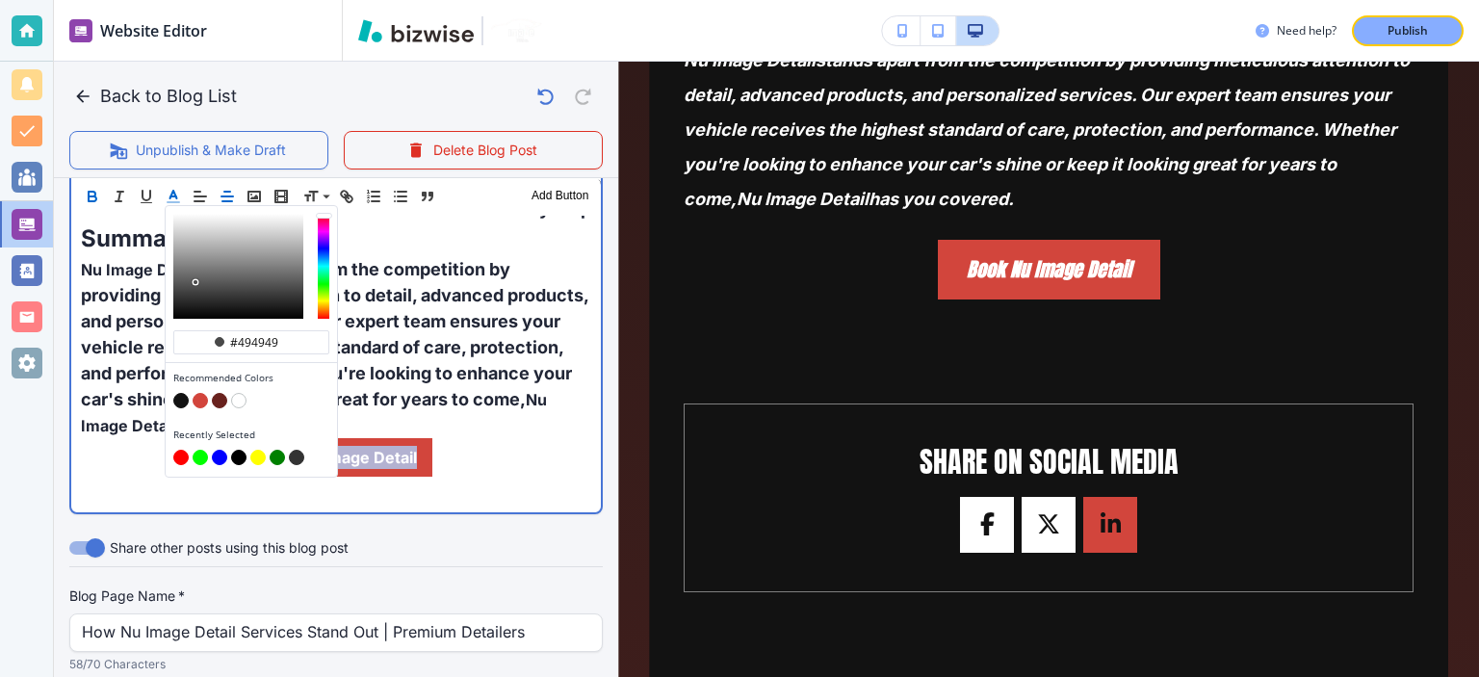
click at [195, 283] on div "button" at bounding box center [238, 266] width 130 height 105
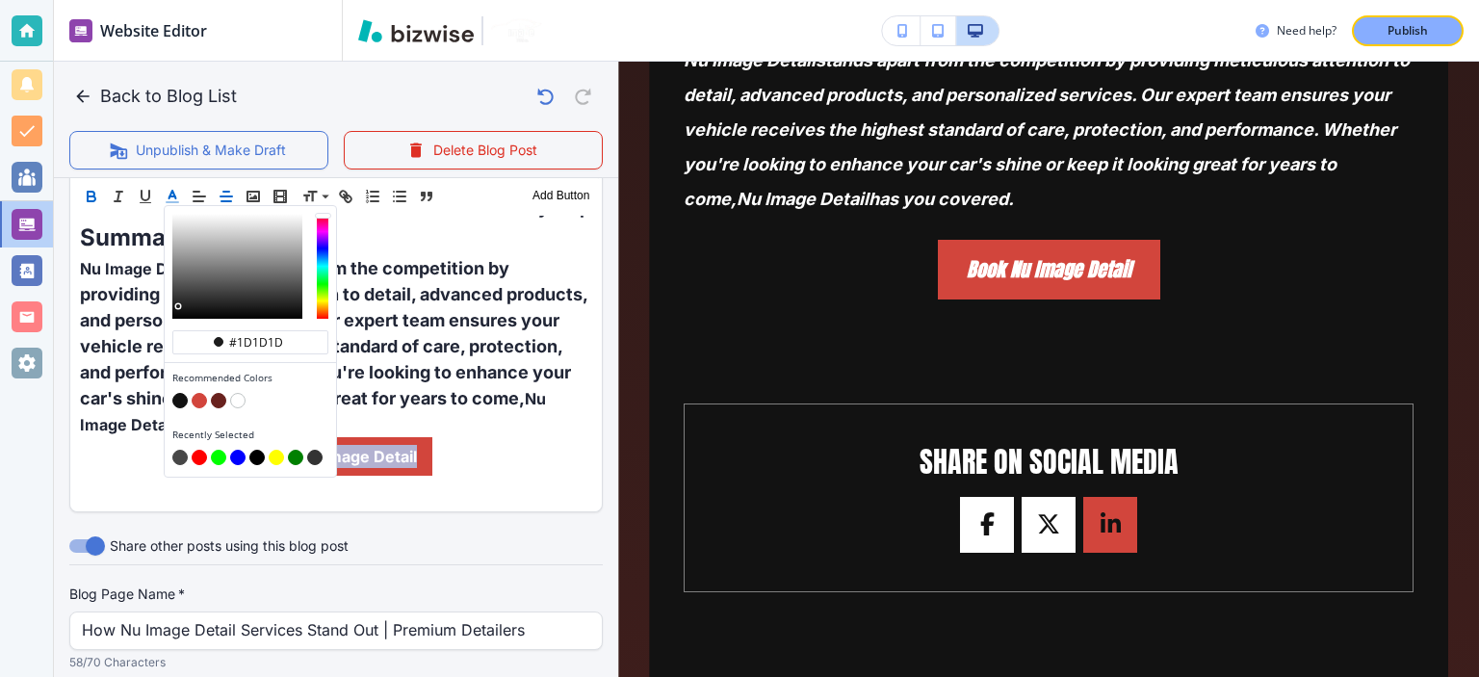
drag, startPoint x: 189, startPoint y: 296, endPoint x: 177, endPoint y: 306, distance: 15.7
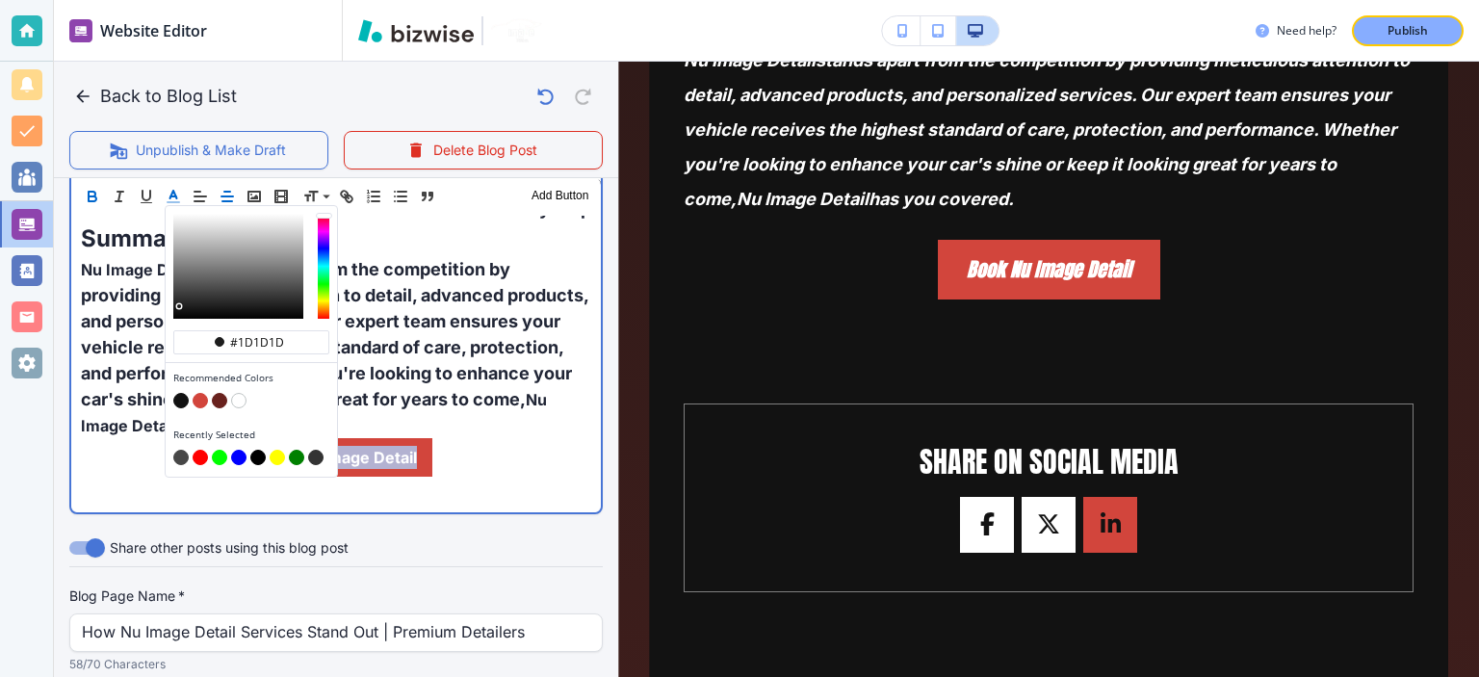
click at [177, 306] on div "button" at bounding box center [238, 266] width 130 height 105
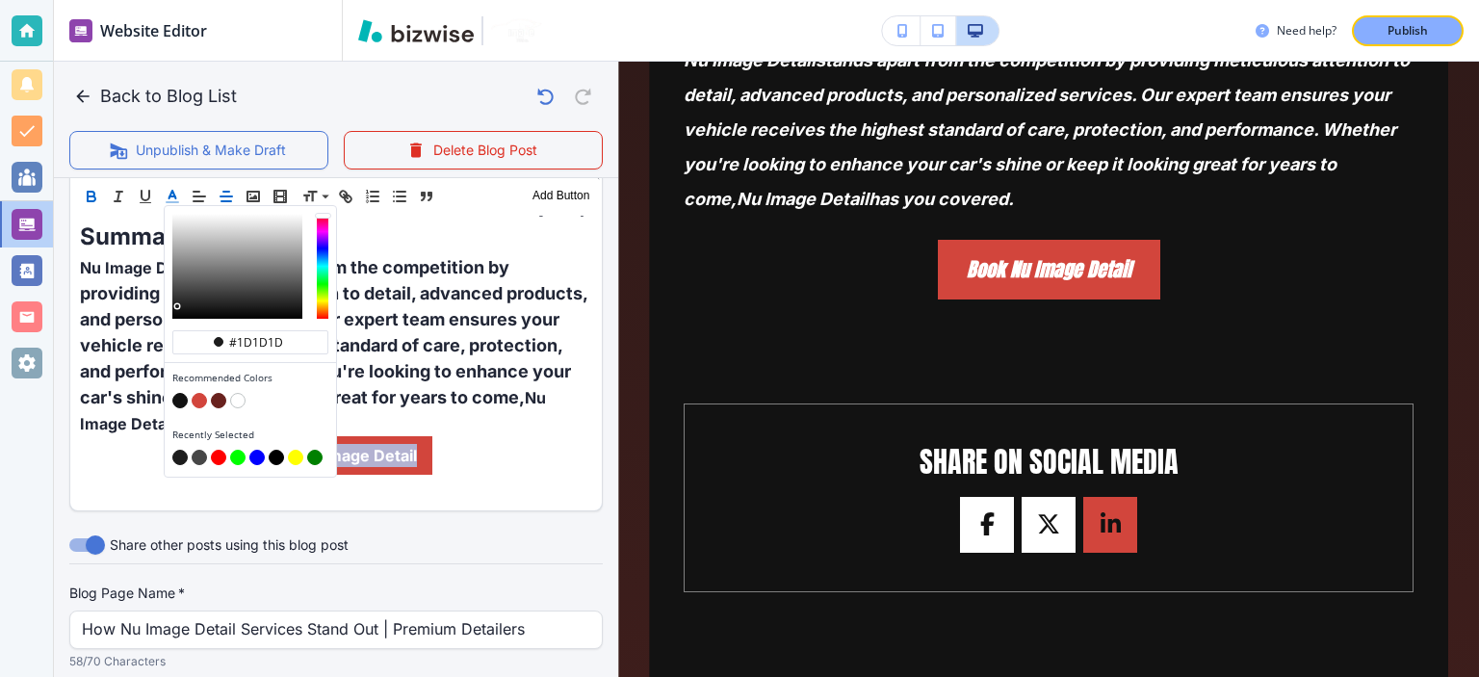
click at [181, 459] on button "button" at bounding box center [179, 458] width 15 height 15
click at [182, 459] on button "button" at bounding box center [179, 458] width 15 height 15
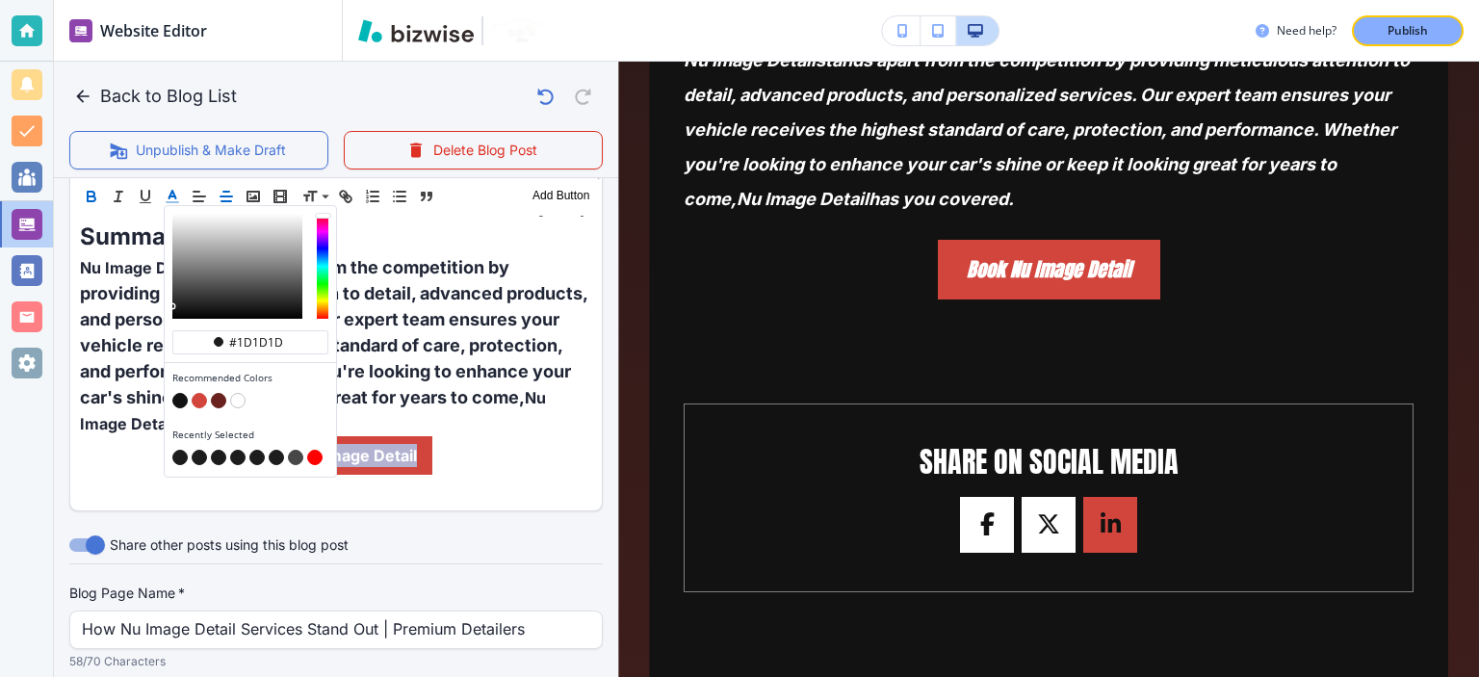
click at [182, 459] on button "button" at bounding box center [179, 458] width 15 height 15
drag, startPoint x: 182, startPoint y: 459, endPoint x: 196, endPoint y: 424, distance: 38.5
click at [182, 459] on button "button" at bounding box center [179, 458] width 15 height 15
click at [226, 394] on div "button" at bounding box center [250, 403] width 156 height 19
click at [231, 397] on button "button" at bounding box center [237, 401] width 15 height 15
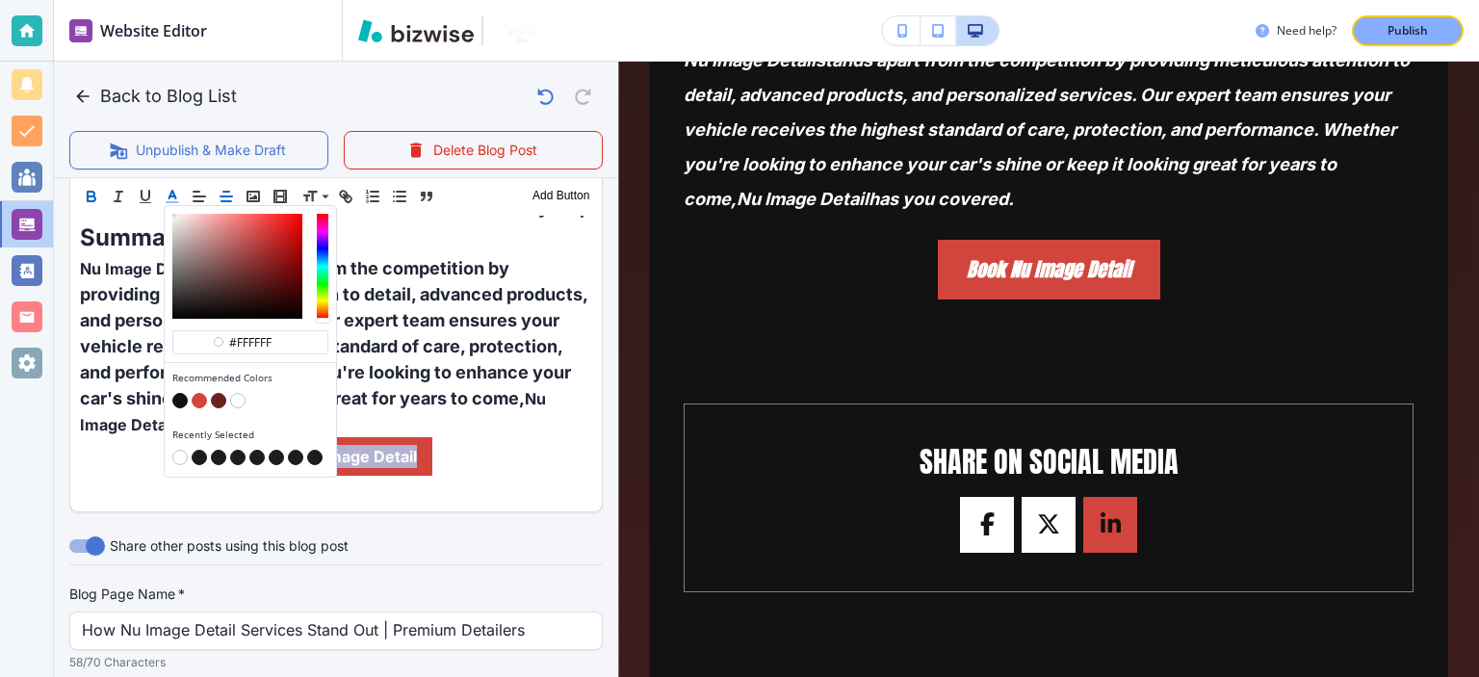
click at [178, 399] on button "button" at bounding box center [179, 401] width 15 height 15
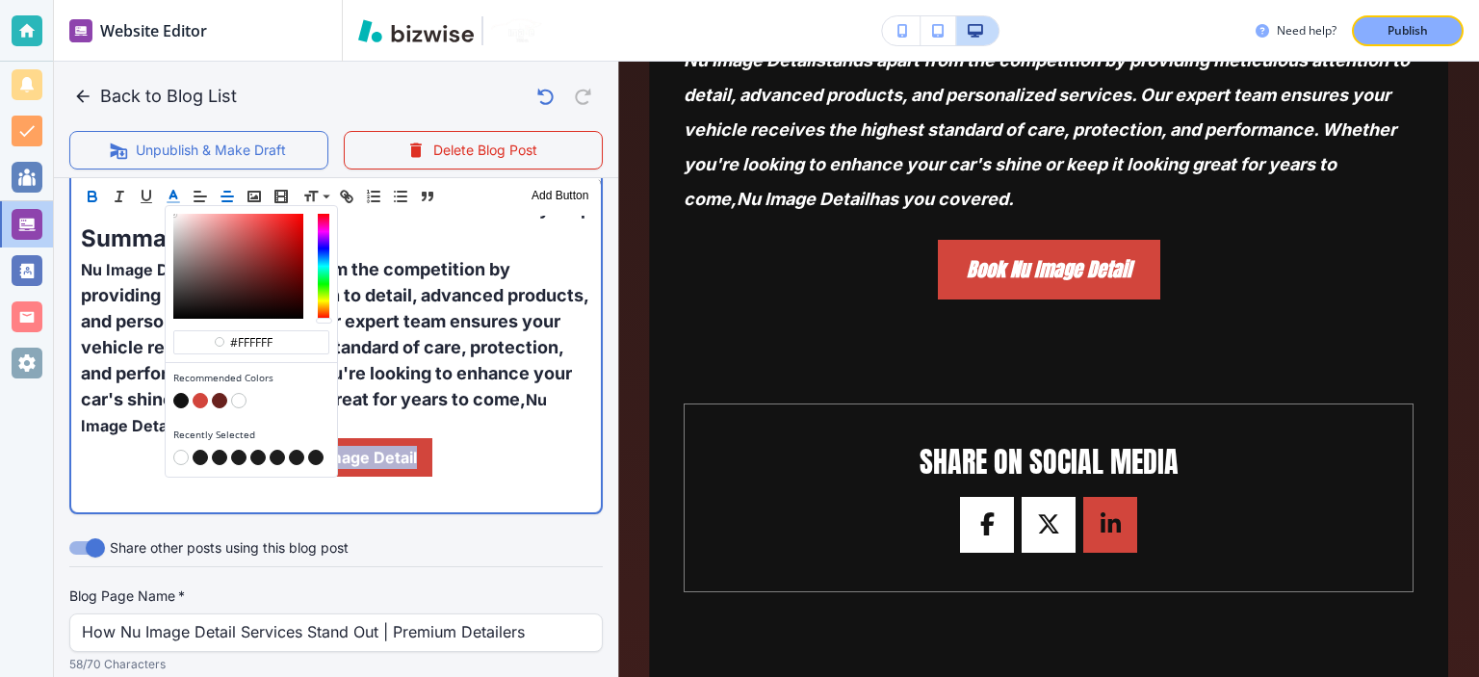
type input "#121212"
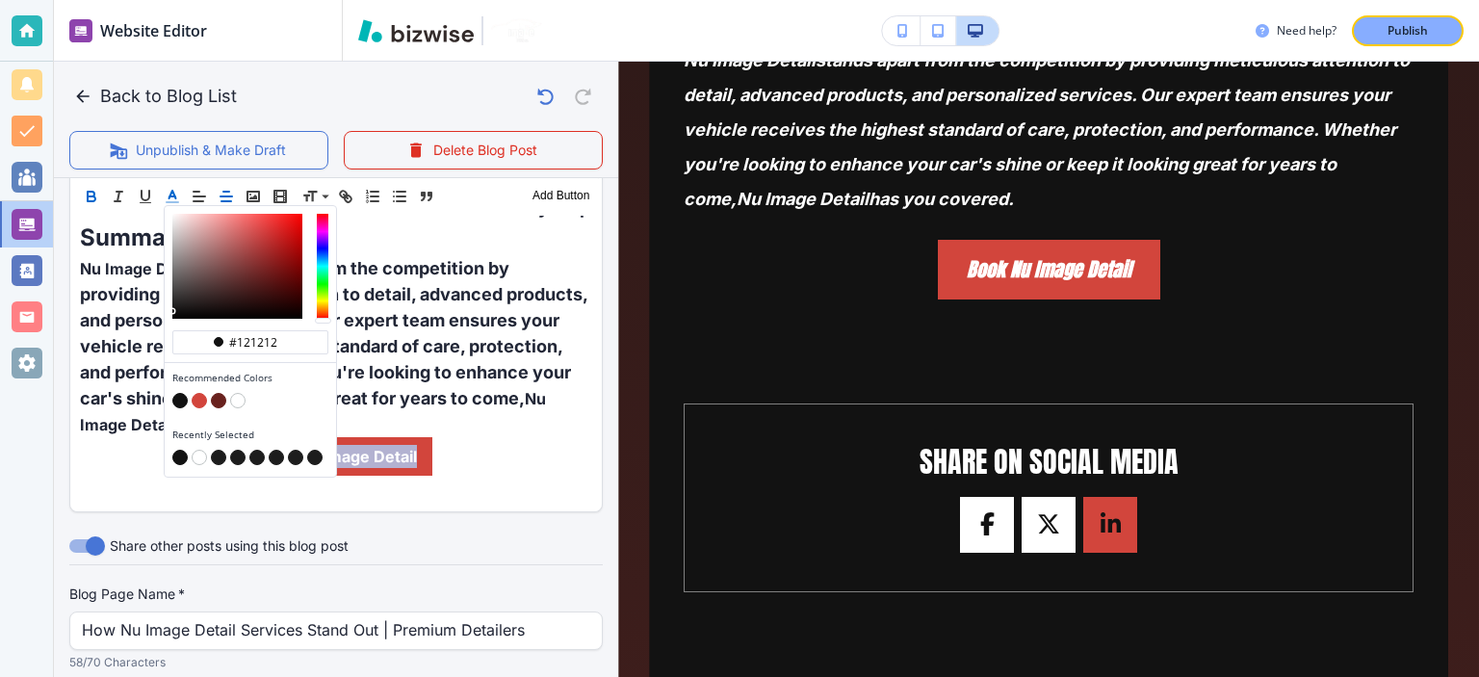
click at [179, 453] on button "button" at bounding box center [179, 458] width 15 height 15
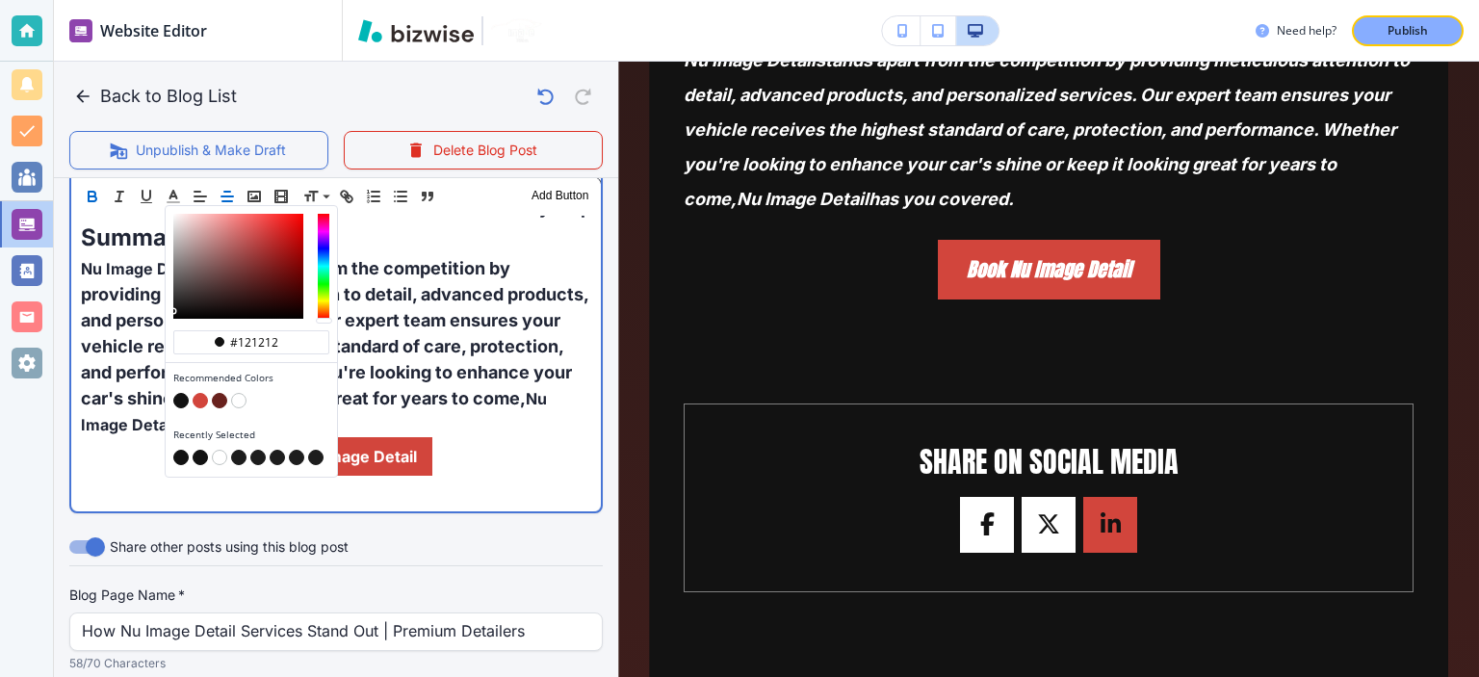
click at [350, 341] on span "stands apart from the competition by providing meticulous attention to detail, …" at bounding box center [336, 333] width 511 height 150
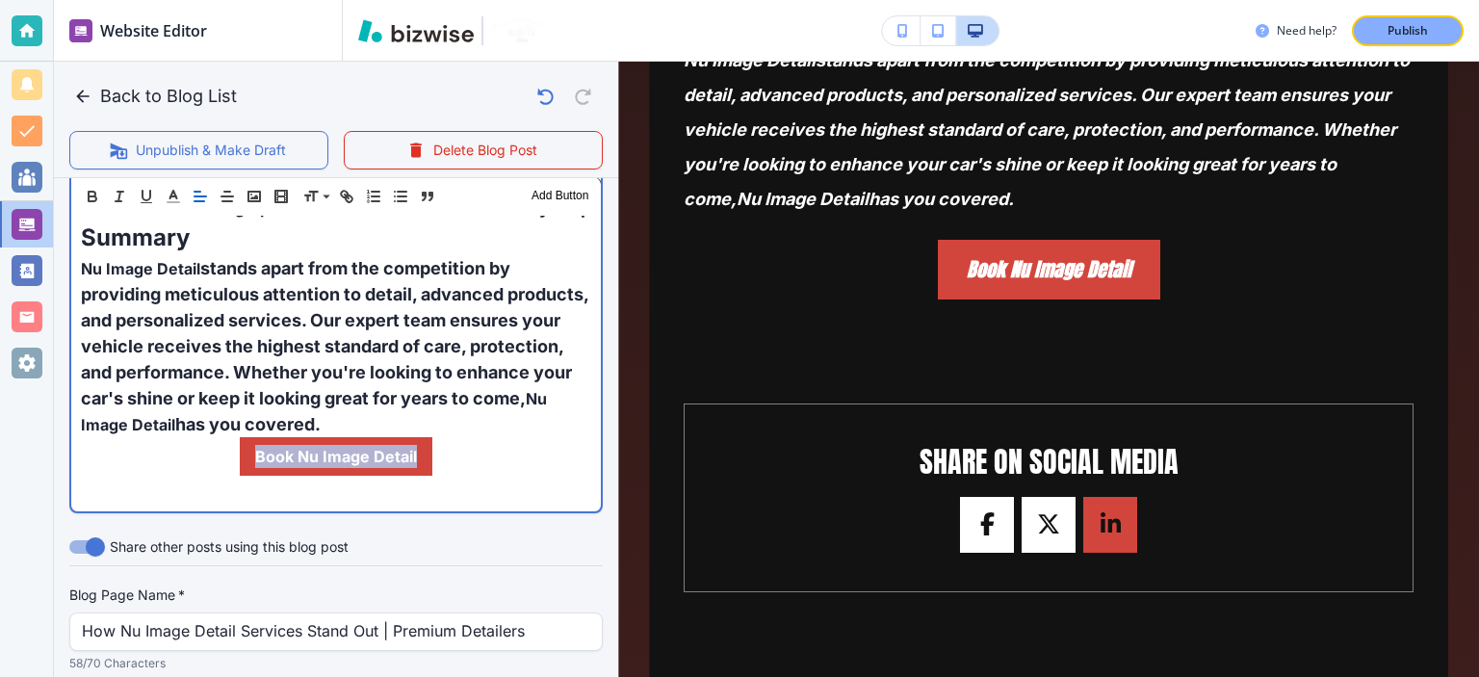
drag, startPoint x: 445, startPoint y: 460, endPoint x: 247, endPoint y: 471, distance: 198.7
click at [247, 465] on p "Book Nu Image Detail" at bounding box center [336, 456] width 510 height 39
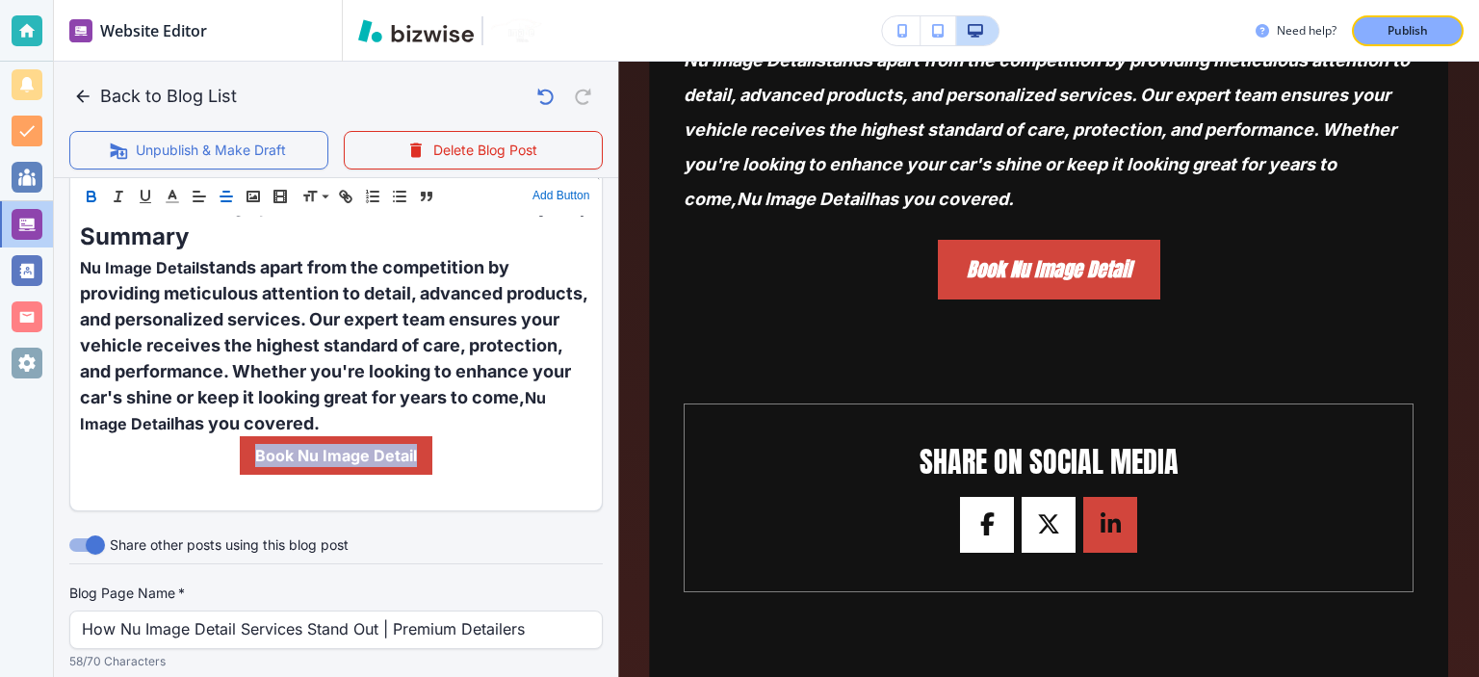
click at [549, 192] on button "Add Button" at bounding box center [561, 196] width 66 height 23
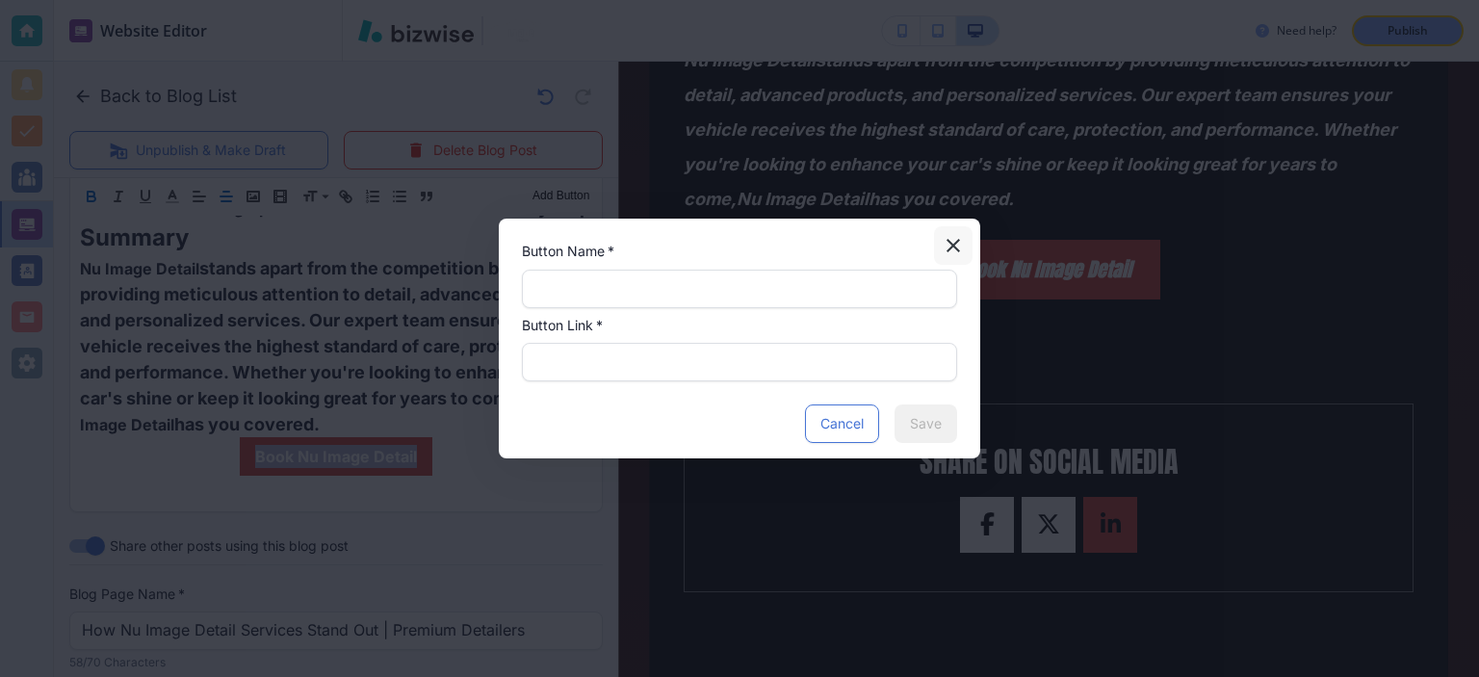
click at [952, 243] on icon "button" at bounding box center [953, 245] width 13 height 13
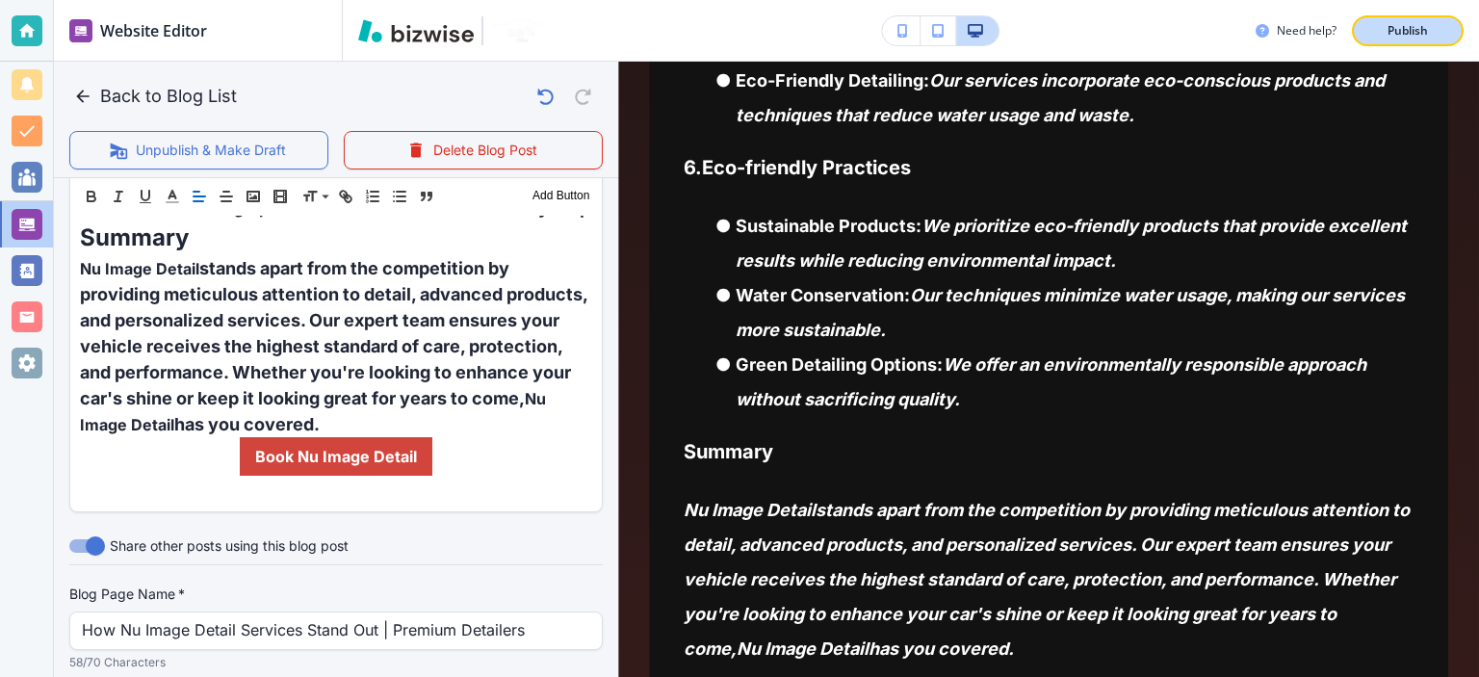
click at [1412, 33] on p "Publish" at bounding box center [1408, 30] width 40 height 17
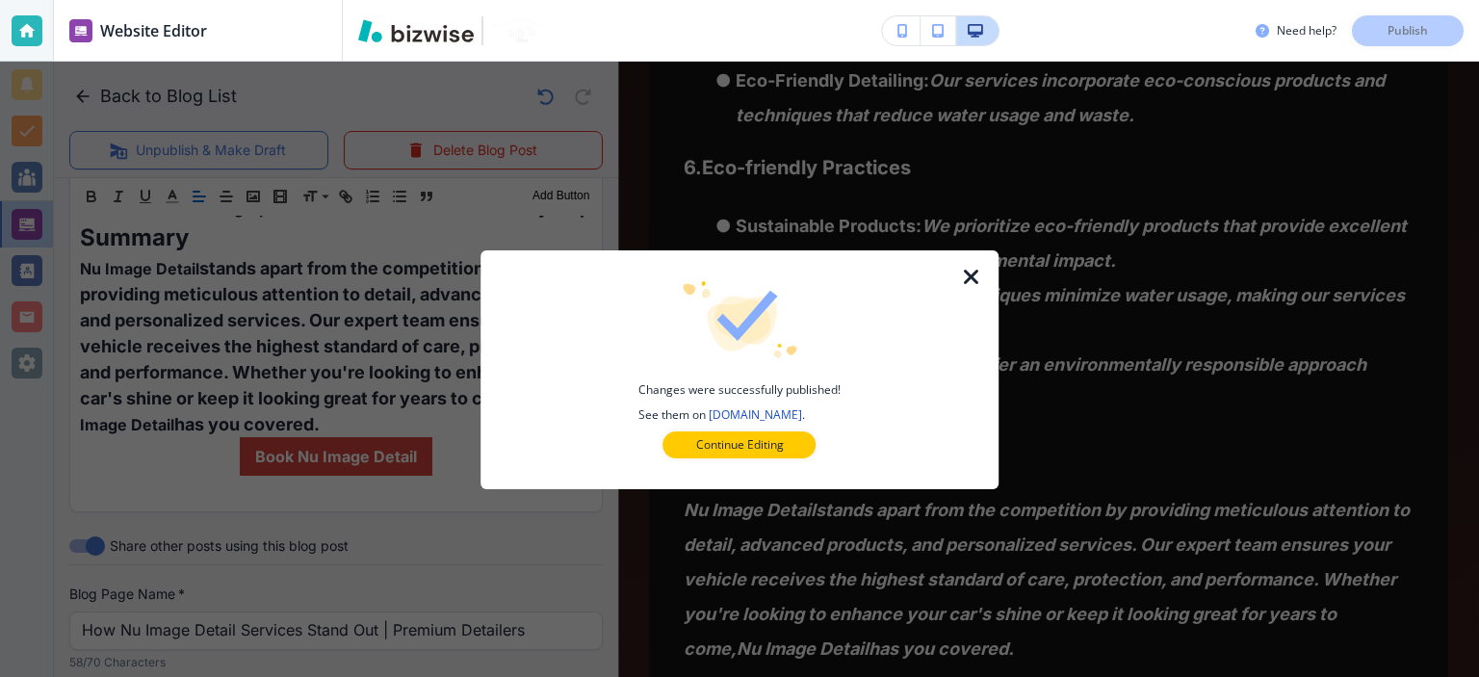
click at [960, 278] on icon "button" at bounding box center [971, 277] width 23 height 23
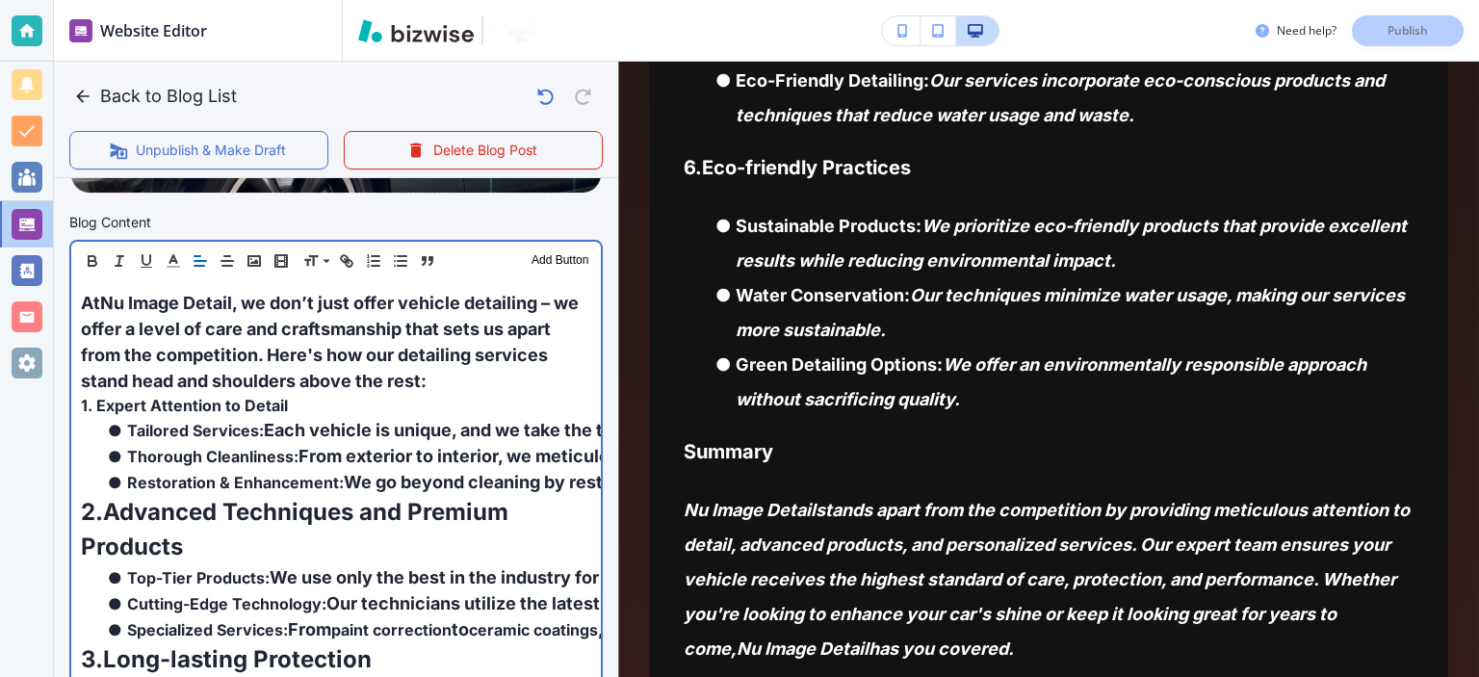
scroll to position [597, 0]
click at [380, 336] on p "At Nu Image Detail , we don’t just offer vehicle detailing – we offer a level o…" at bounding box center [336, 342] width 510 height 104
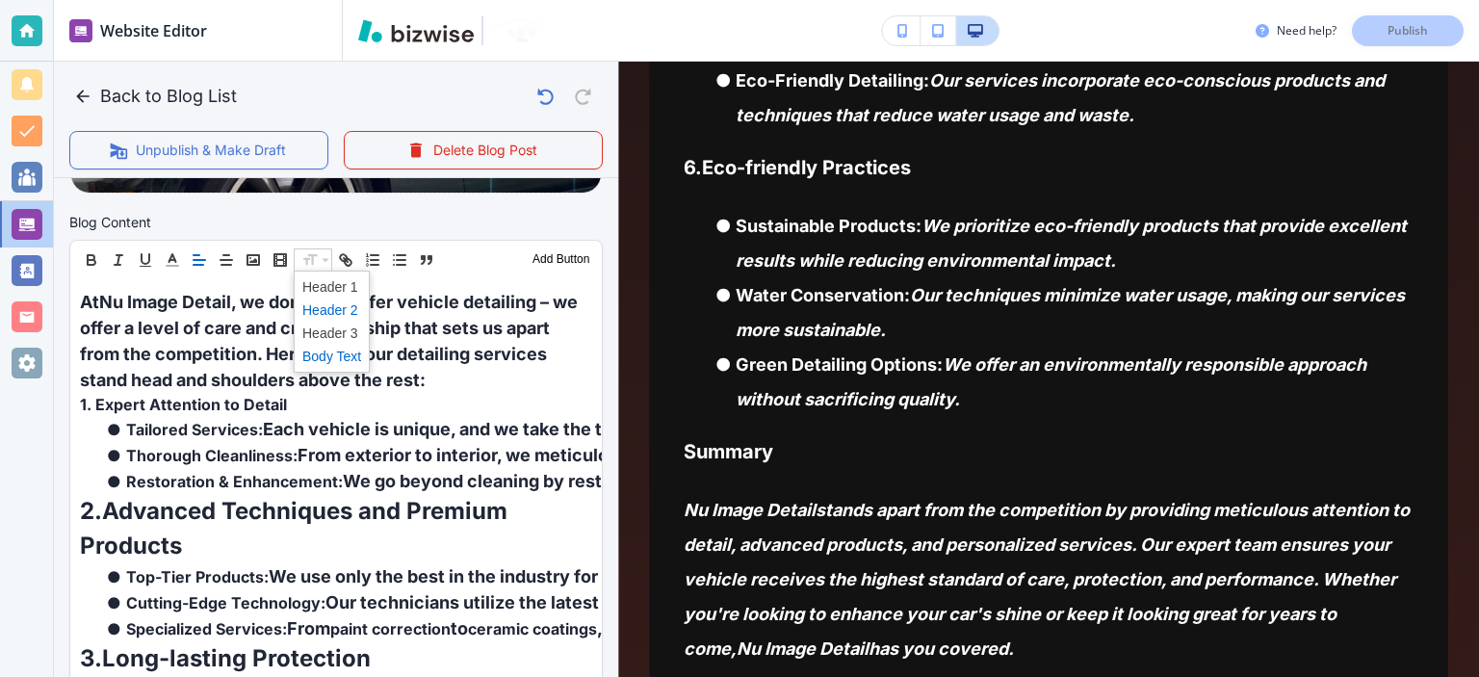
click at [351, 311] on span at bounding box center [331, 310] width 59 height 23
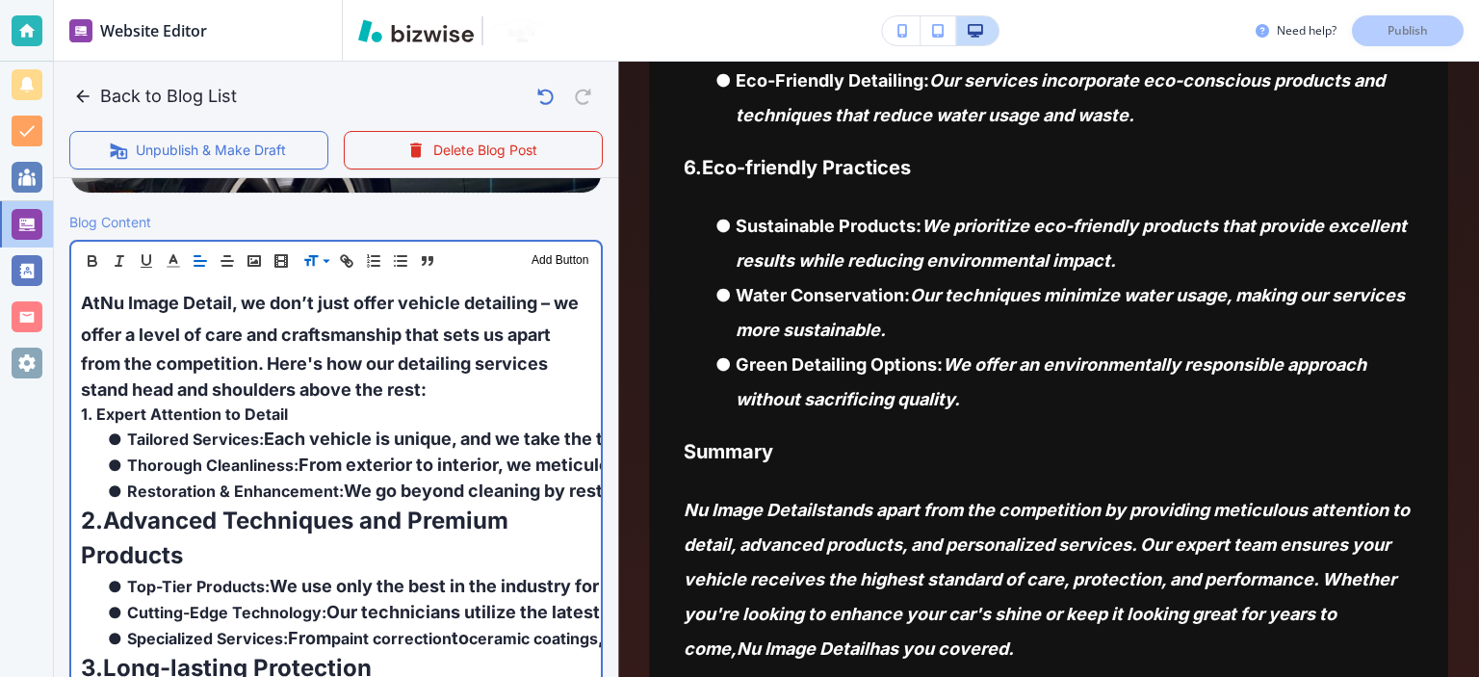
click at [378, 338] on span "anship that sets us apart from the competition. Here's how our detailing servic…" at bounding box center [318, 362] width 474 height 75
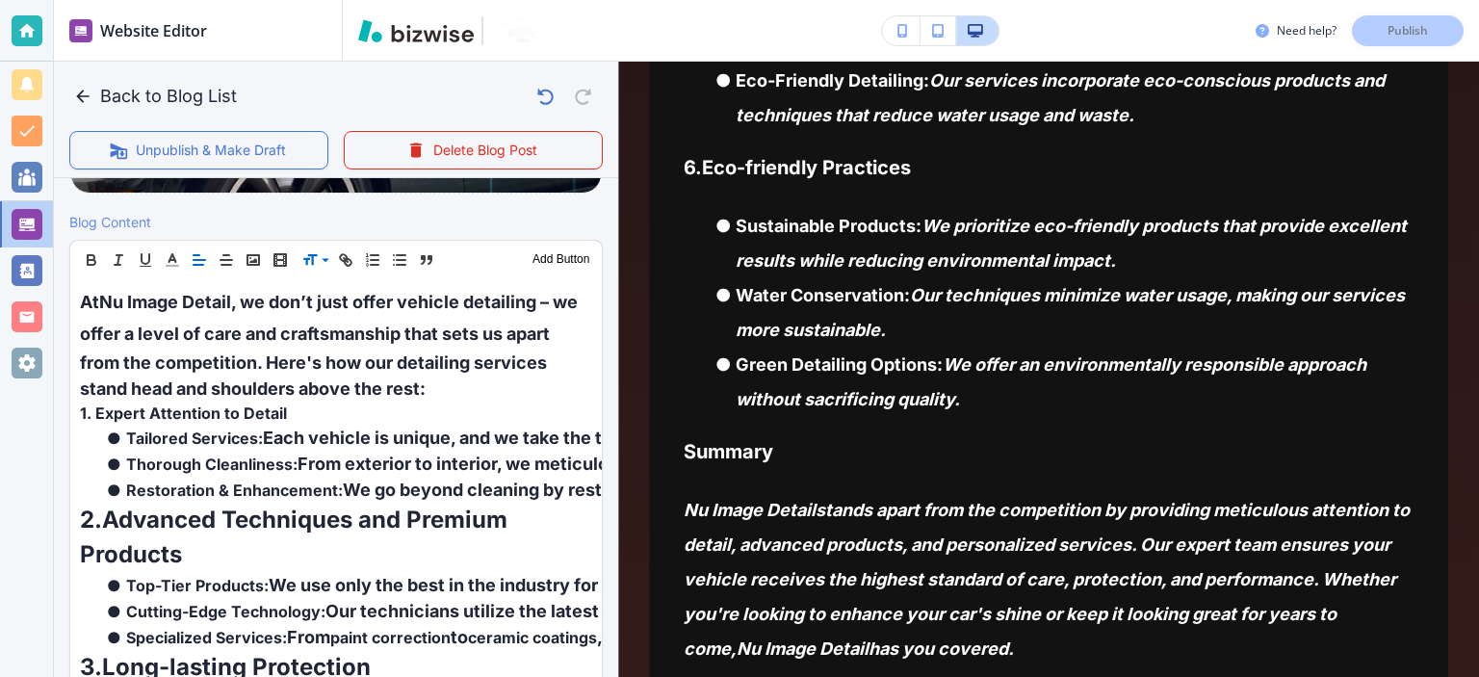
click at [200, 255] on icon "button" at bounding box center [199, 259] width 17 height 17
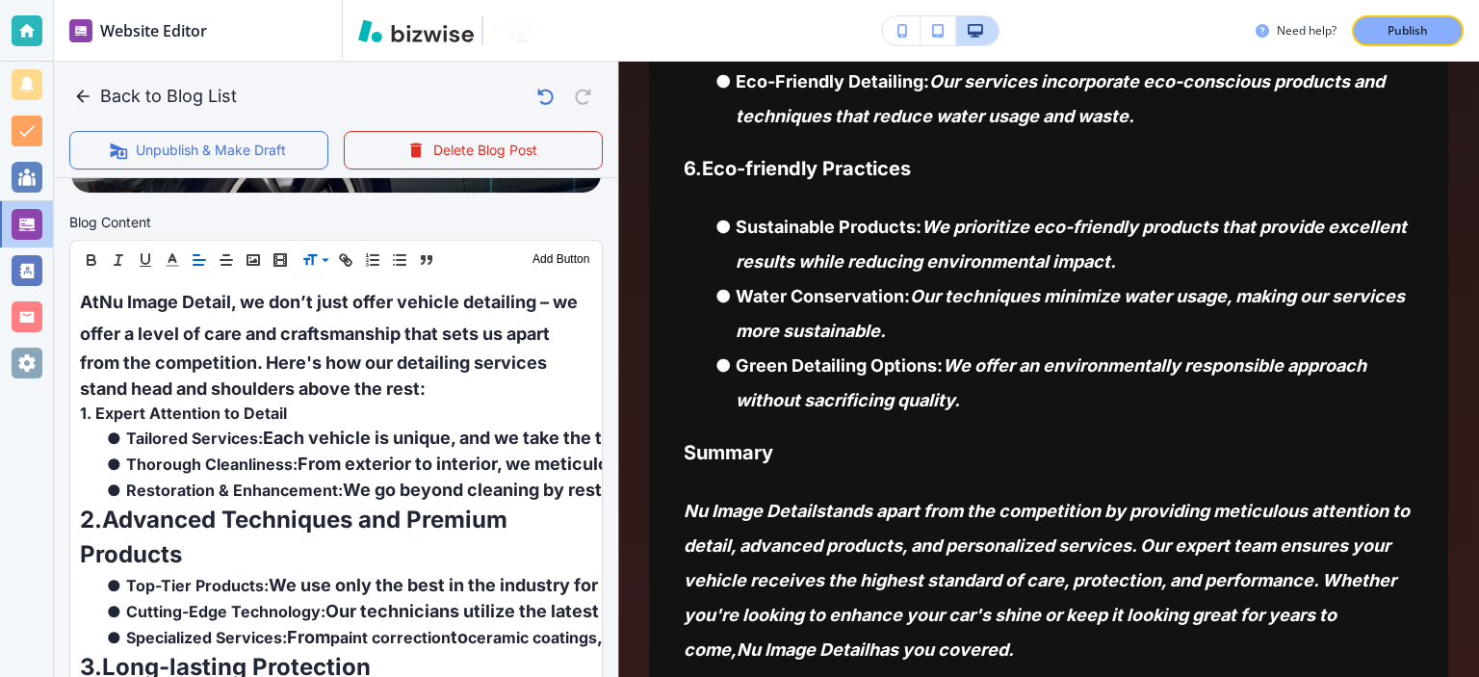
click at [200, 255] on icon "button" at bounding box center [199, 259] width 17 height 17
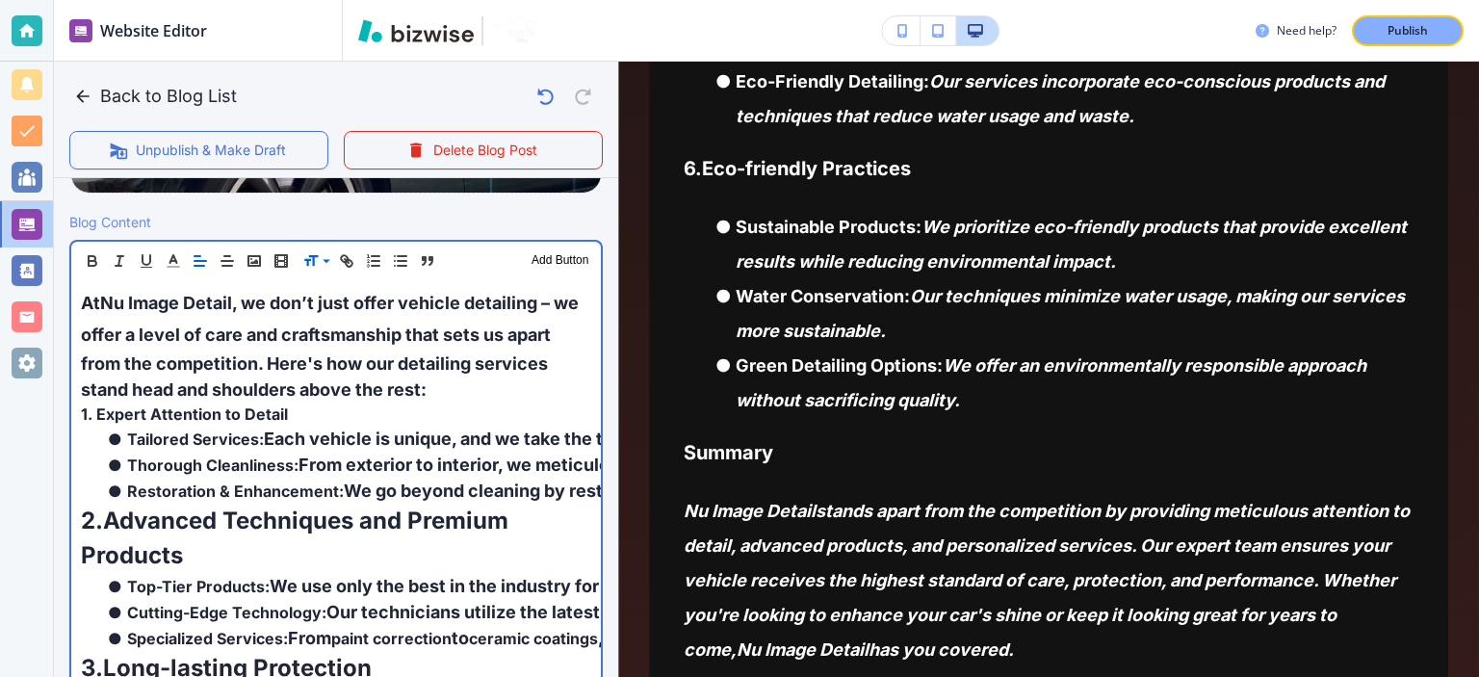
click at [293, 382] on span "anship that sets us apart from the competition. Here's how our detailing servic…" at bounding box center [318, 362] width 474 height 75
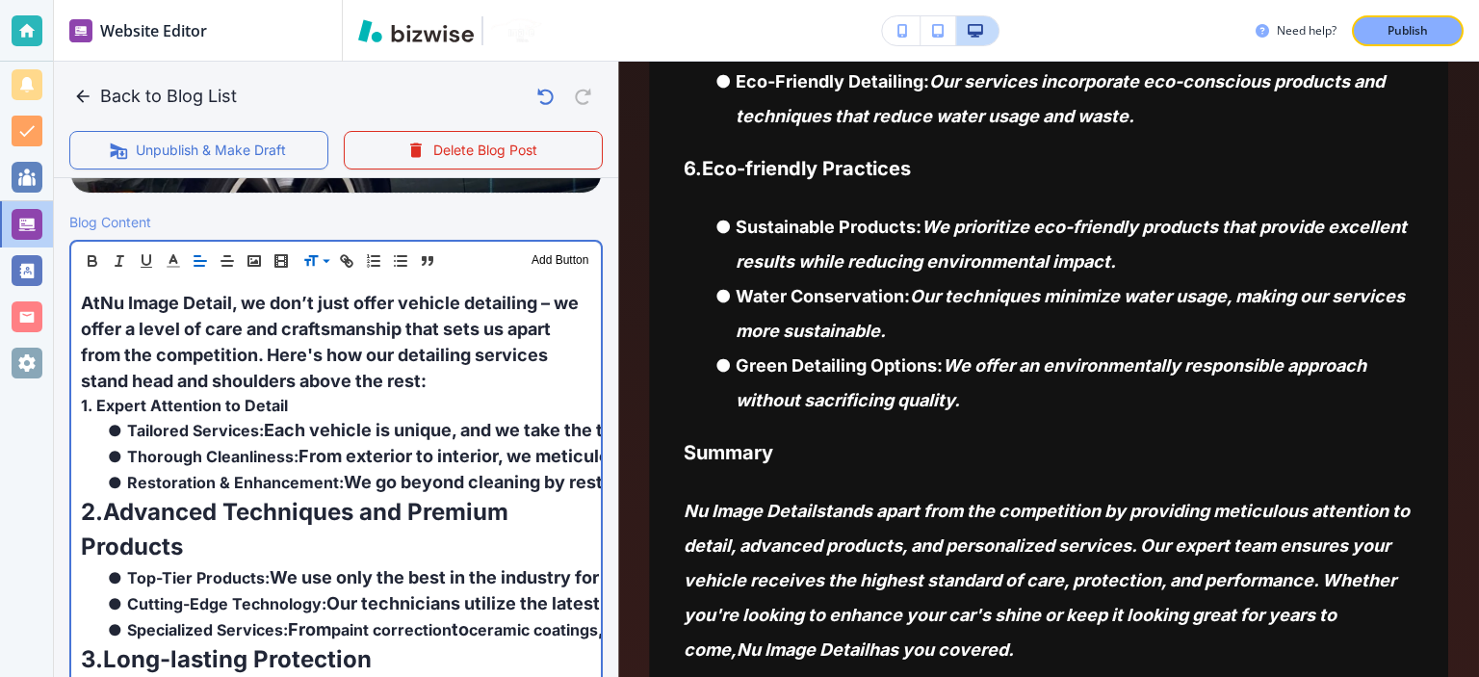
drag, startPoint x: 311, startPoint y: 354, endPoint x: 314, endPoint y: 369, distance: 14.7
click at [311, 354] on span "anship that sets us apart from the competition. Here's how our detailing servic…" at bounding box center [318, 355] width 474 height 72
drag, startPoint x: 332, startPoint y: 416, endPoint x: 345, endPoint y: 389, distance: 29.7
click at [332, 417] on li "Tailored Services: Each vehicle is unique, and we take the time to address your…" at bounding box center [347, 430] width 487 height 26
click at [361, 376] on span "anship that sets us apart from the competition. Here's how our detailing servic…" at bounding box center [318, 355] width 474 height 72
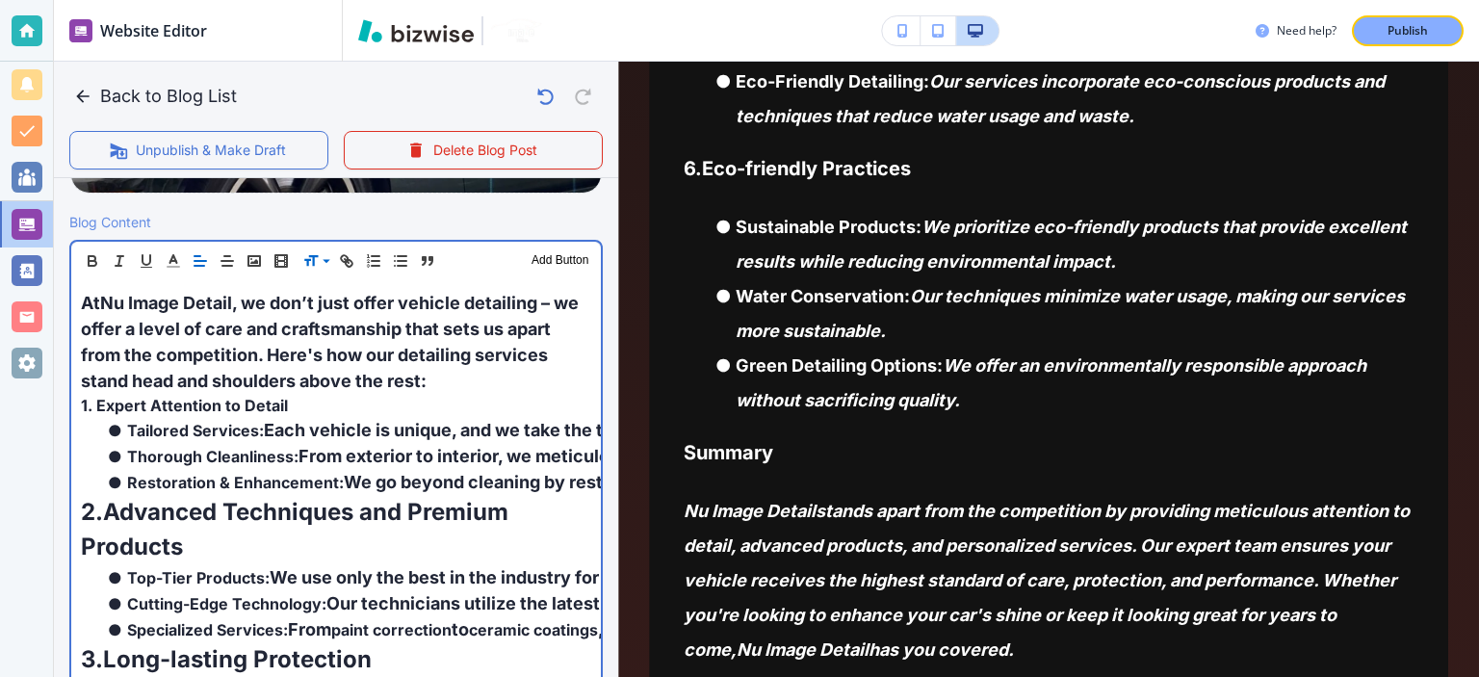
scroll to position [0, 0]
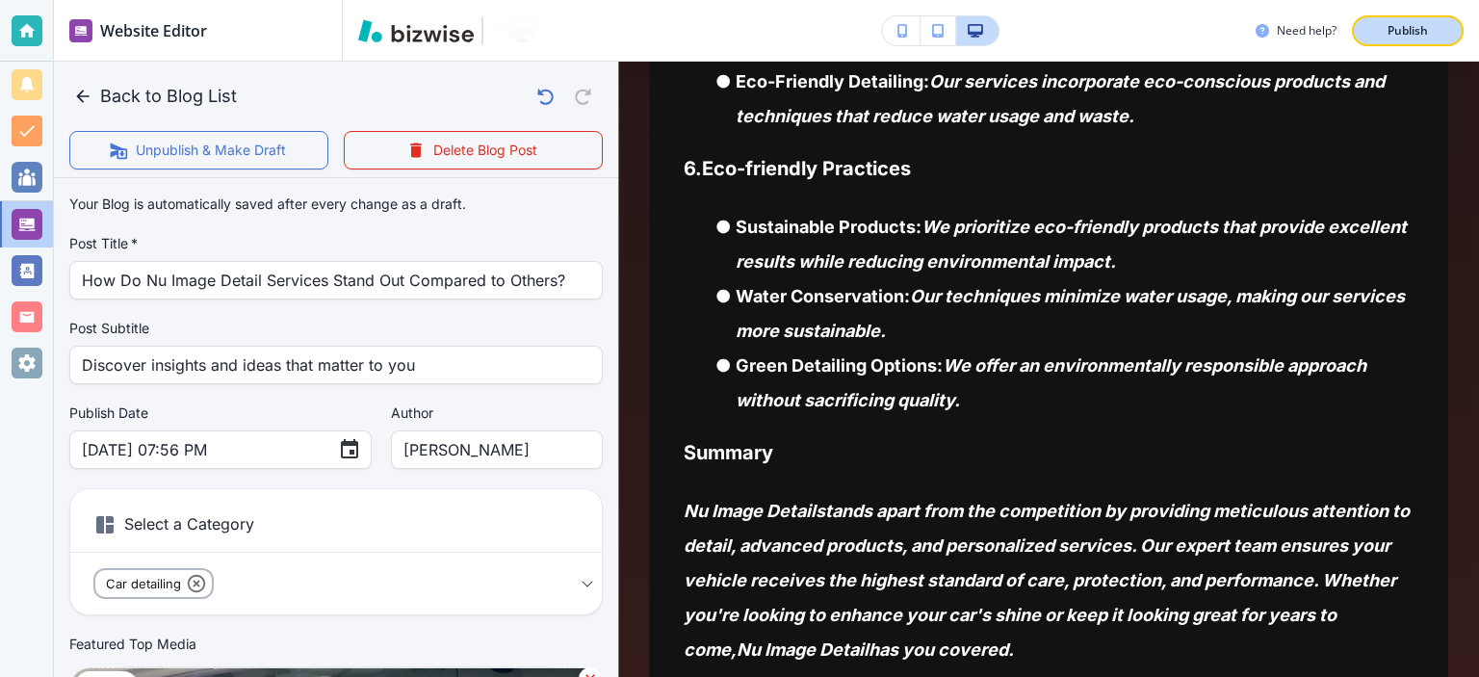
click at [1415, 38] on button "Publish" at bounding box center [1408, 30] width 112 height 31
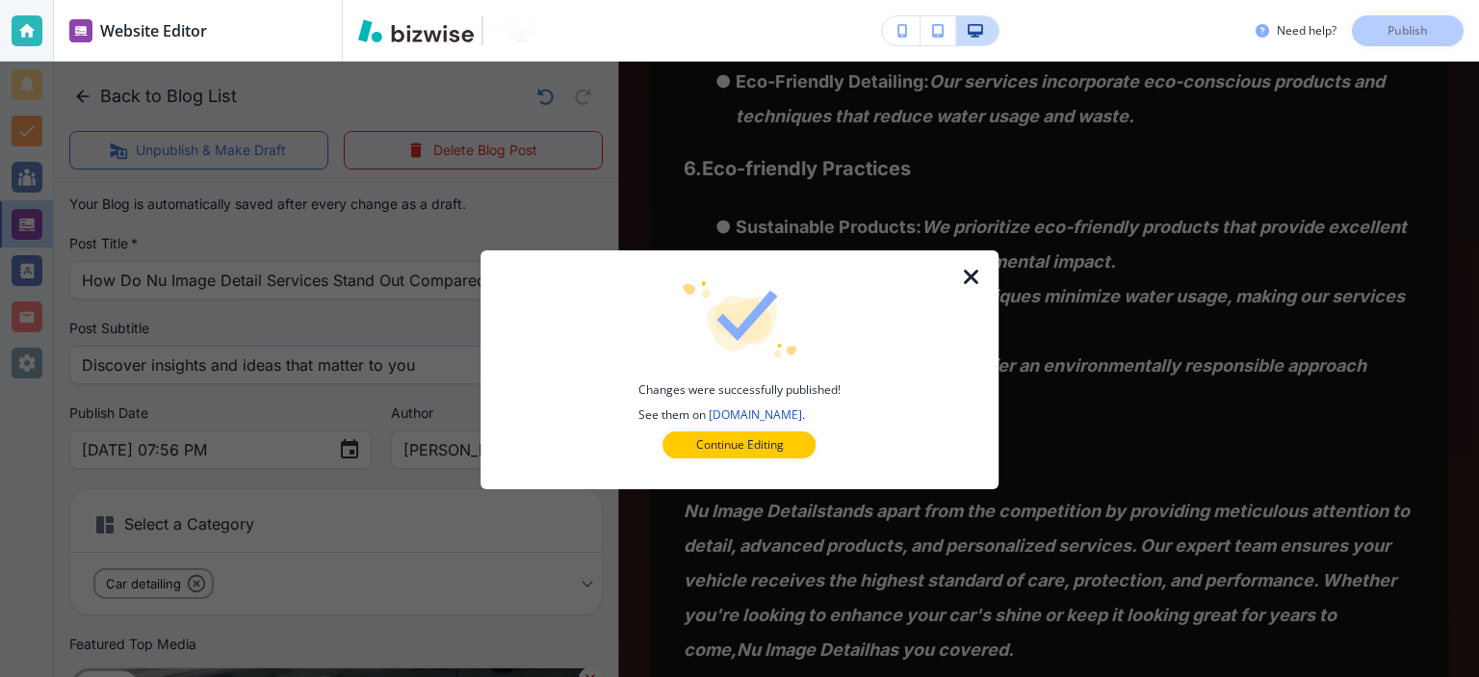
click at [978, 268] on icon "button" at bounding box center [971, 277] width 23 height 23
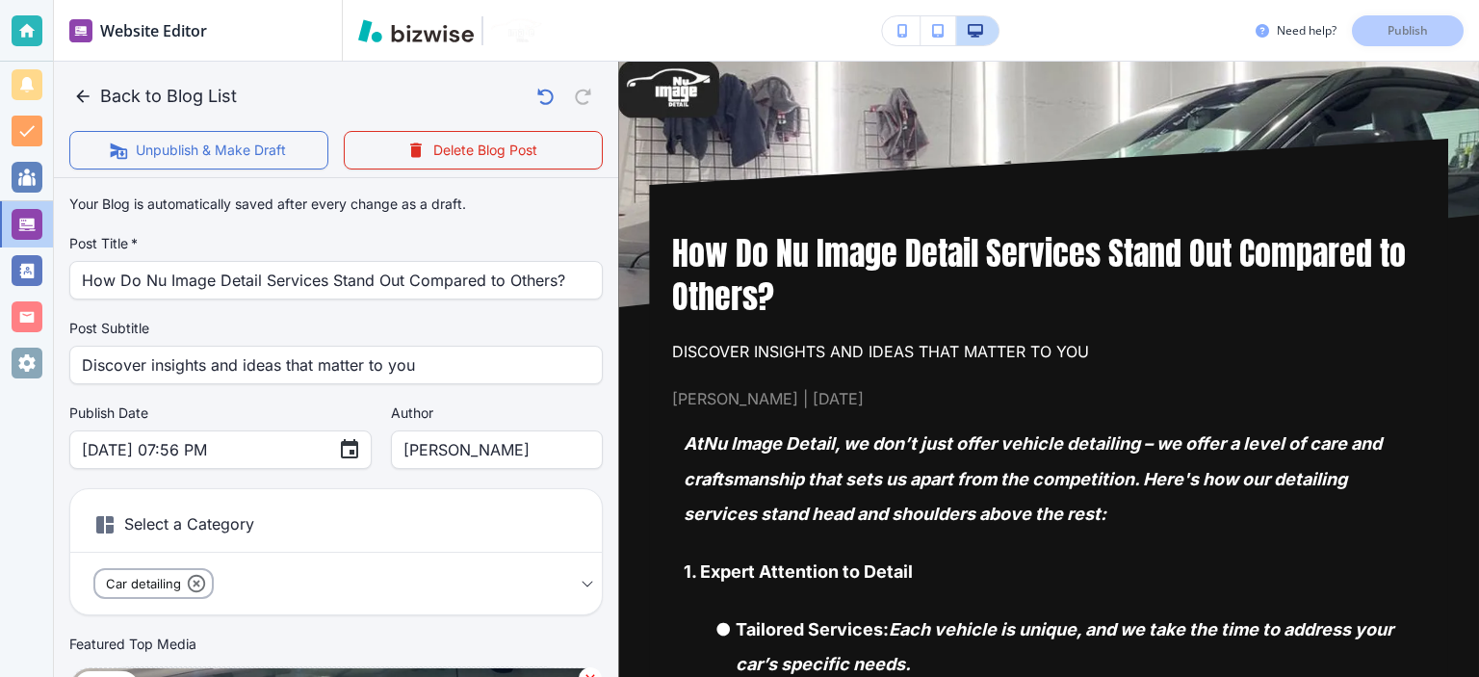
click at [811, 398] on span "[PERSON_NAME] | [DATE]" at bounding box center [1048, 398] width 753 height 25
click at [173, 432] on input "[DATE] 07:56 PM" at bounding box center [202, 449] width 241 height 37
click at [330, 438] on button "Choose date, selected date is Sep 18, 2025" at bounding box center [349, 449] width 39 height 39
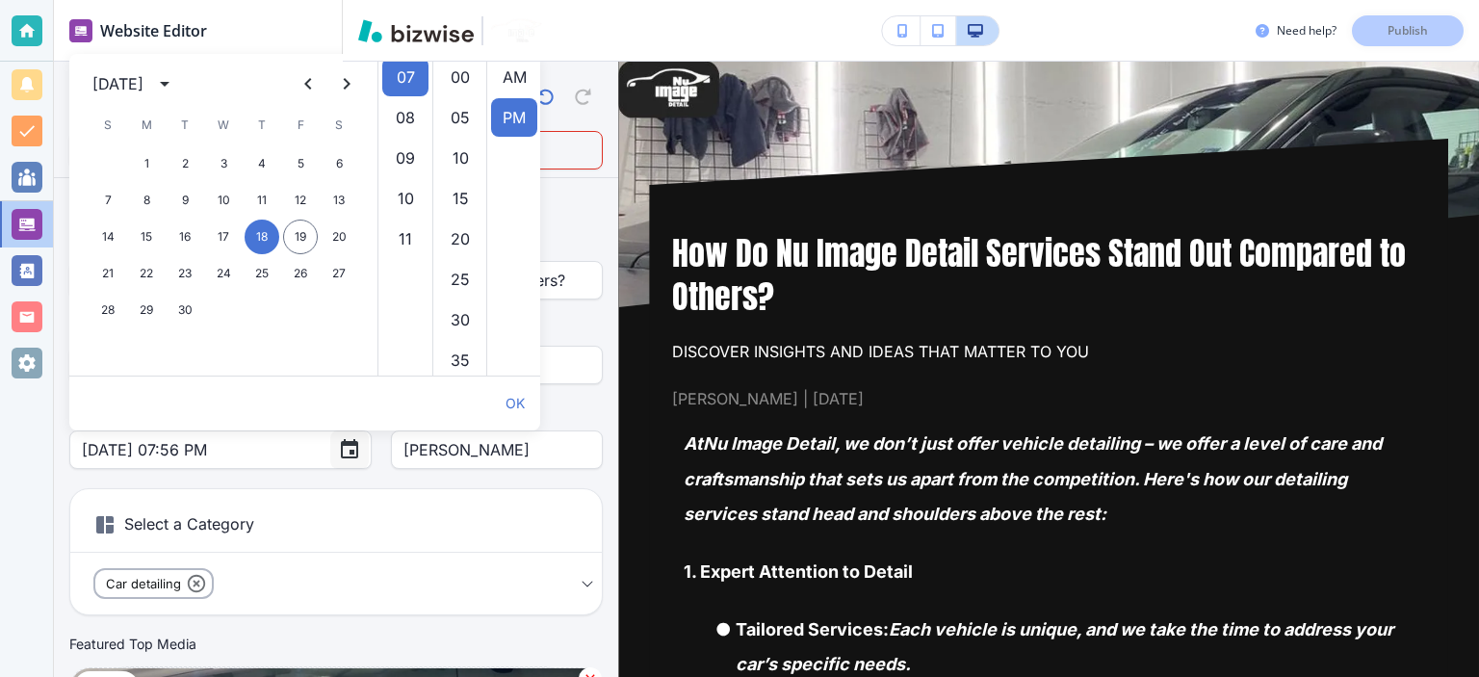
scroll to position [39, 0]
click at [293, 172] on button "5" at bounding box center [300, 163] width 35 height 35
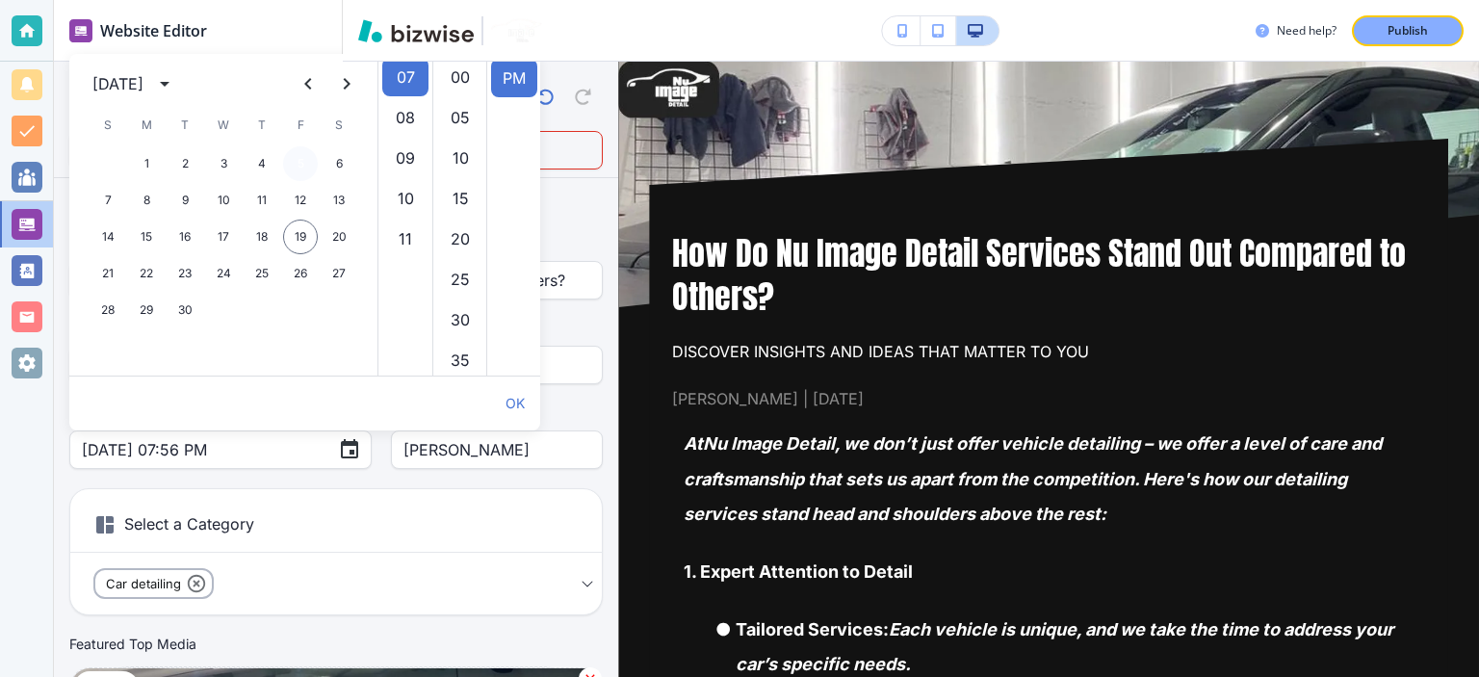
click at [295, 165] on button "5" at bounding box center [300, 163] width 35 height 35
click at [513, 404] on button "OK" at bounding box center [515, 403] width 35 height 39
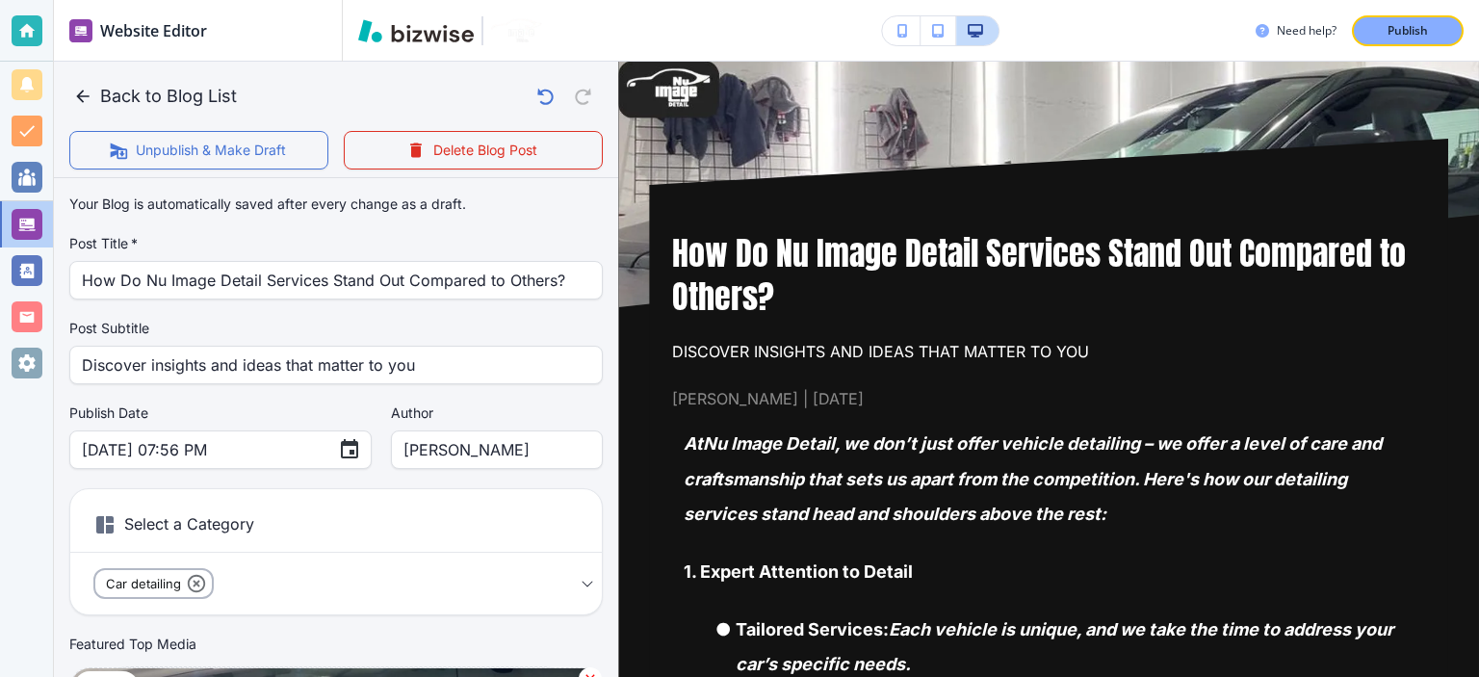
click at [330, 432] on button "Choose date, selected date is Sep 5, 2025" at bounding box center [349, 449] width 39 height 39
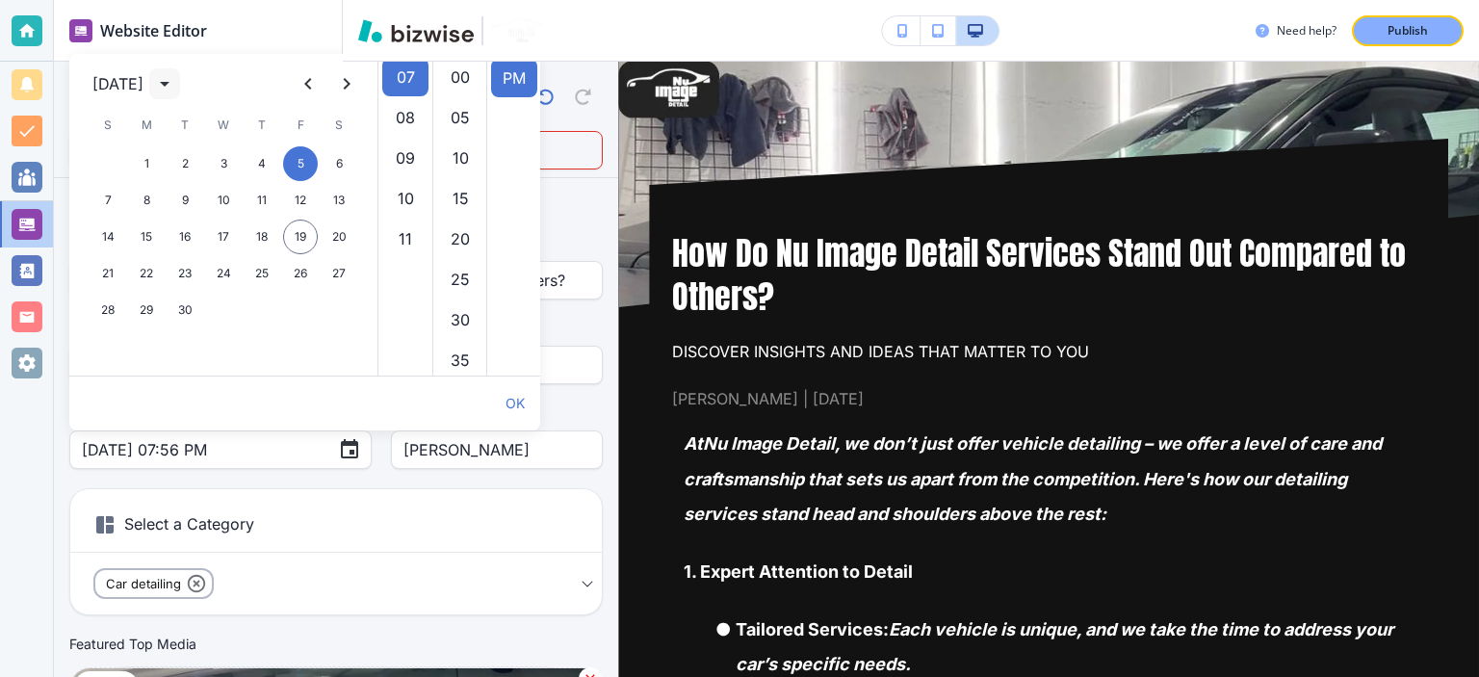
click at [176, 91] on icon "calendar view is open, switch to year view" at bounding box center [164, 83] width 23 height 23
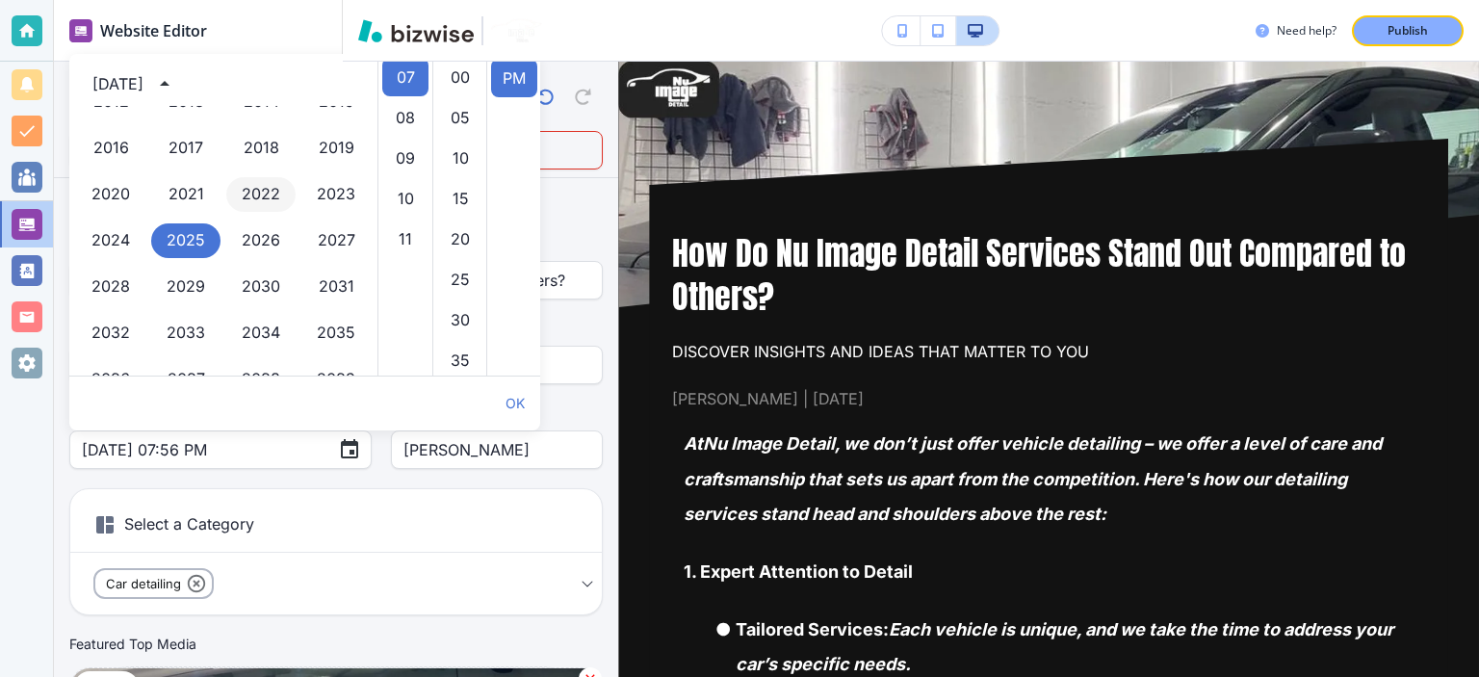
scroll to position [872, 0]
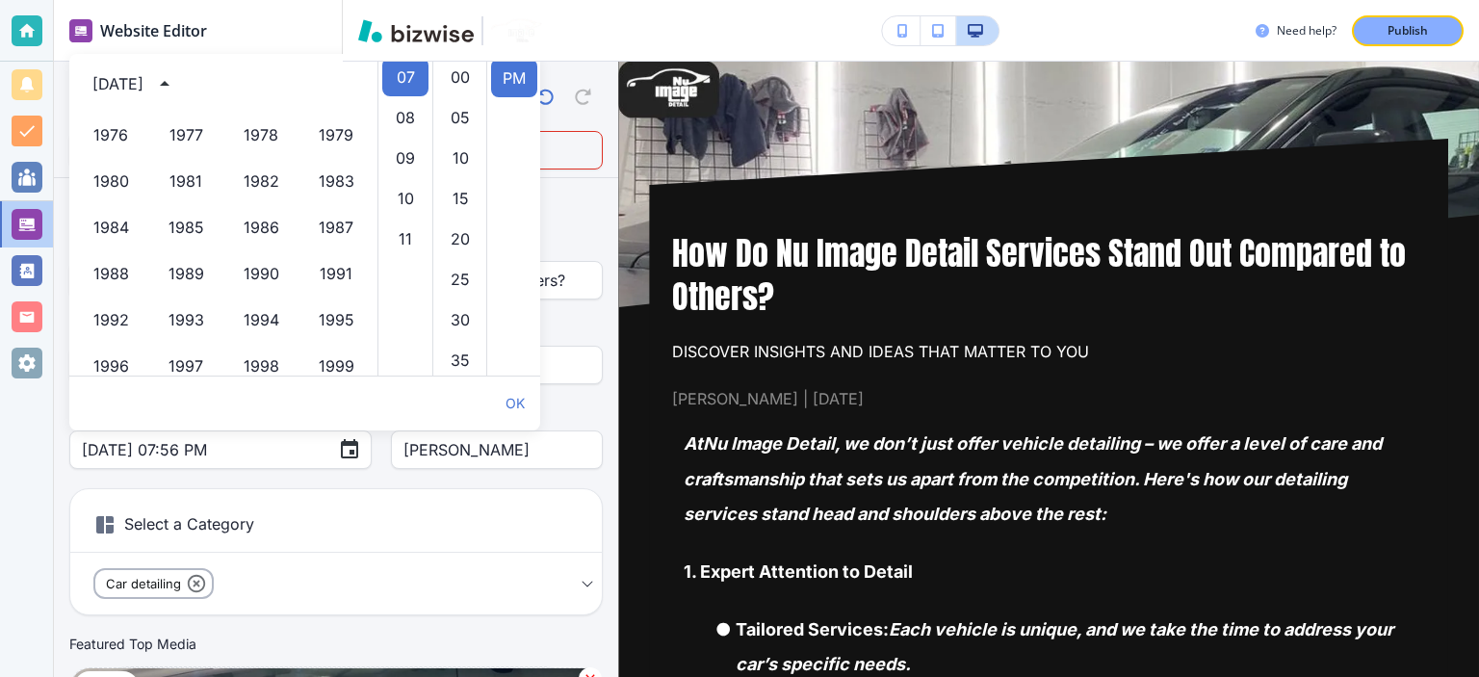
click at [237, 160] on div "1982" at bounding box center [260, 182] width 75 height 46
click at [247, 174] on button "1982" at bounding box center [260, 182] width 69 height 35
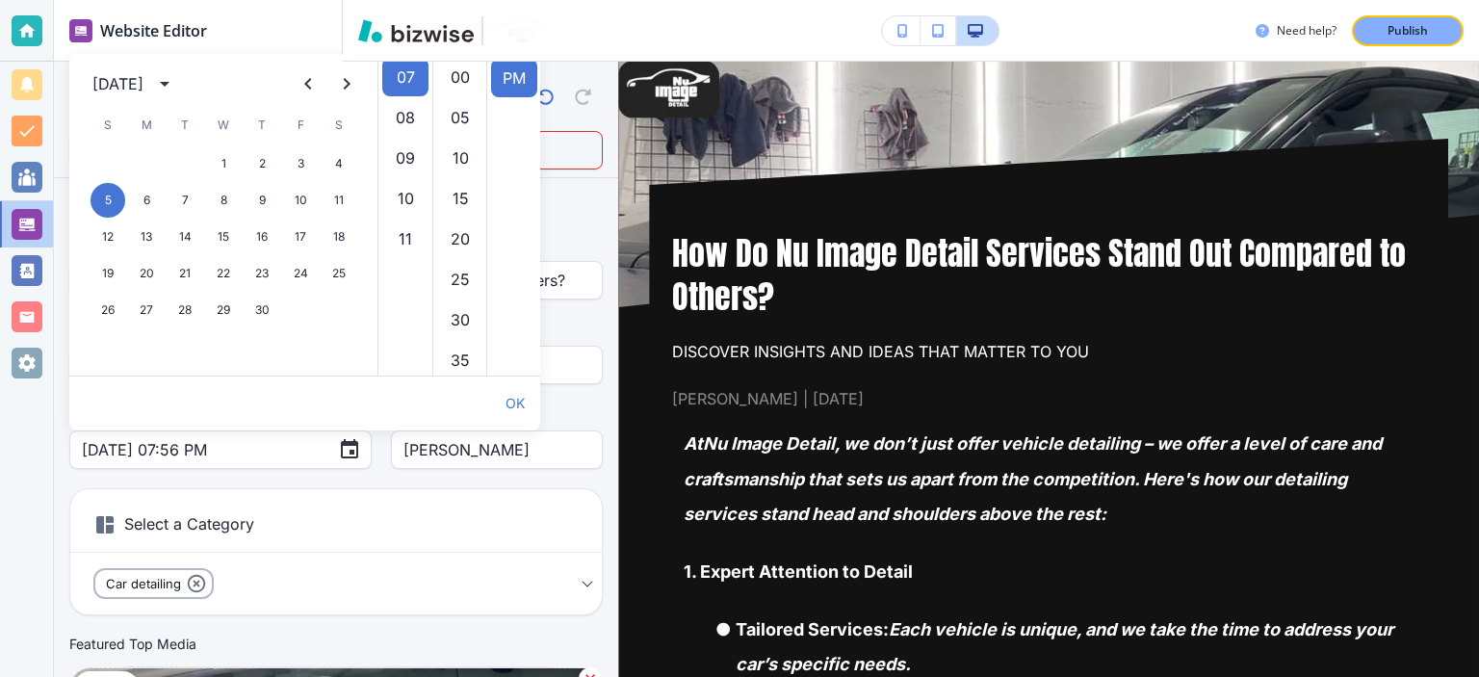
click at [497, 293] on ul "AM PM" at bounding box center [513, 215] width 54 height 322
click at [466, 353] on li "35" at bounding box center [460, 360] width 46 height 39
type input "Sep 05, 1982 07:35 PM"
drag, startPoint x: 505, startPoint y: 396, endPoint x: 518, endPoint y: 375, distance: 25.1
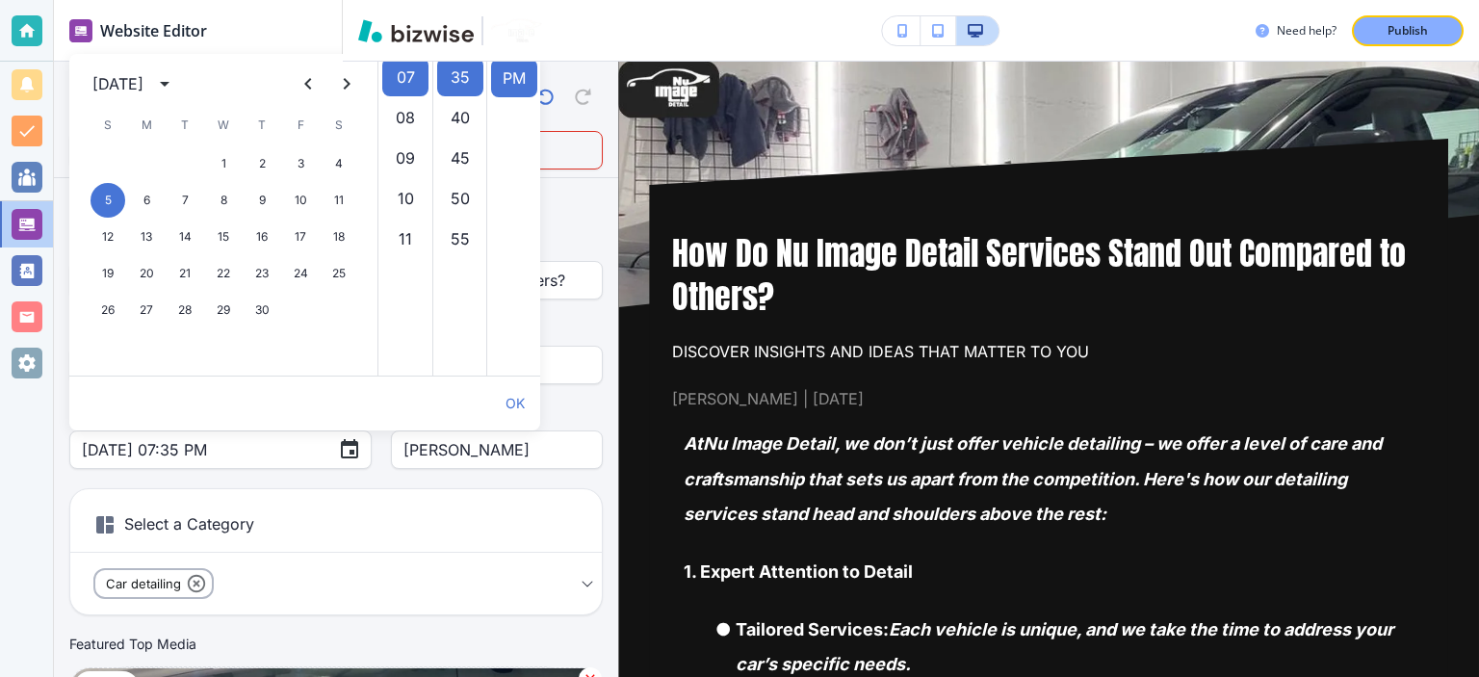
click at [518, 375] on div "September 1982 S M T W T F S 1 2 3 4 5 6 7 8 9 10 11 12 13 14 15 16 17 18 19 20…" at bounding box center [304, 242] width 471 height 377
click at [512, 403] on button "OK" at bounding box center [515, 403] width 35 height 39
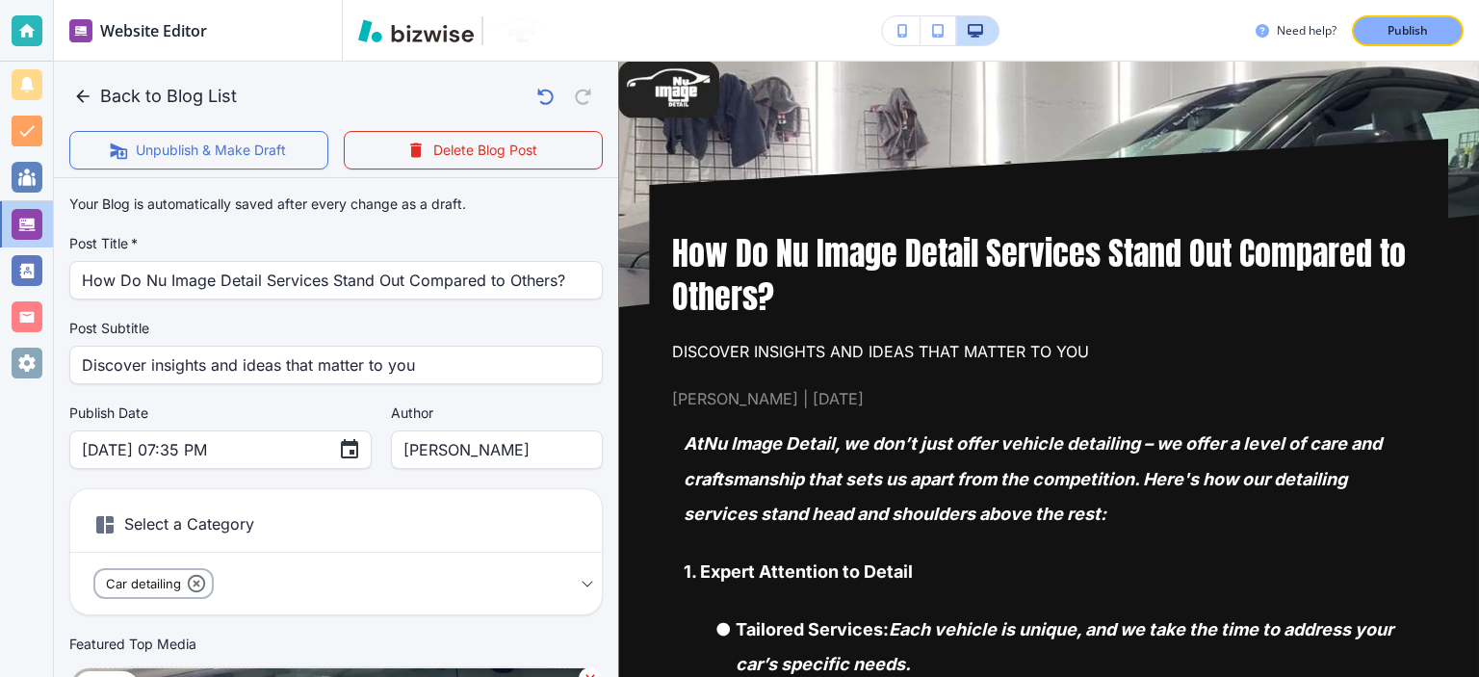
click at [778, 406] on span "Chris | September 5, 1982" at bounding box center [1048, 398] width 753 height 25
click at [780, 406] on span "Chris | September 5, 1982" at bounding box center [1048, 398] width 753 height 25
